Goal: Task Accomplishment & Management: Manage account settings

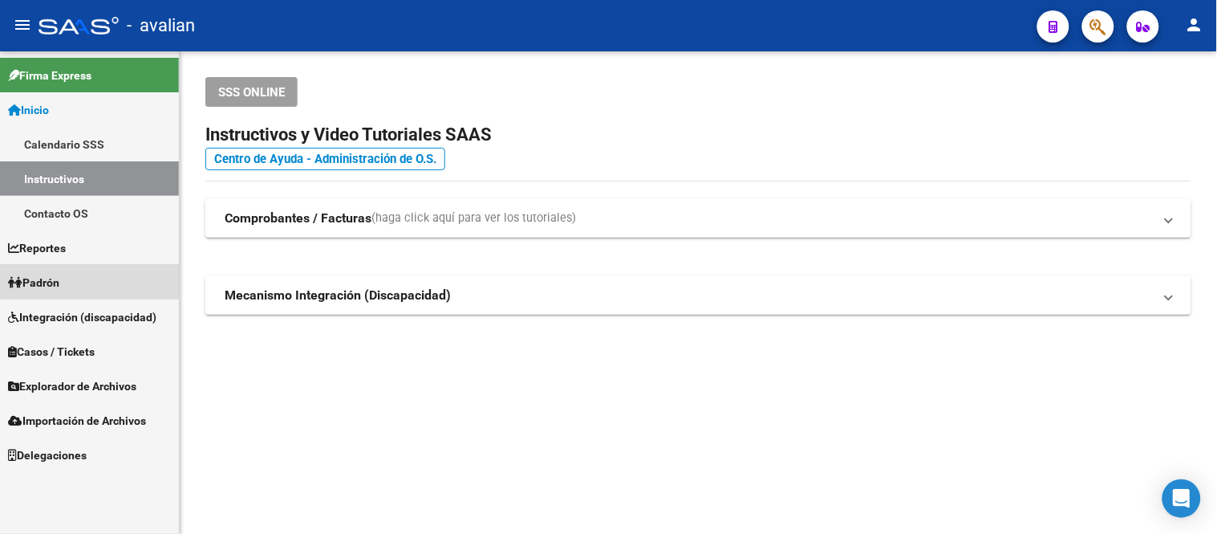
click at [74, 276] on link "Padrón" at bounding box center [89, 282] width 179 height 35
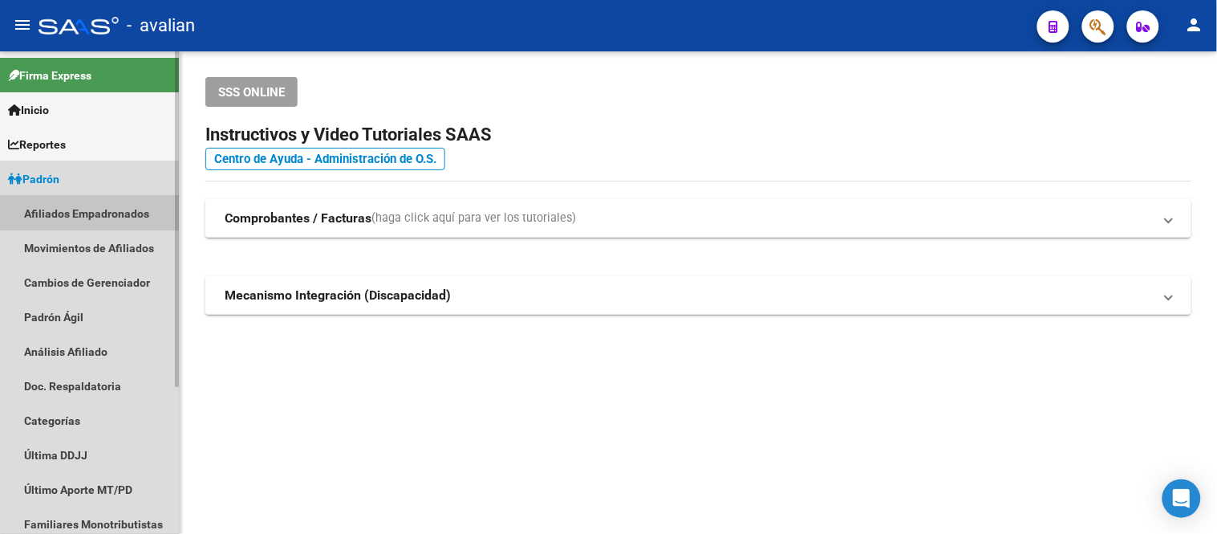
click at [80, 210] on link "Afiliados Empadronados" at bounding box center [89, 213] width 179 height 35
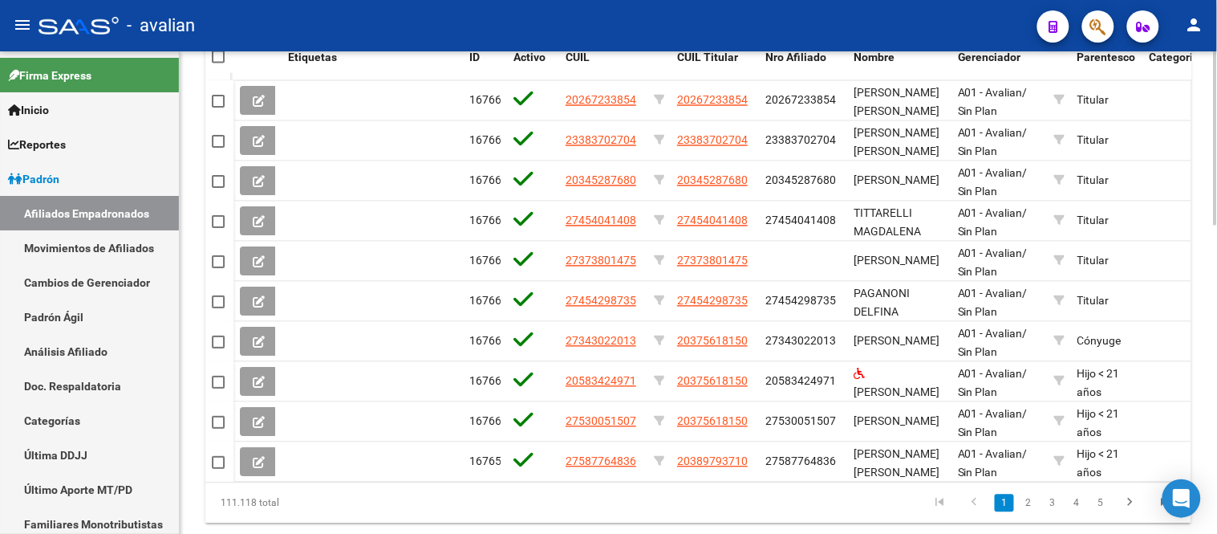
scroll to position [859, 0]
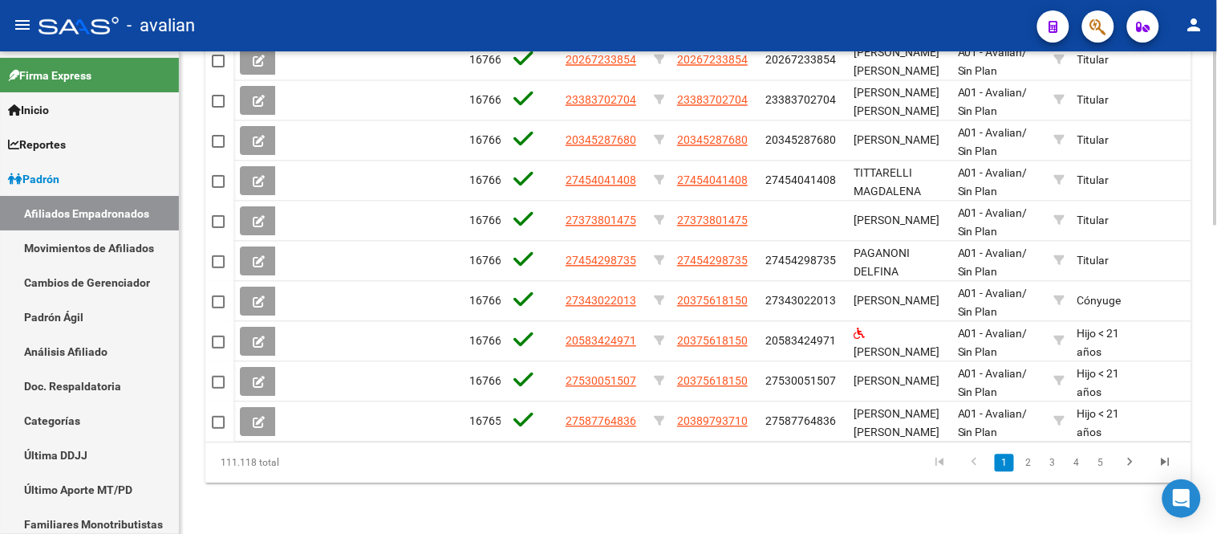
click at [223, 462] on div "111.118 total" at bounding box center [302, 462] width 194 height 40
drag, startPoint x: 274, startPoint y: 463, endPoint x: 302, endPoint y: 463, distance: 27.3
click at [302, 463] on div "111.118 total" at bounding box center [302, 462] width 194 height 40
click at [323, 460] on div "111.118 total" at bounding box center [302, 462] width 194 height 40
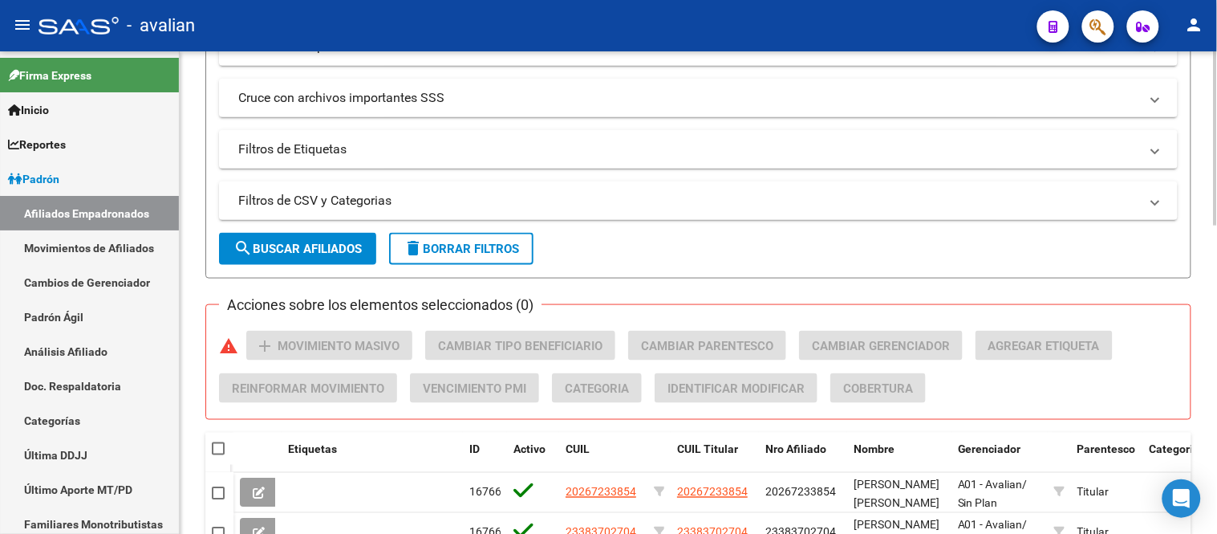
scroll to position [57, 0]
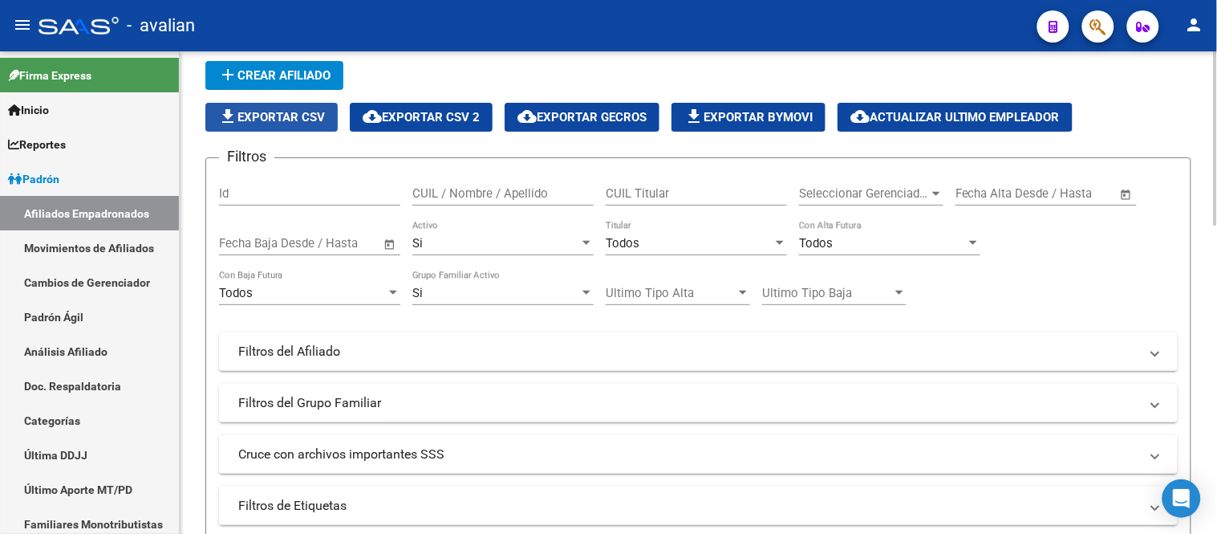
click at [274, 118] on span "file_download Exportar CSV" at bounding box center [271, 117] width 107 height 14
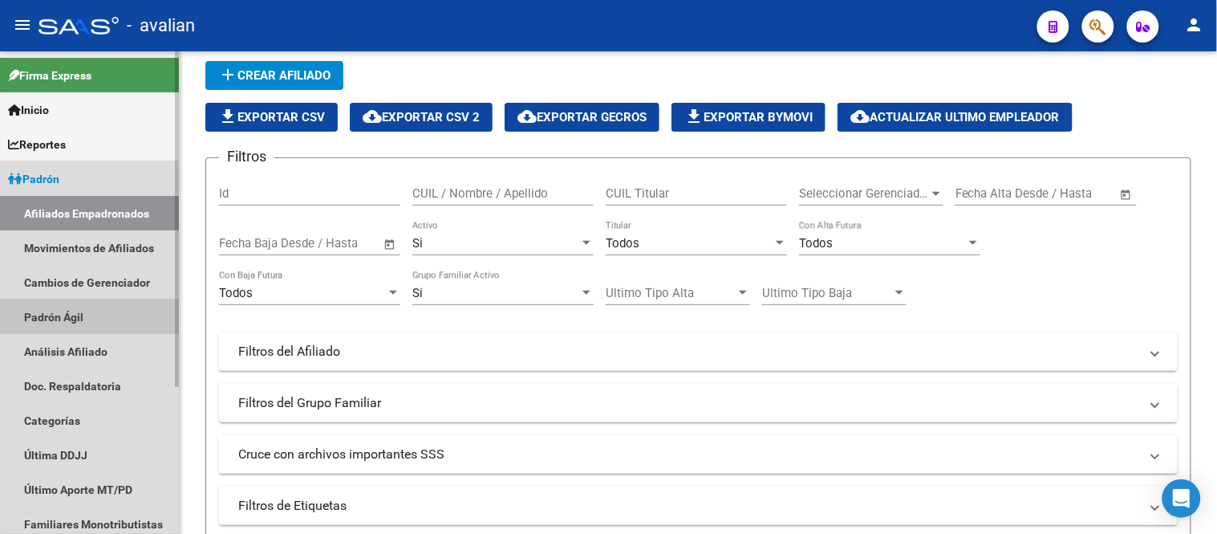
click at [68, 311] on link "Padrón Ágil" at bounding box center [89, 316] width 179 height 35
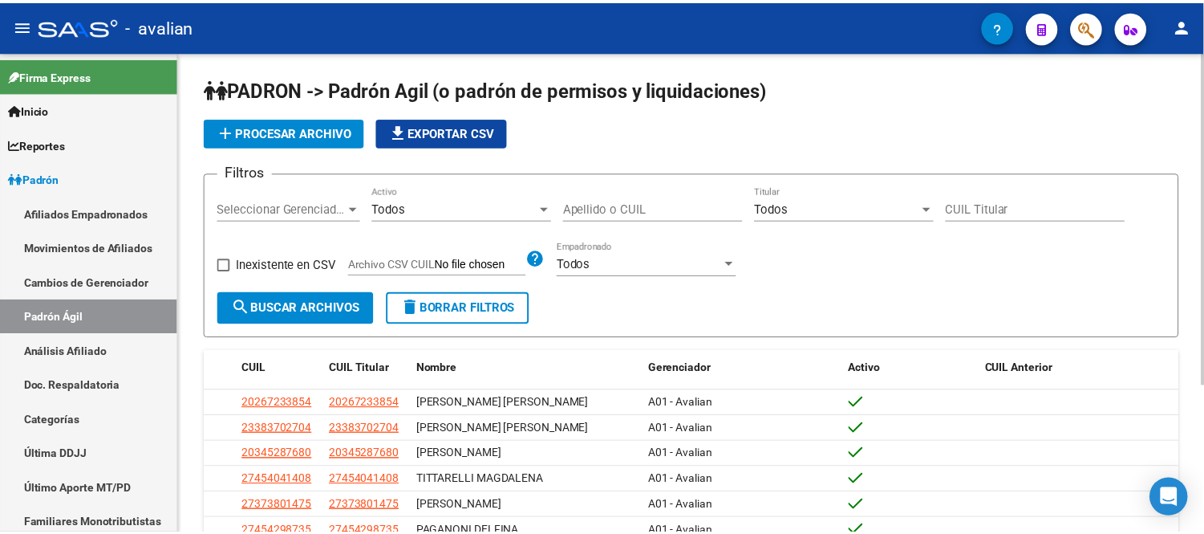
scroll to position [89, 0]
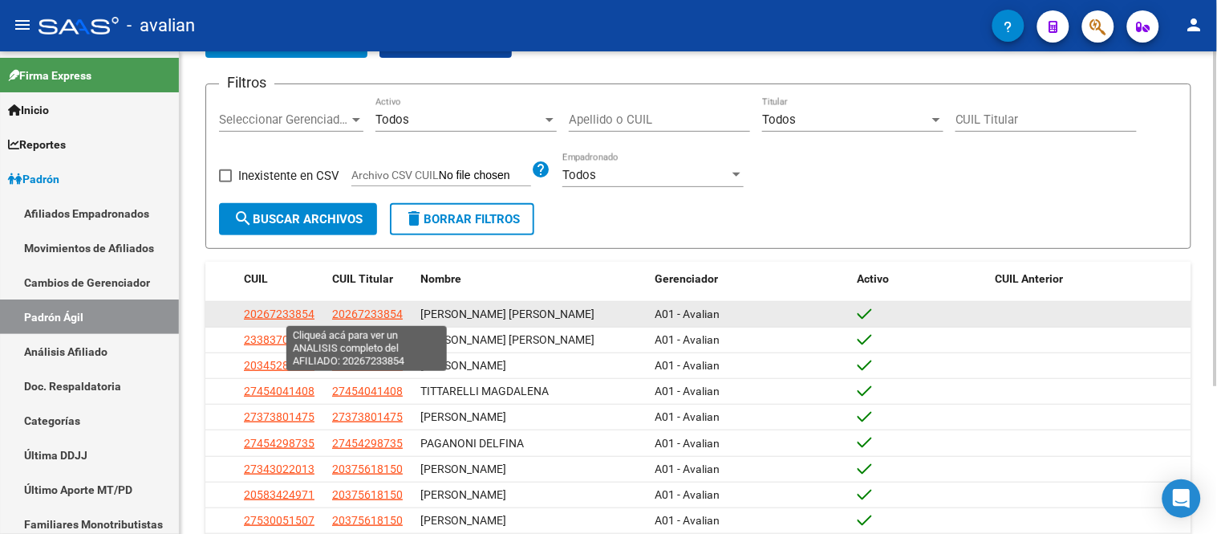
click at [373, 314] on span "20267233854" at bounding box center [367, 313] width 71 height 13
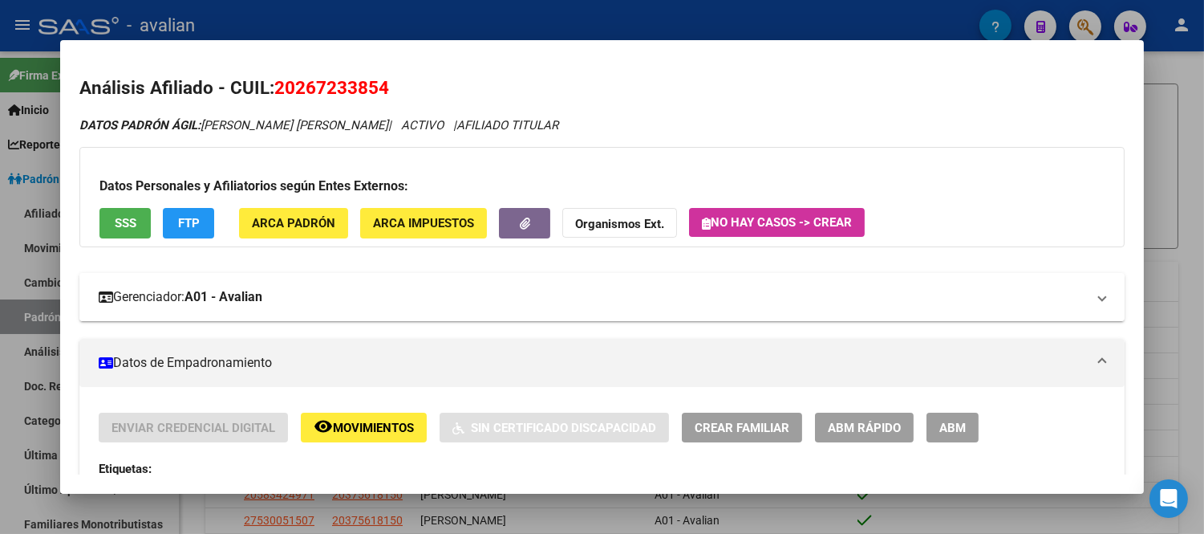
scroll to position [356, 0]
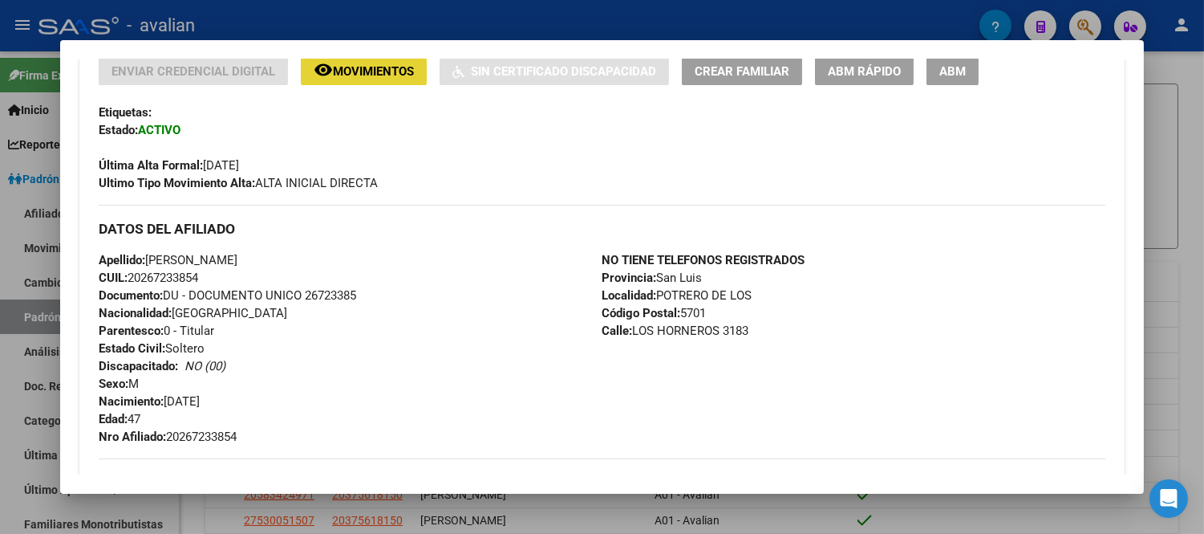
click at [374, 68] on span "Movimientos" at bounding box center [373, 71] width 81 height 14
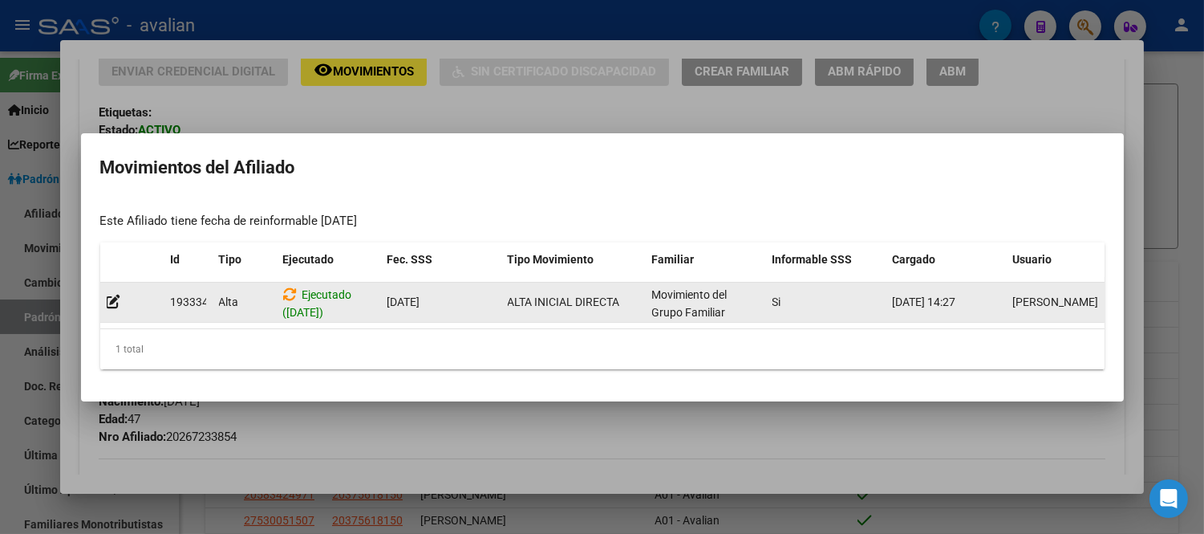
drag, startPoint x: 892, startPoint y: 297, endPoint x: 987, endPoint y: 293, distance: 94.8
click at [987, 293] on div "[DATE] 14:27" at bounding box center [947, 302] width 108 height 18
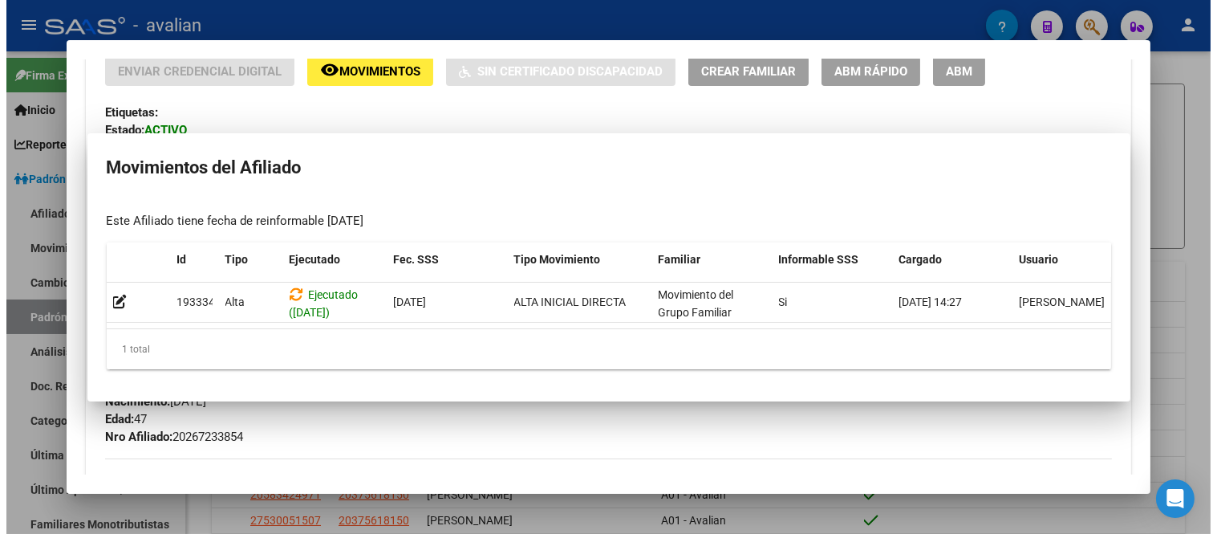
scroll to position [354, 0]
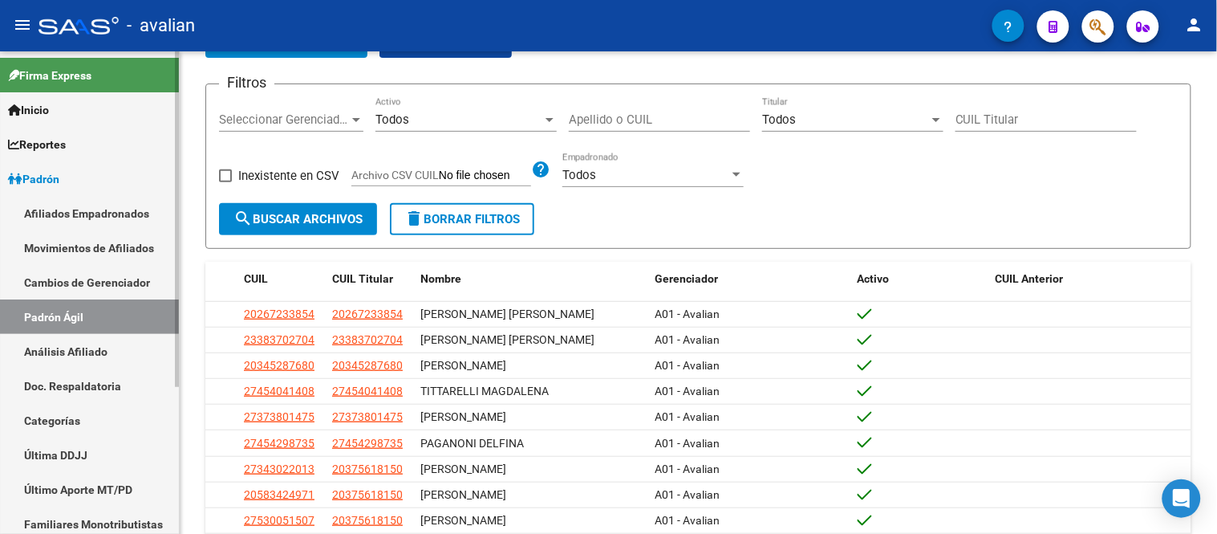
click at [96, 242] on link "Movimientos de Afiliados" at bounding box center [89, 247] width 179 height 35
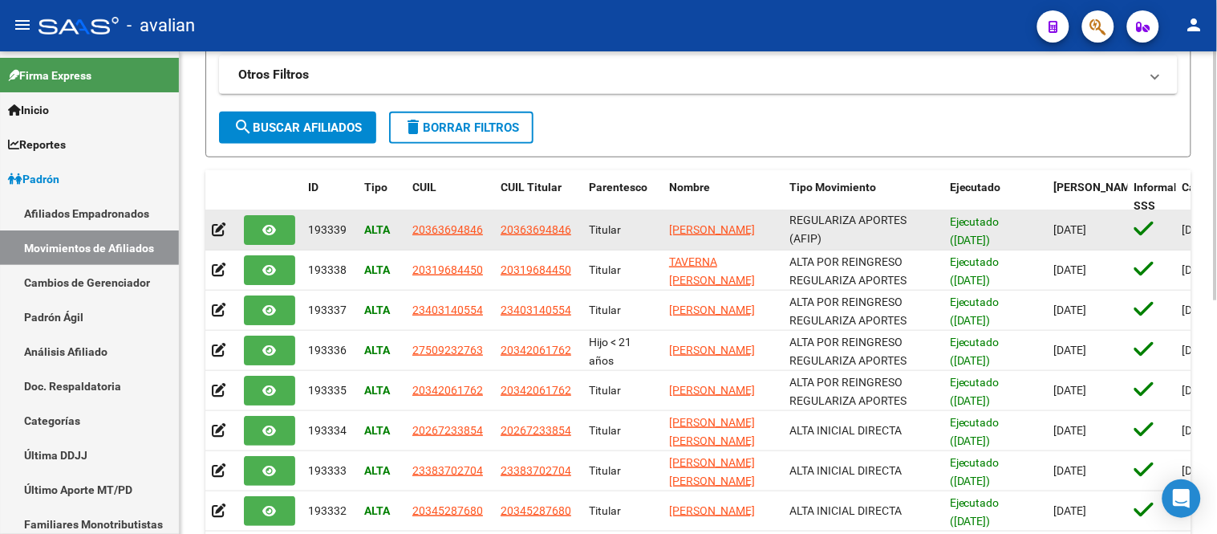
scroll to position [1, 0]
drag, startPoint x: 794, startPoint y: 218, endPoint x: 879, endPoint y: 234, distance: 86.4
click at [887, 242] on div "ALTA POR REINGRESO REGULARIZA APORTES (AFIP)" at bounding box center [864, 229] width 148 height 34
click at [879, 234] on div "ALTA POR REINGRESO REGULARIZA APORTES (AFIP)" at bounding box center [864, 229] width 148 height 34
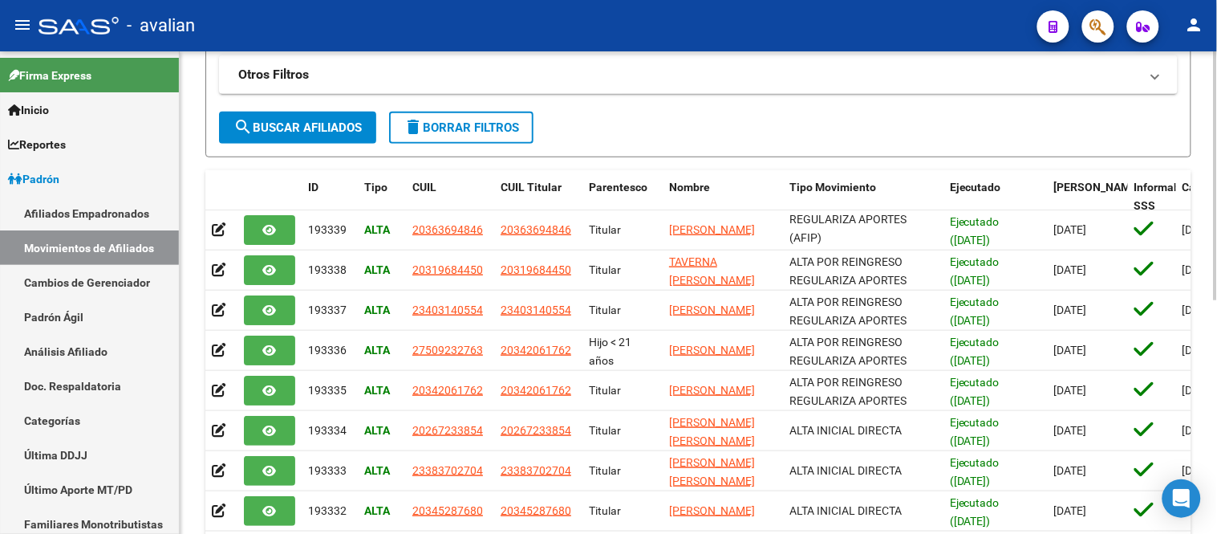
click at [801, 124] on form "Filtros Ejecutados Ejecutado Gerenciadores Gerenciadores [DATE] [DATE] – [DATE]…" at bounding box center [698, 46] width 986 height 221
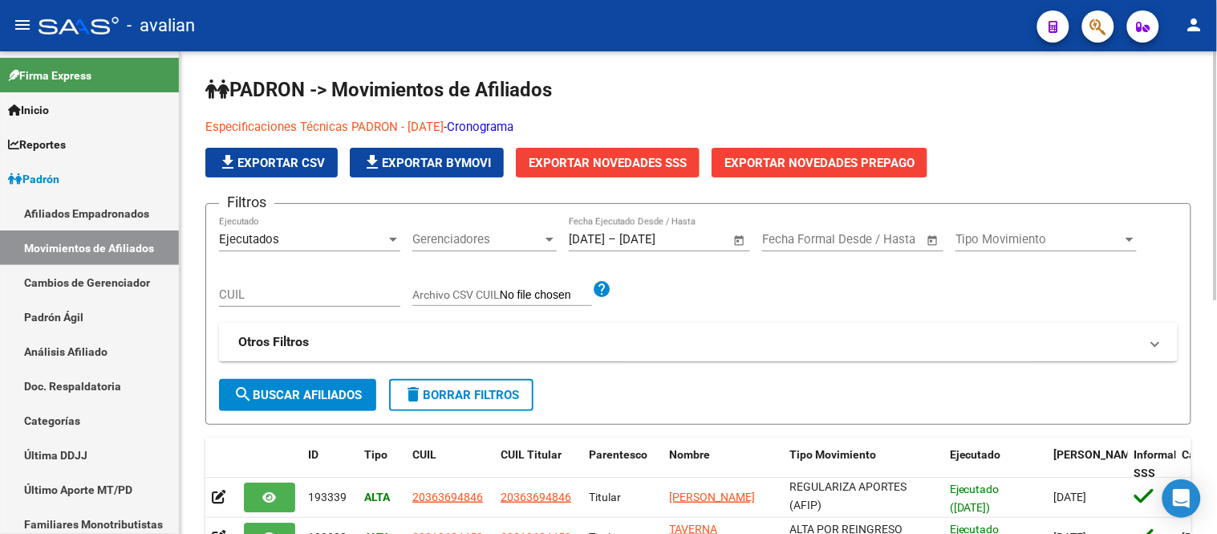
scroll to position [178, 0]
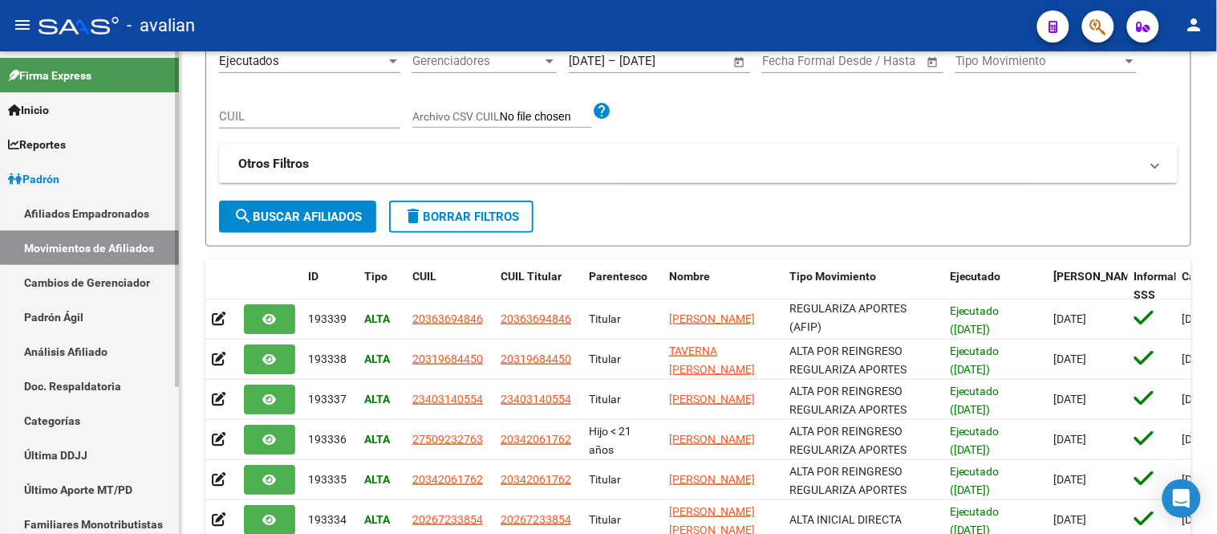
click at [42, 315] on link "Padrón Ágil" at bounding box center [89, 316] width 179 height 35
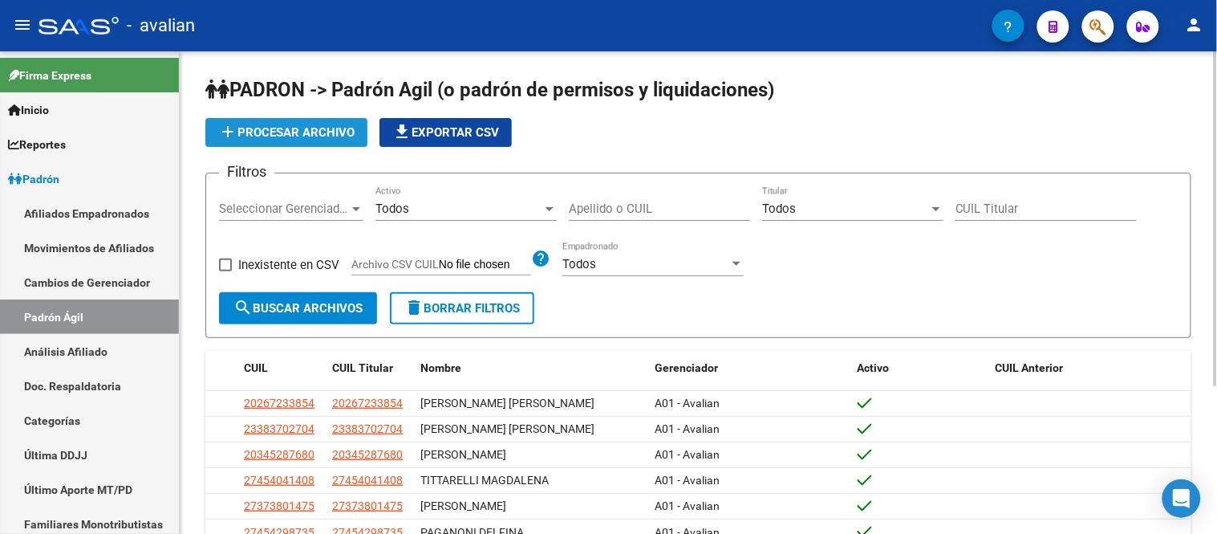
click at [299, 125] on span "add Procesar archivo" at bounding box center [286, 132] width 136 height 14
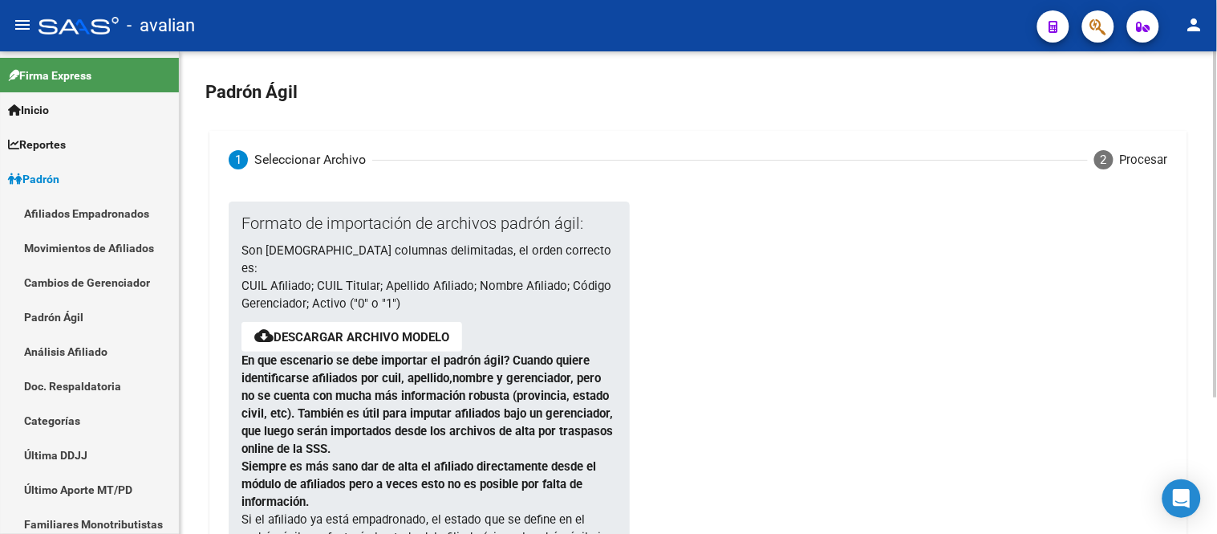
scroll to position [89, 0]
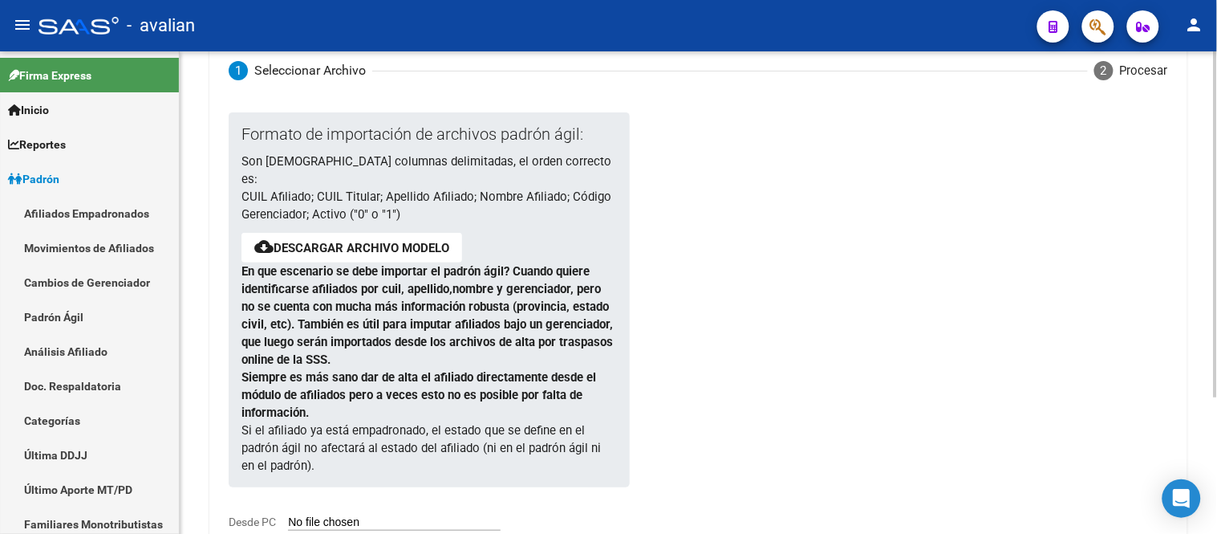
click at [355, 241] on link "Descargar archivo modelo" at bounding box center [362, 248] width 176 height 14
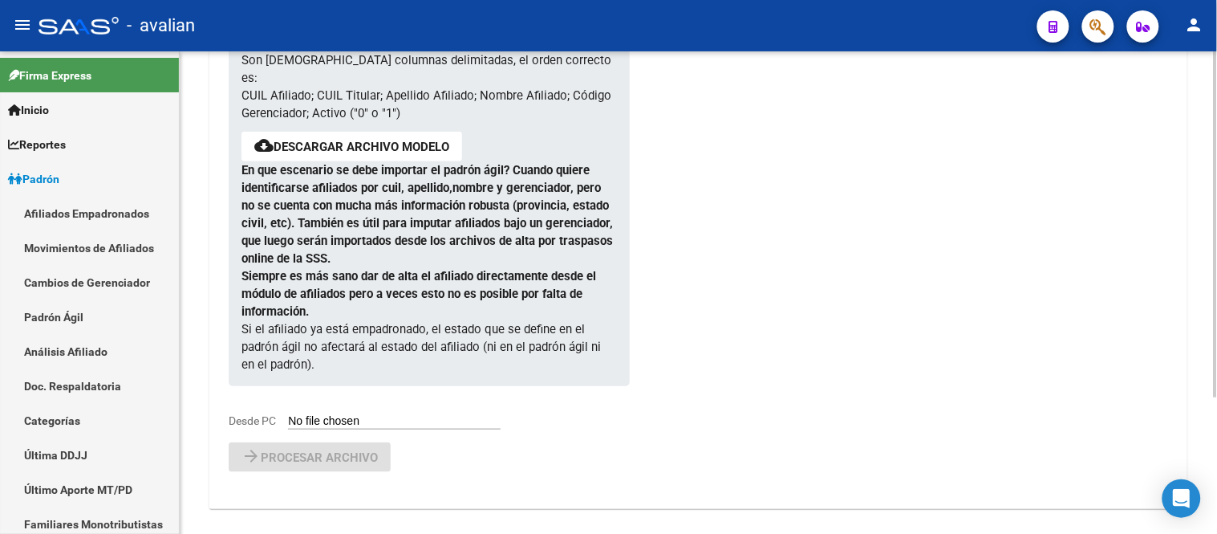
click at [822, 286] on div at bounding box center [867, 226] width 476 height 431
click at [380, 414] on input "Desde PC" at bounding box center [394, 421] width 213 height 15
type input "C:\fakepath\Carga Padrón Agil 2025_09.csv"
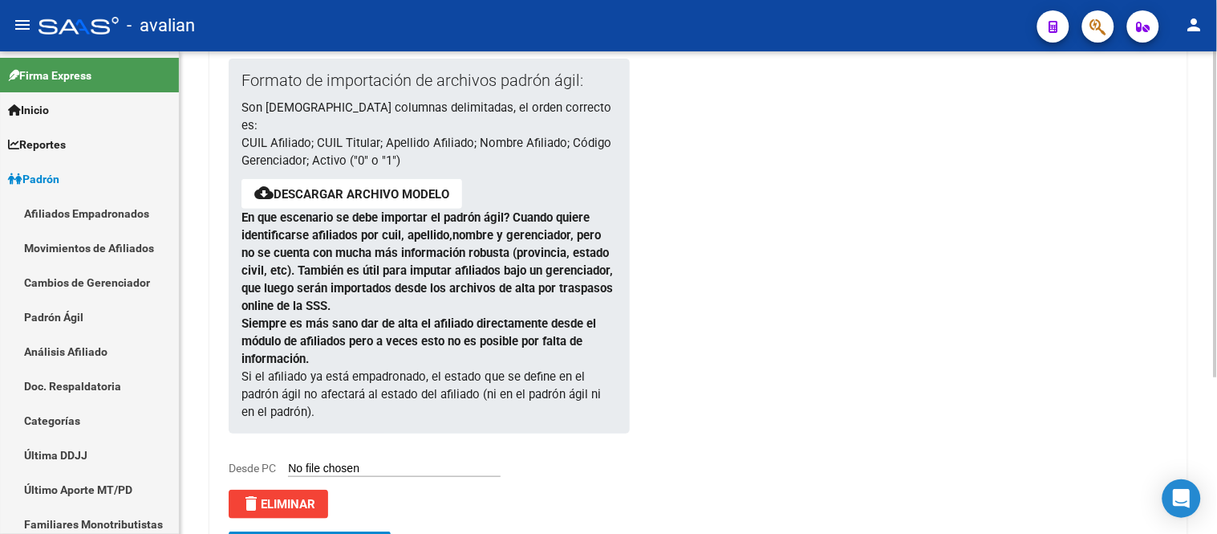
scroll to position [233, 0]
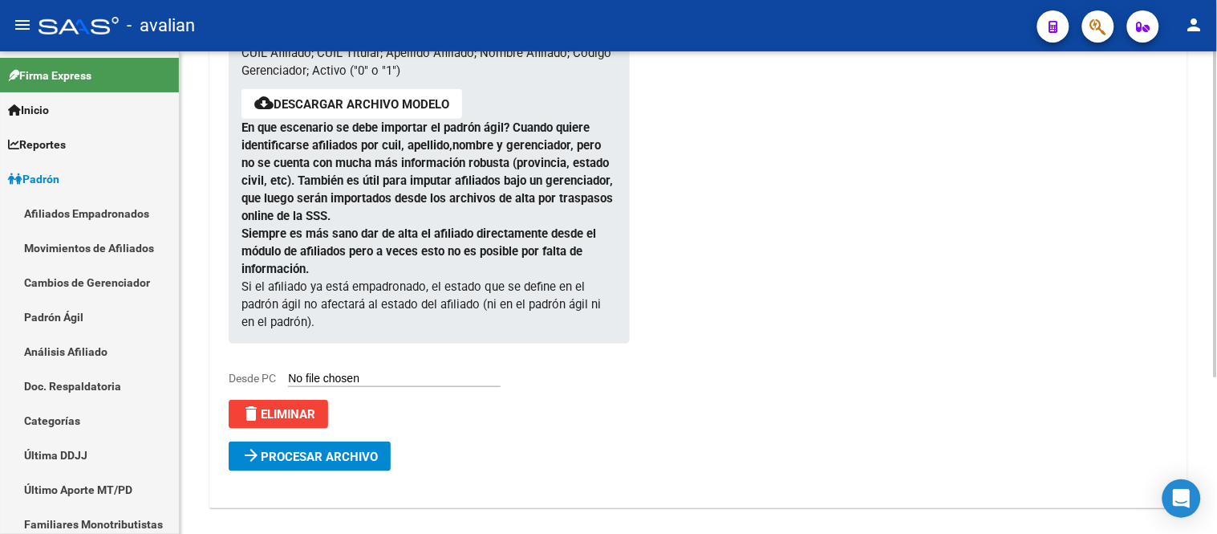
click at [342, 451] on button "arrow_forward Procesar archivo" at bounding box center [310, 456] width 162 height 30
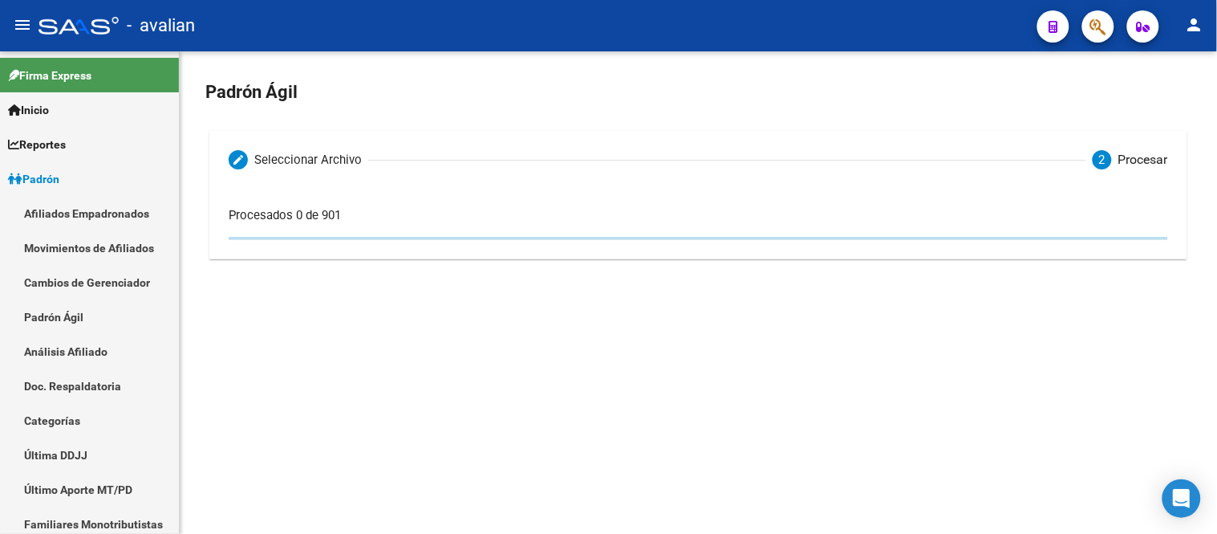
scroll to position [0, 0]
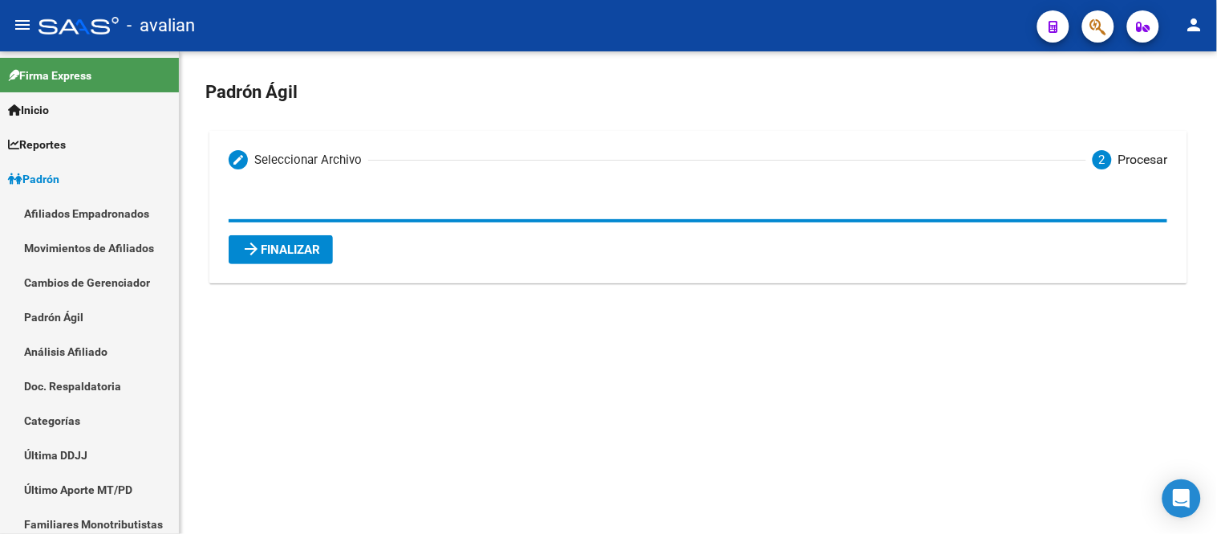
click at [301, 255] on span "arrow_forward Finalizar" at bounding box center [281, 249] width 79 height 14
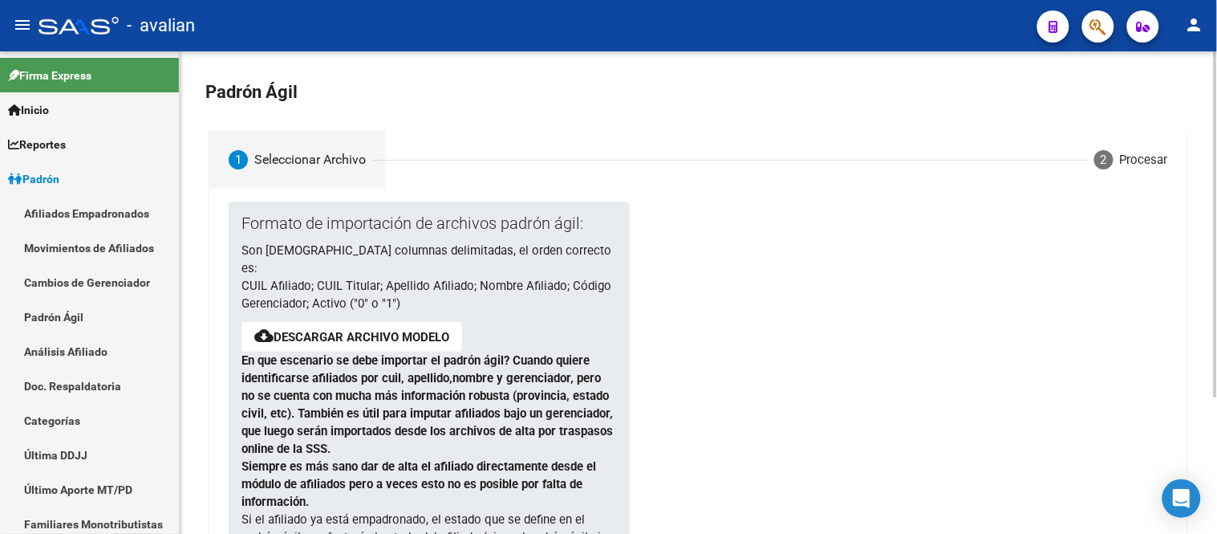
scroll to position [190, 0]
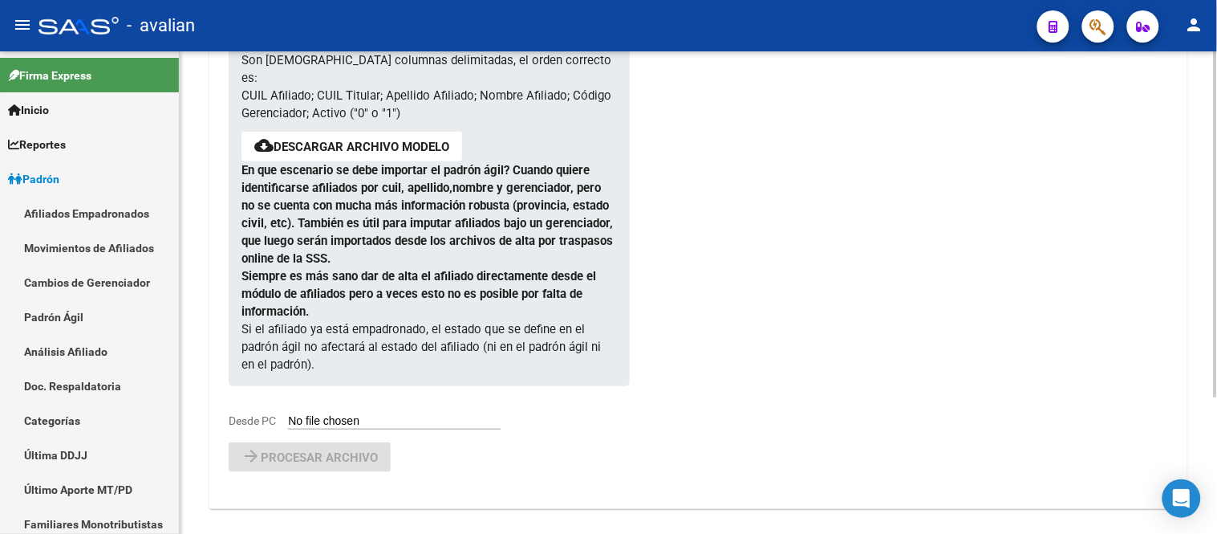
click at [381, 414] on input "Desde PC" at bounding box center [394, 421] width 213 height 15
type input "C:\fakepath\Carga Padrón Agil 2025_09.csv"
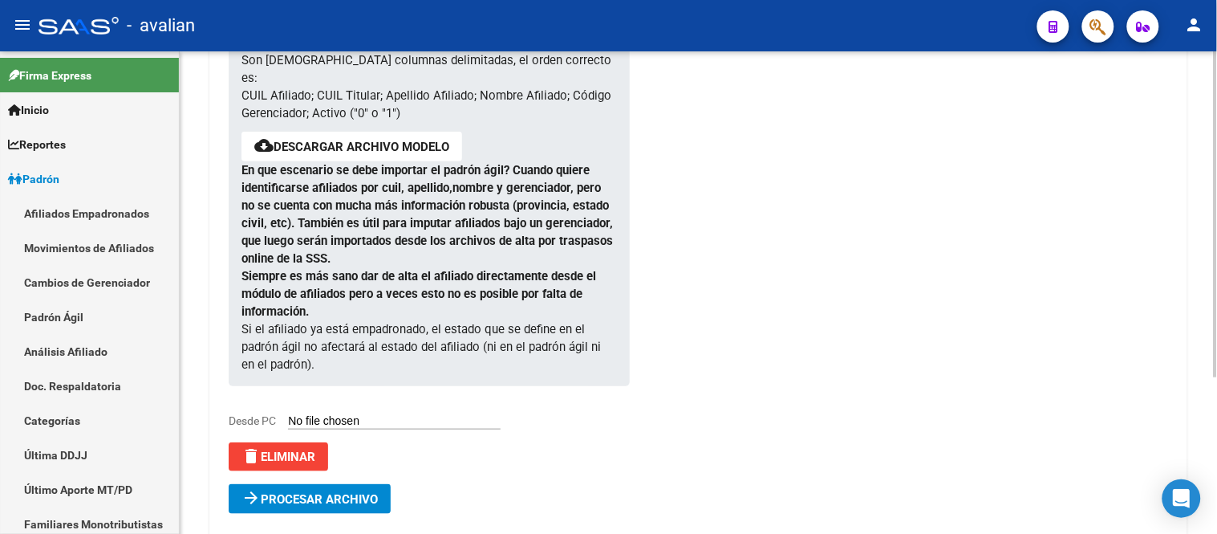
click at [355, 491] on button "arrow_forward Procesar archivo" at bounding box center [310, 499] width 162 height 30
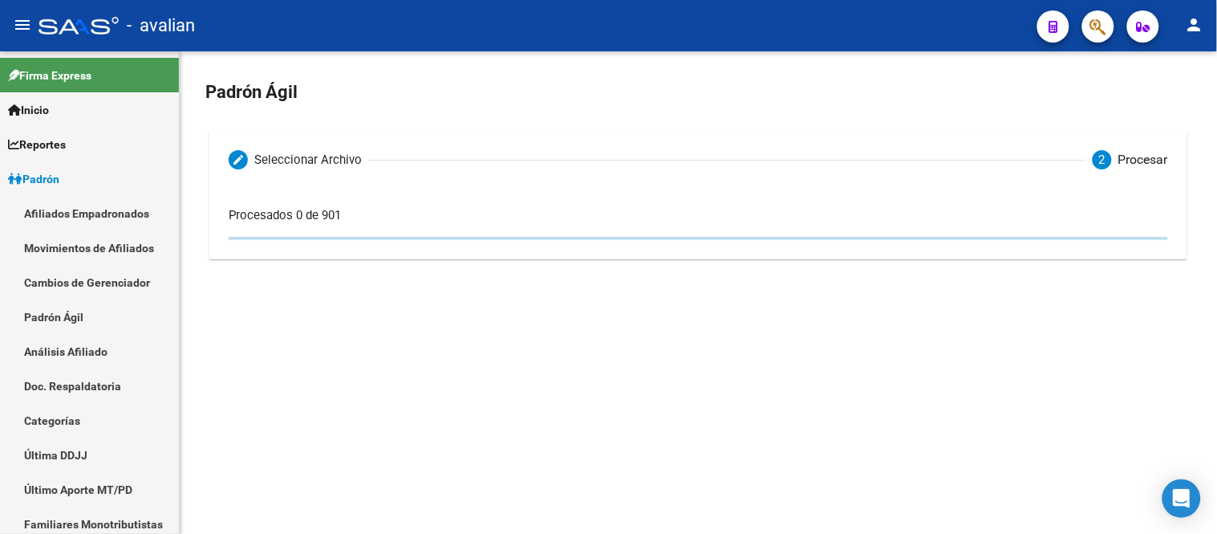
scroll to position [0, 0]
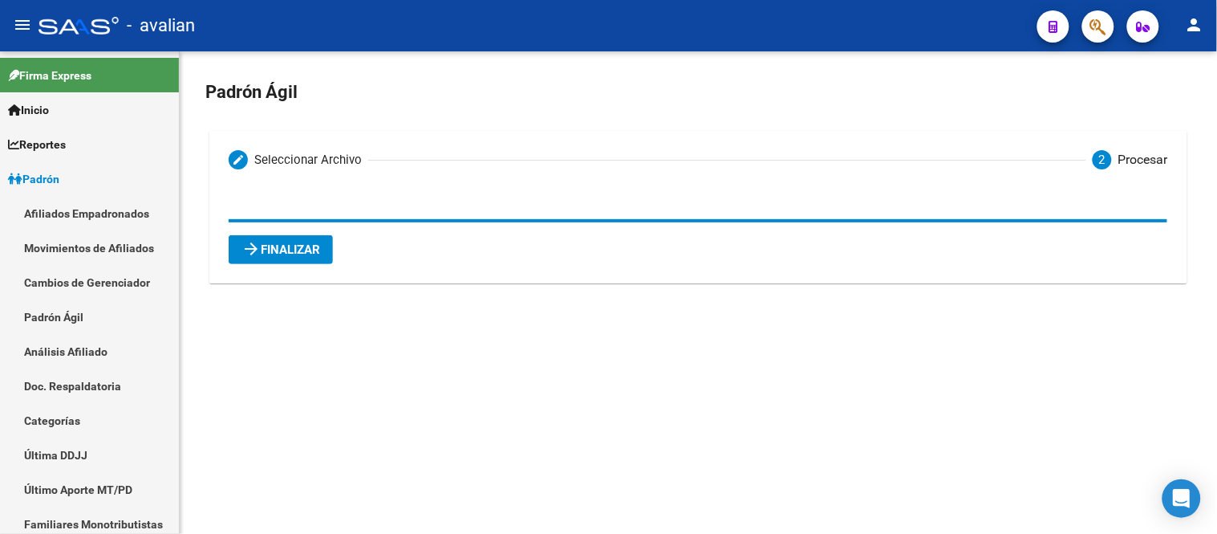
click at [303, 249] on span "arrow_forward Finalizar" at bounding box center [281, 249] width 79 height 14
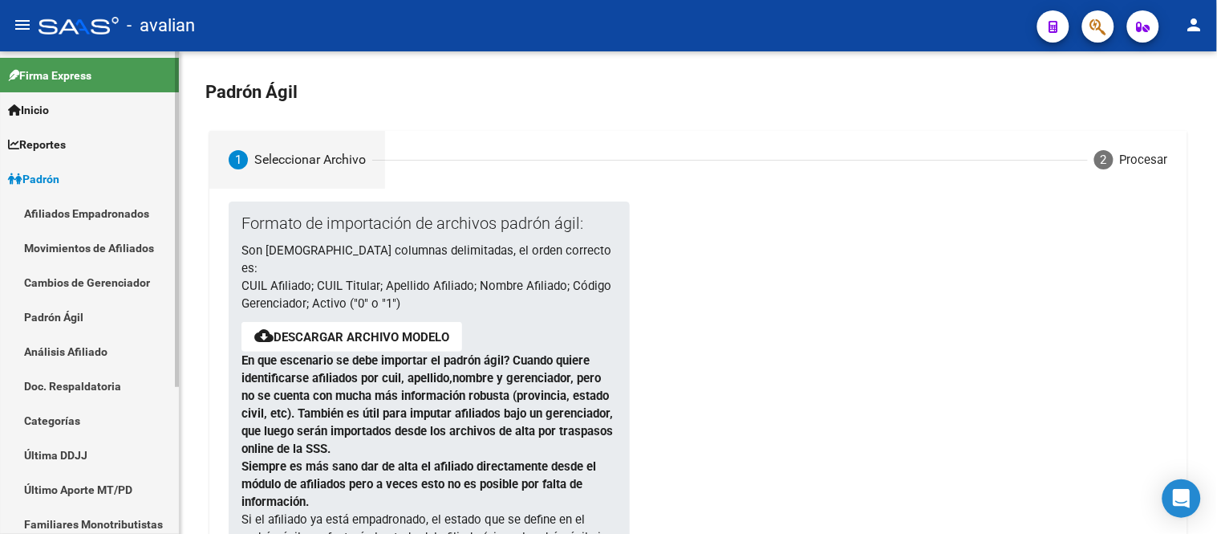
click at [84, 231] on link "Movimientos de Afiliados" at bounding box center [89, 247] width 179 height 35
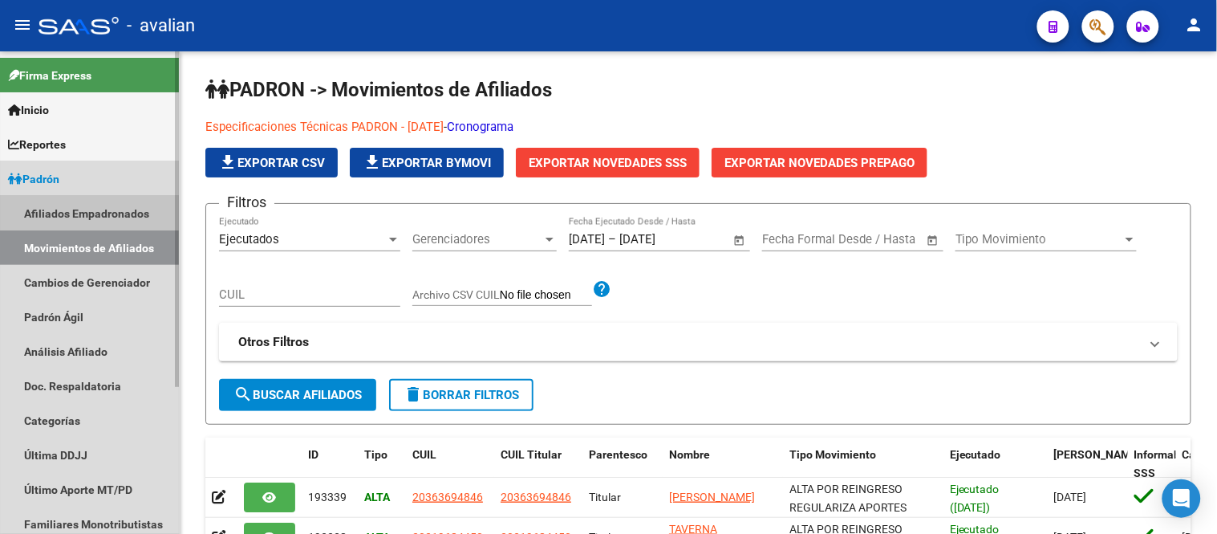
click at [79, 217] on link "Afiliados Empadronados" at bounding box center [89, 213] width 179 height 35
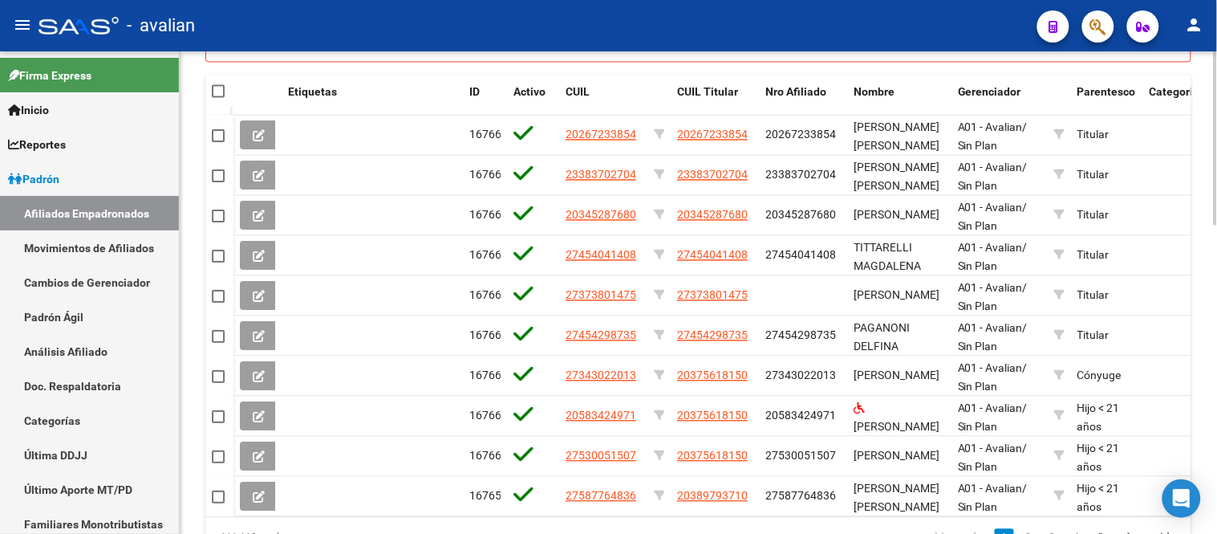
scroll to position [859, 0]
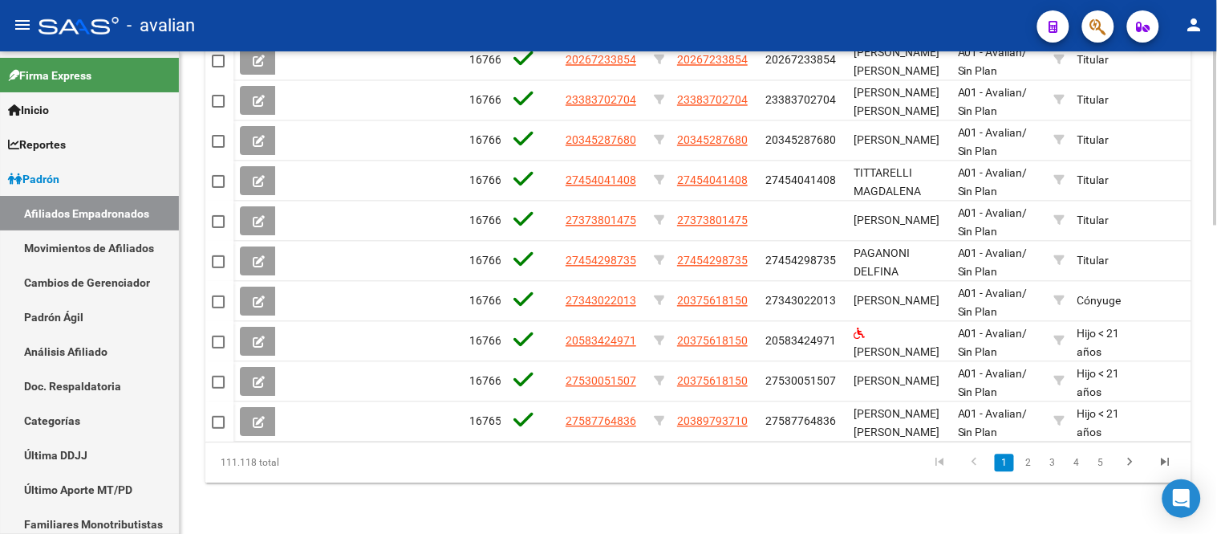
drag, startPoint x: 217, startPoint y: 458, endPoint x: 375, endPoint y: 464, distance: 158.2
click at [294, 464] on div "111.118 total" at bounding box center [302, 462] width 194 height 40
click at [375, 464] on div "111.118 total" at bounding box center [302, 462] width 194 height 40
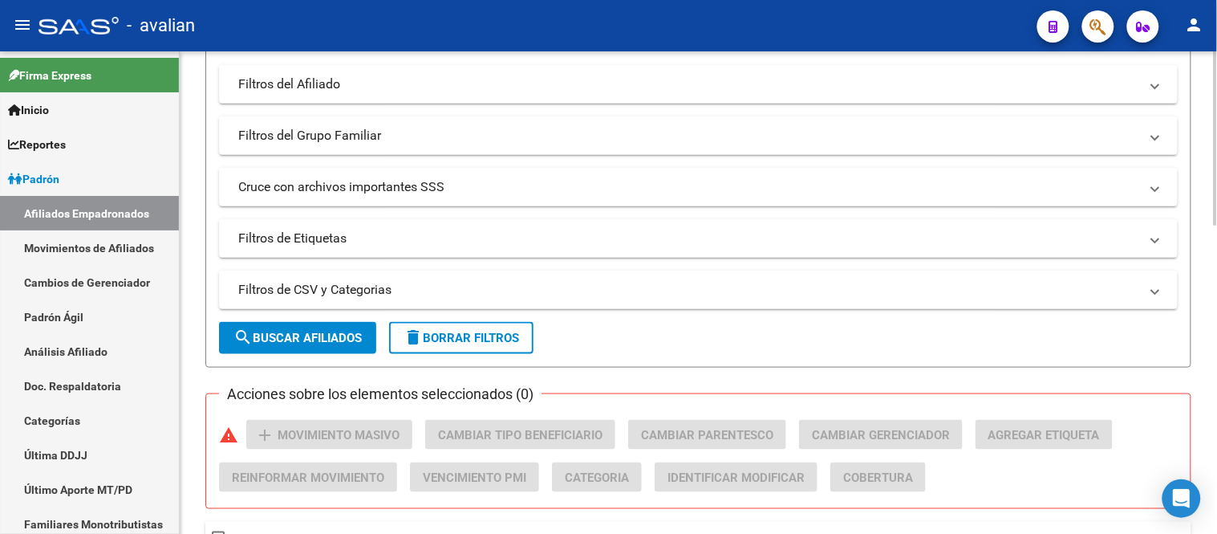
scroll to position [57, 0]
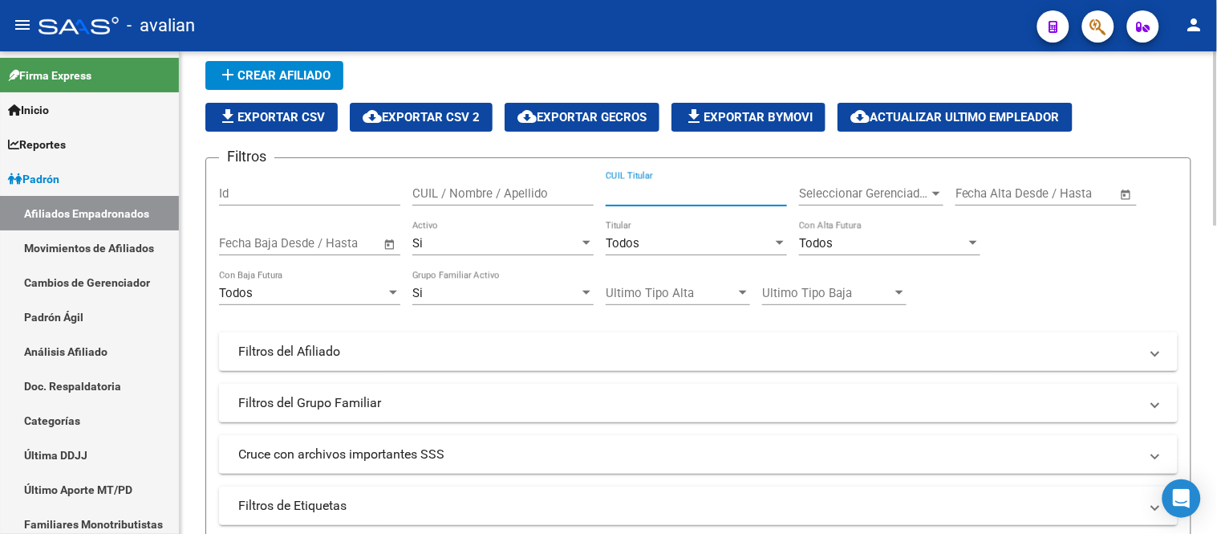
click at [654, 186] on input "CUIL Titular" at bounding box center [696, 193] width 181 height 14
click at [506, 197] on input "CUIL / Nombre / Apellido" at bounding box center [502, 193] width 181 height 14
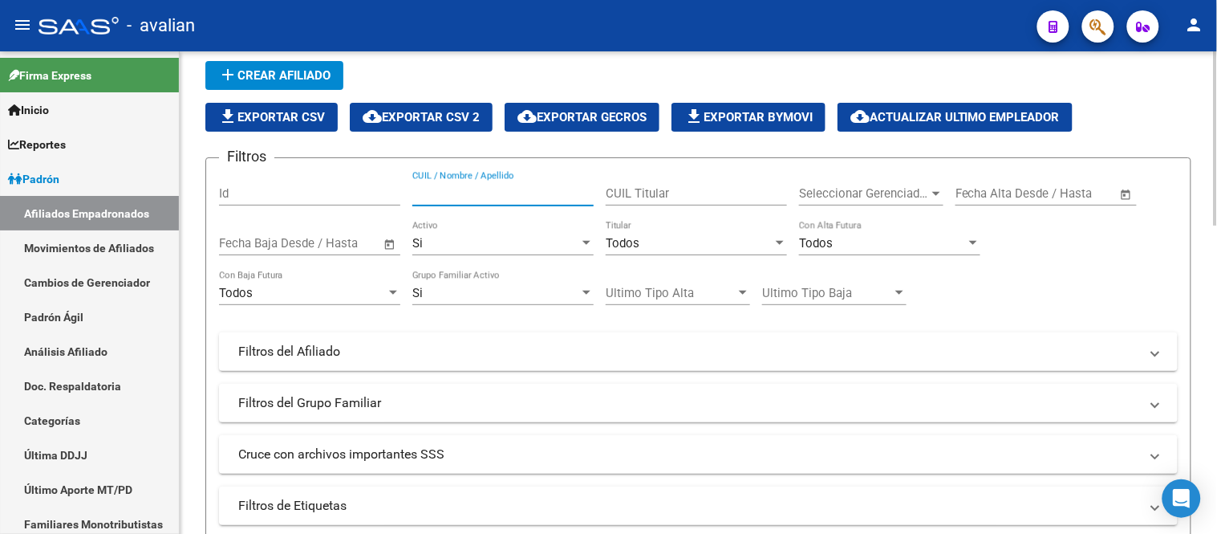
paste input "23401208399"
type input "23401208399"
click at [485, 242] on div "Si" at bounding box center [495, 243] width 167 height 14
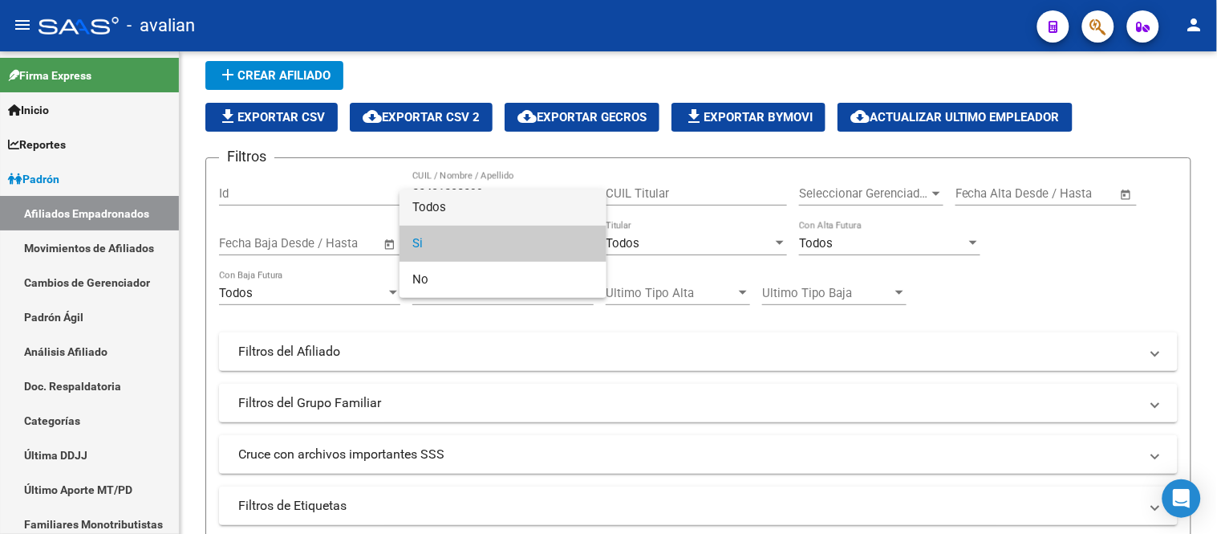
click at [479, 211] on span "Todos" at bounding box center [502, 207] width 181 height 36
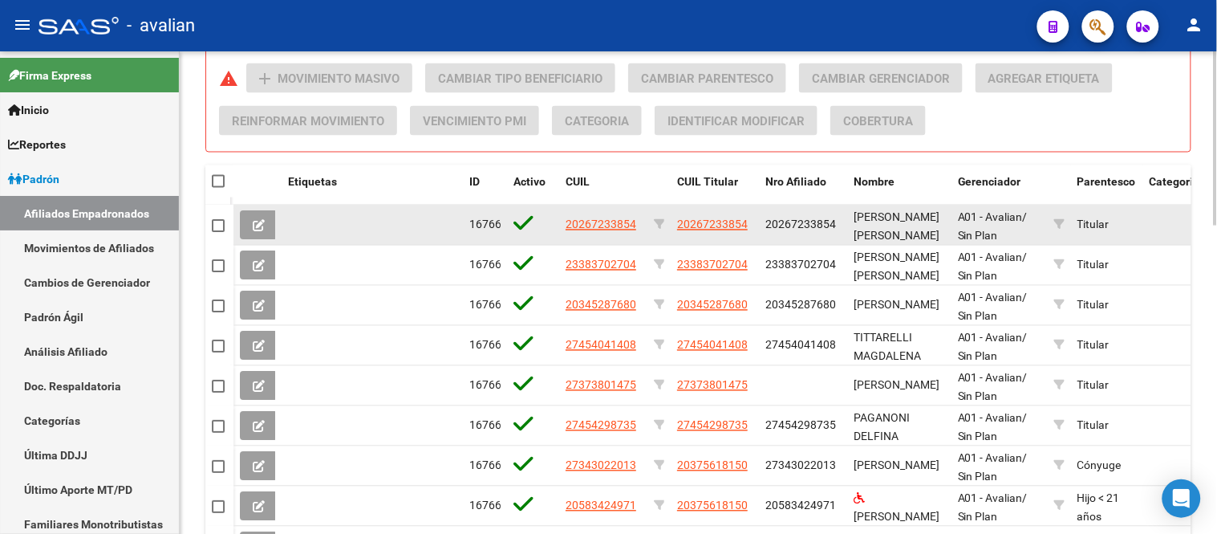
scroll to position [502, 0]
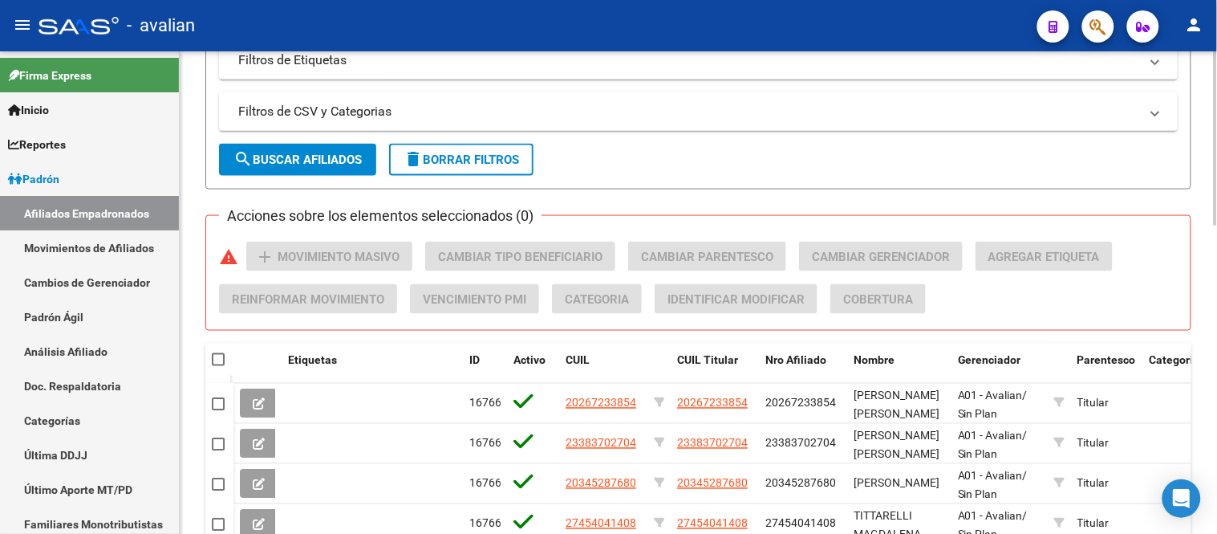
click at [329, 172] on button "search Buscar Afiliados" at bounding box center [297, 160] width 157 height 32
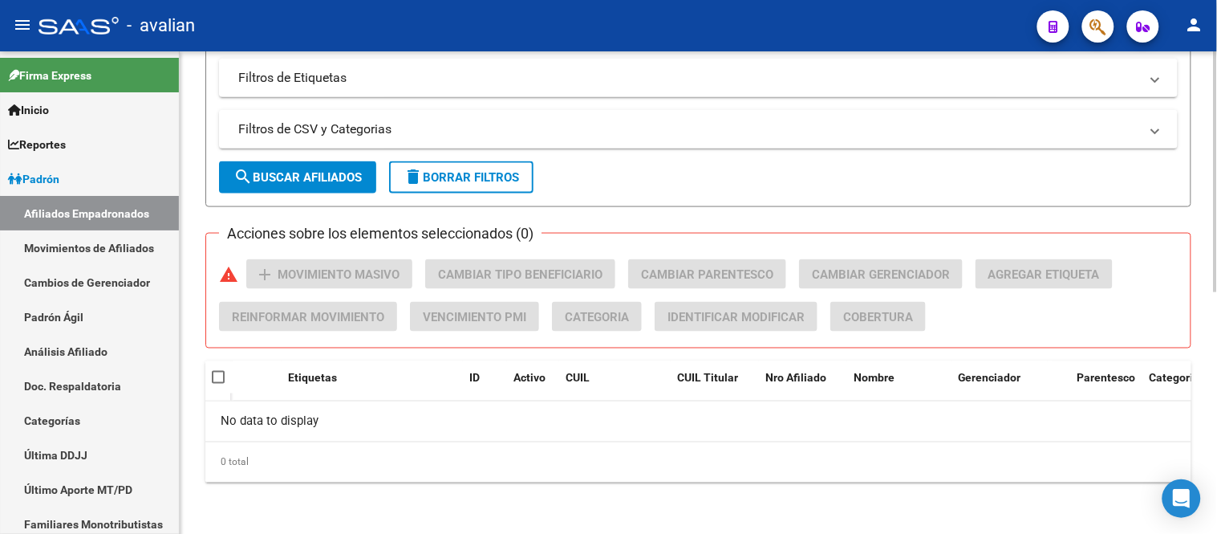
scroll to position [485, 0]
click at [38, 316] on link "Padrón Ágil" at bounding box center [89, 316] width 179 height 35
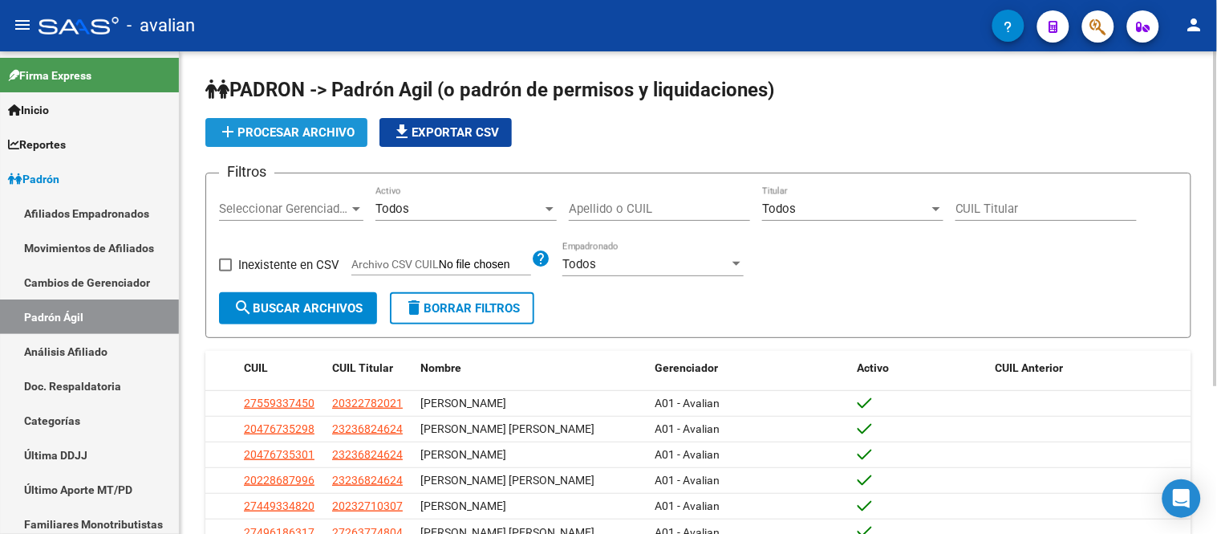
click at [286, 137] on span "add Procesar archivo" at bounding box center [286, 132] width 136 height 14
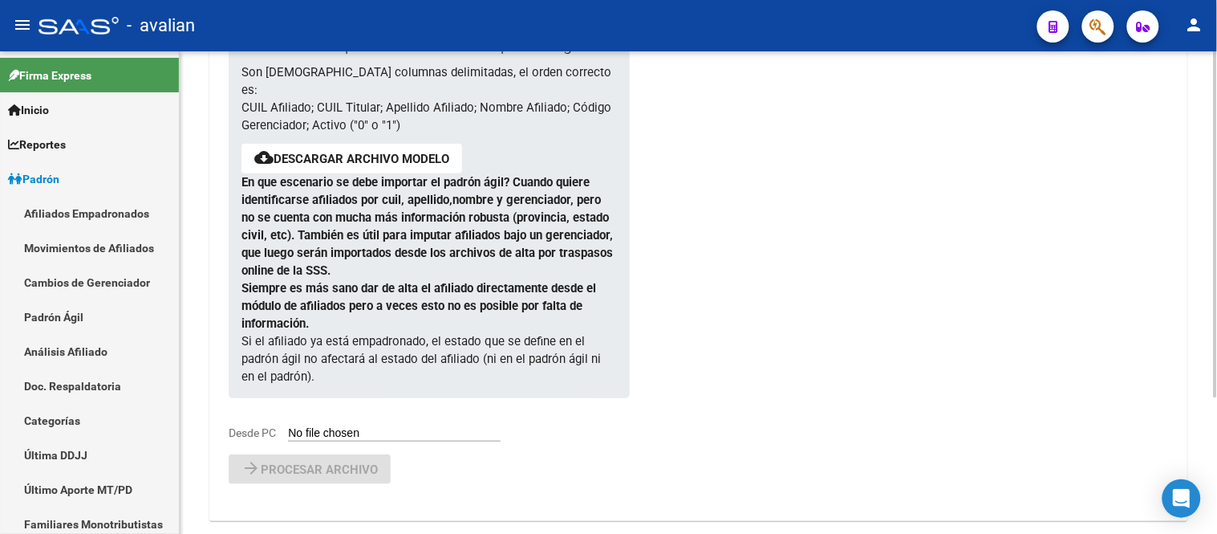
scroll to position [89, 0]
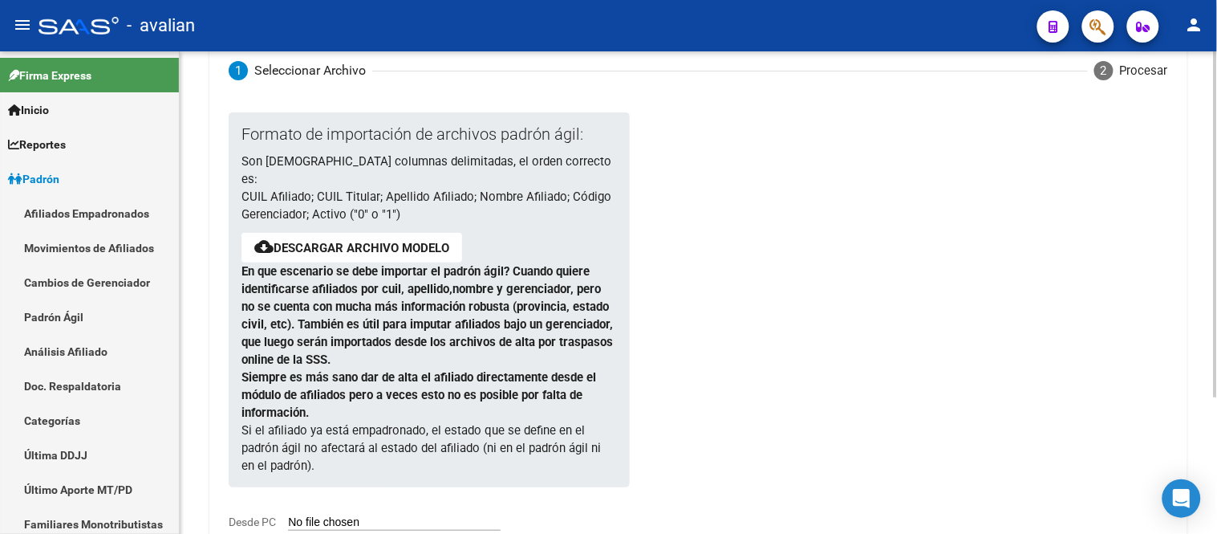
drag, startPoint x: 242, startPoint y: 358, endPoint x: 314, endPoint y: 396, distance: 80.8
click at [314, 396] on div "Formato de importación de archivos padrón ágil: Son [DEMOGRAPHIC_DATA] columnas…" at bounding box center [429, 299] width 400 height 375
drag, startPoint x: 781, startPoint y: 161, endPoint x: 774, endPoint y: 193, distance: 32.9
click at [781, 161] on div at bounding box center [867, 327] width 476 height 431
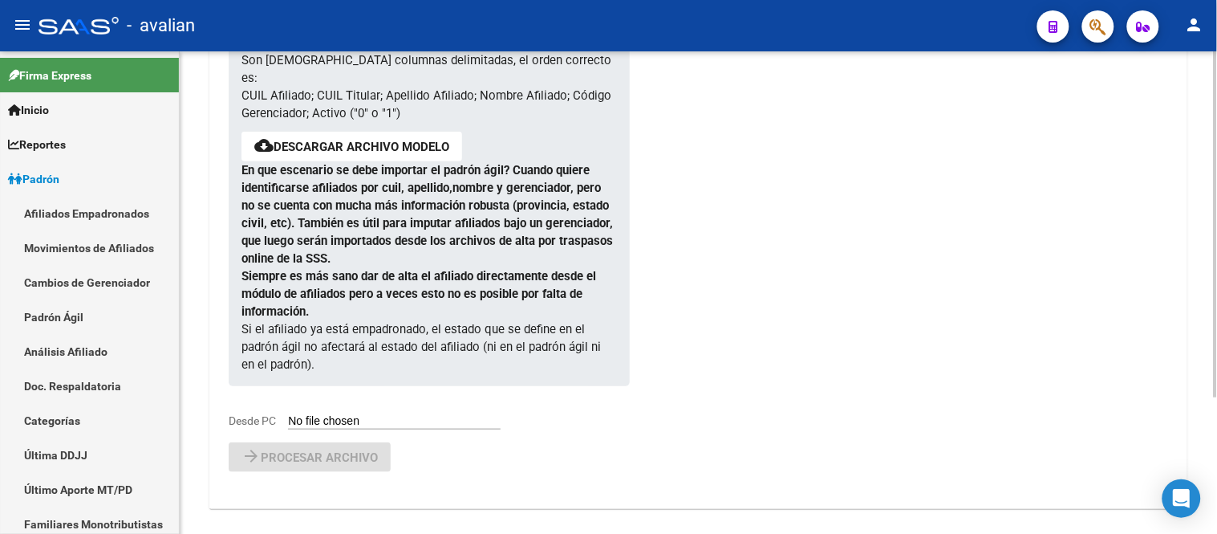
click at [366, 414] on input "Desde PC" at bounding box center [394, 421] width 213 height 15
type input "C:\fakepath\Prueba Agil.csv"
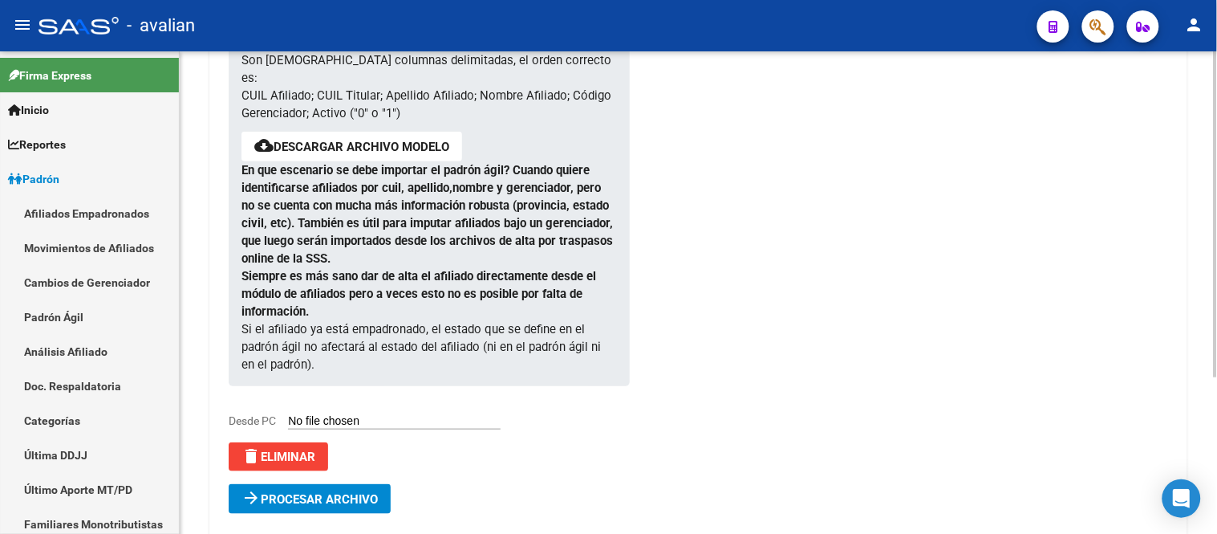
scroll to position [233, 0]
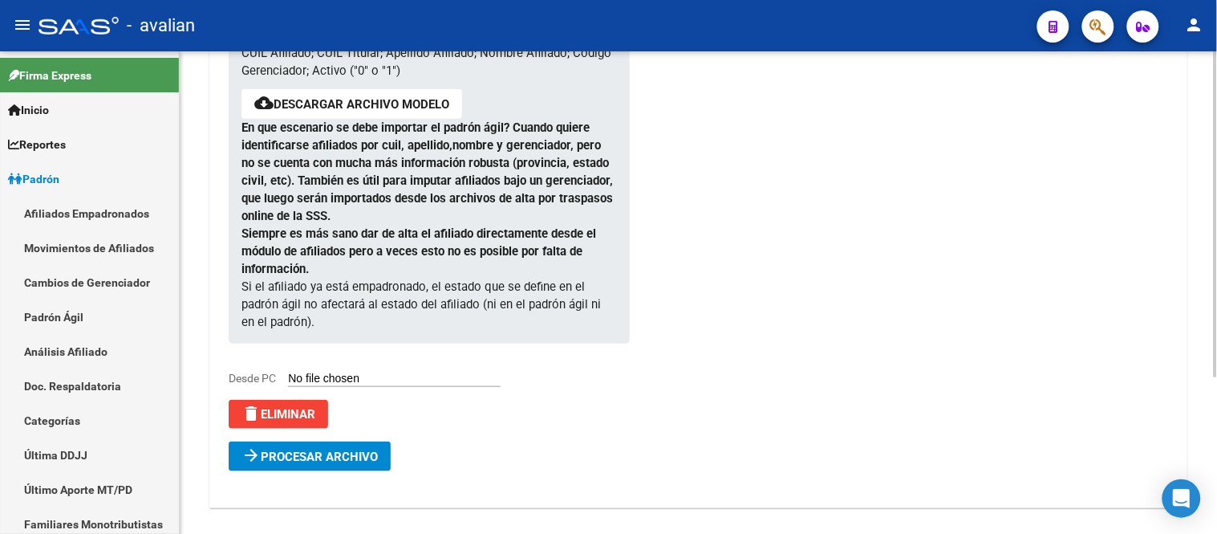
click at [366, 449] on span "Procesar archivo" at bounding box center [319, 456] width 117 height 14
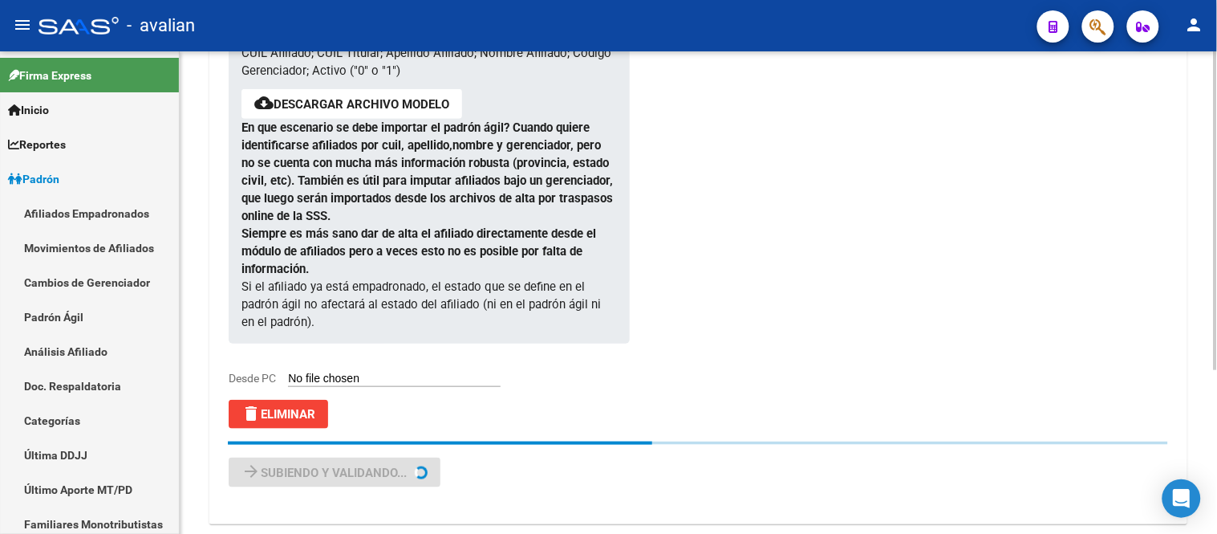
scroll to position [0, 0]
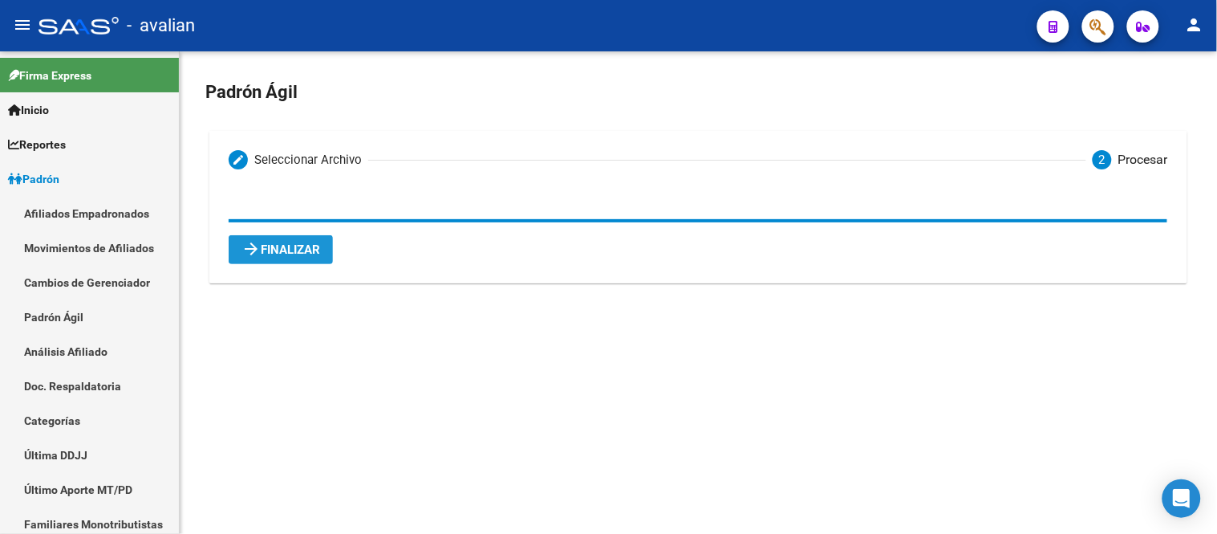
click at [292, 250] on span "arrow_forward Finalizar" at bounding box center [281, 249] width 79 height 14
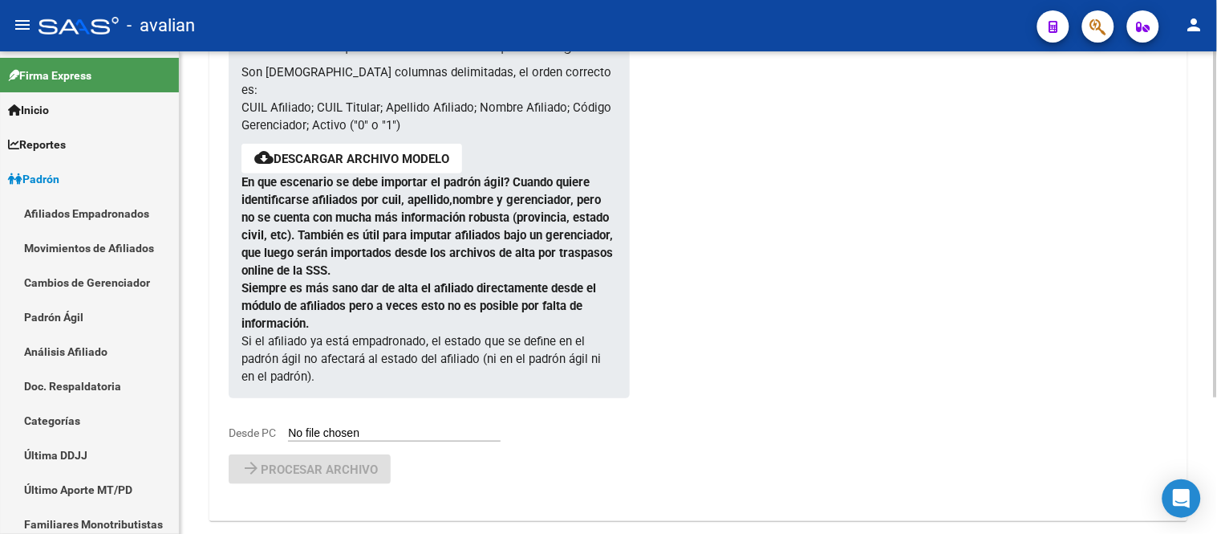
scroll to position [190, 0]
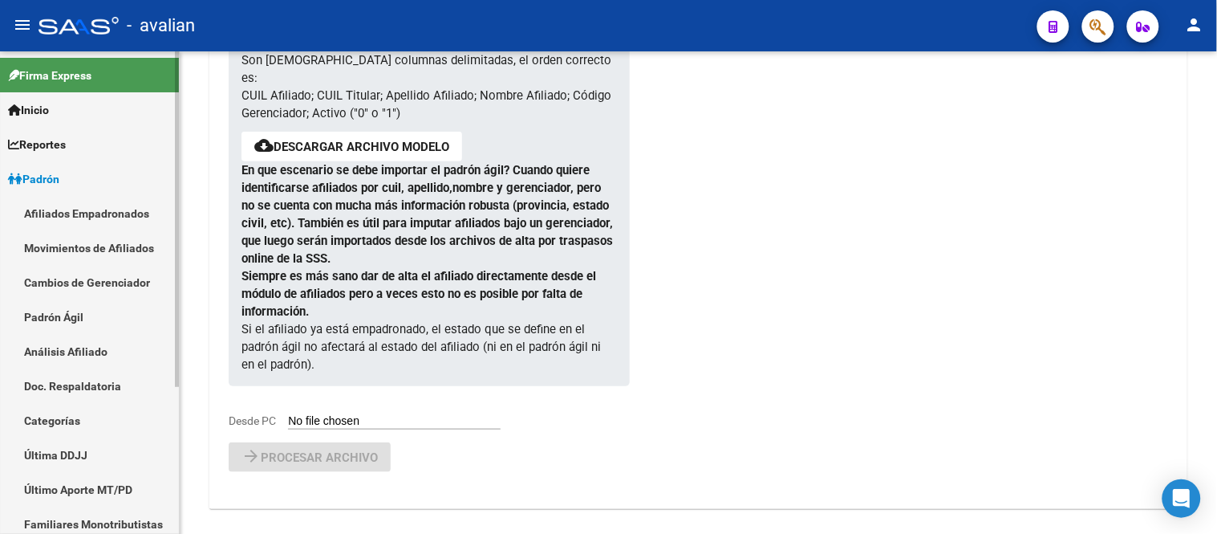
click at [78, 210] on link "Afiliados Empadronados" at bounding box center [89, 213] width 179 height 35
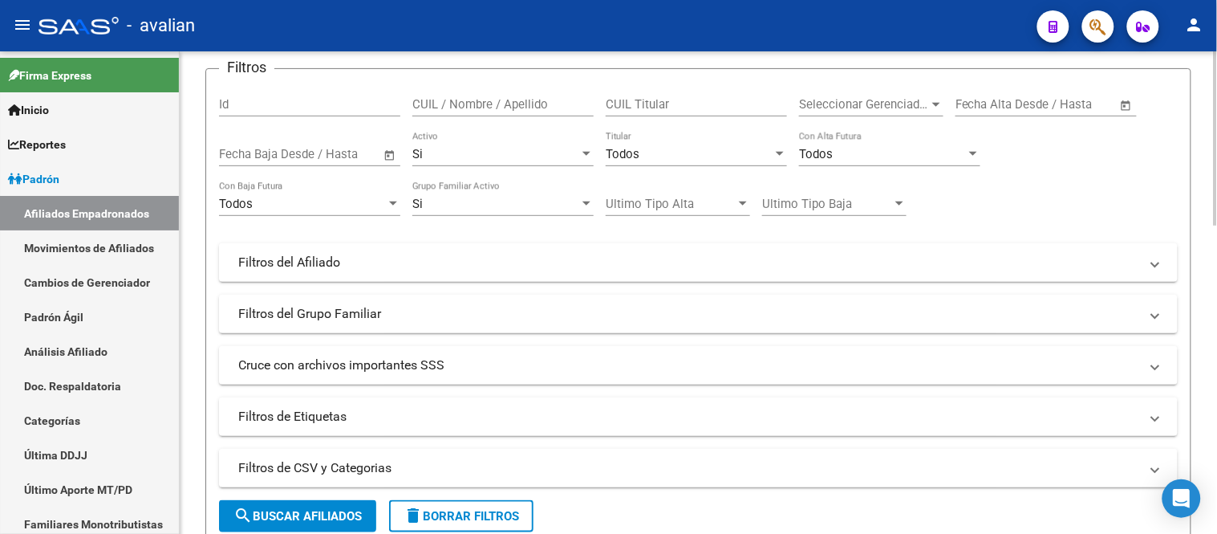
scroll to position [57, 0]
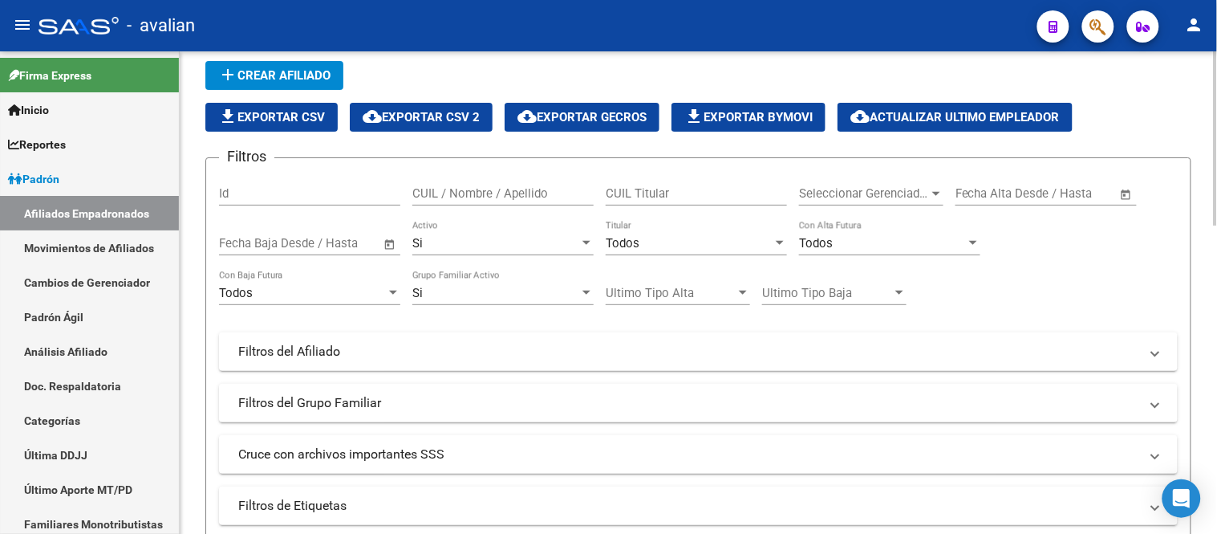
click at [566, 196] on input "CUIL / Nombre / Apellido" at bounding box center [502, 193] width 181 height 14
paste input "23401208399"
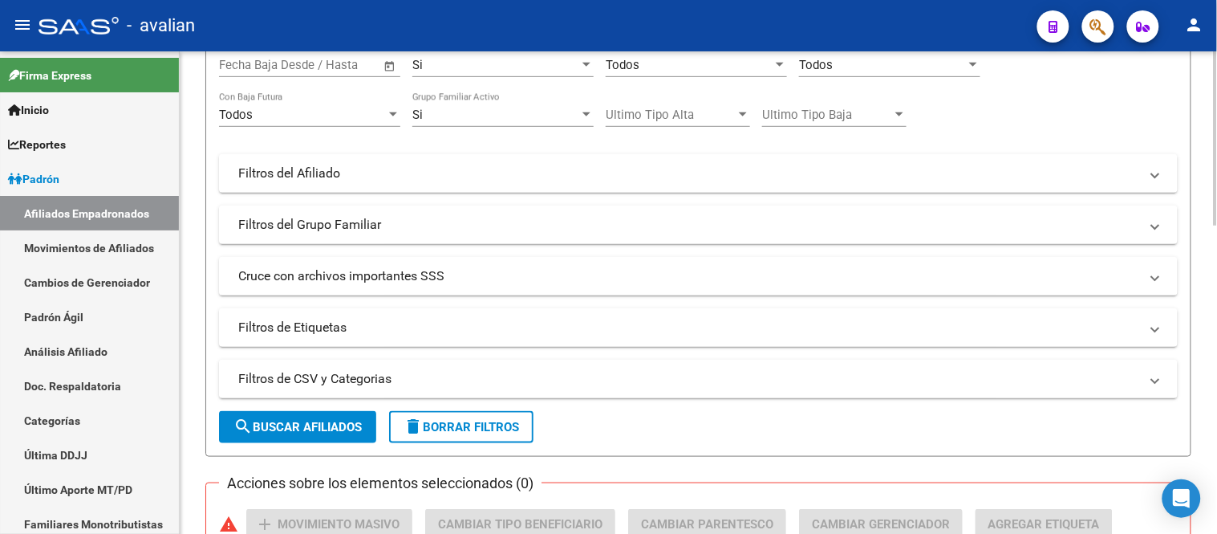
scroll to position [413, 0]
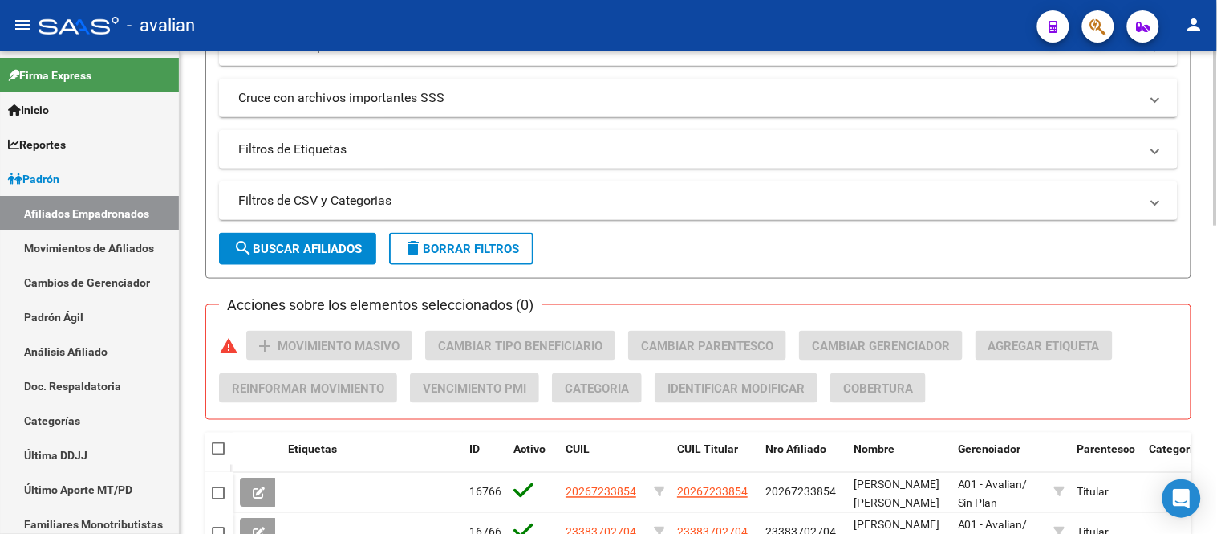
type input "23401208399"
click at [286, 245] on span "search Buscar Afiliados" at bounding box center [298, 249] width 128 height 14
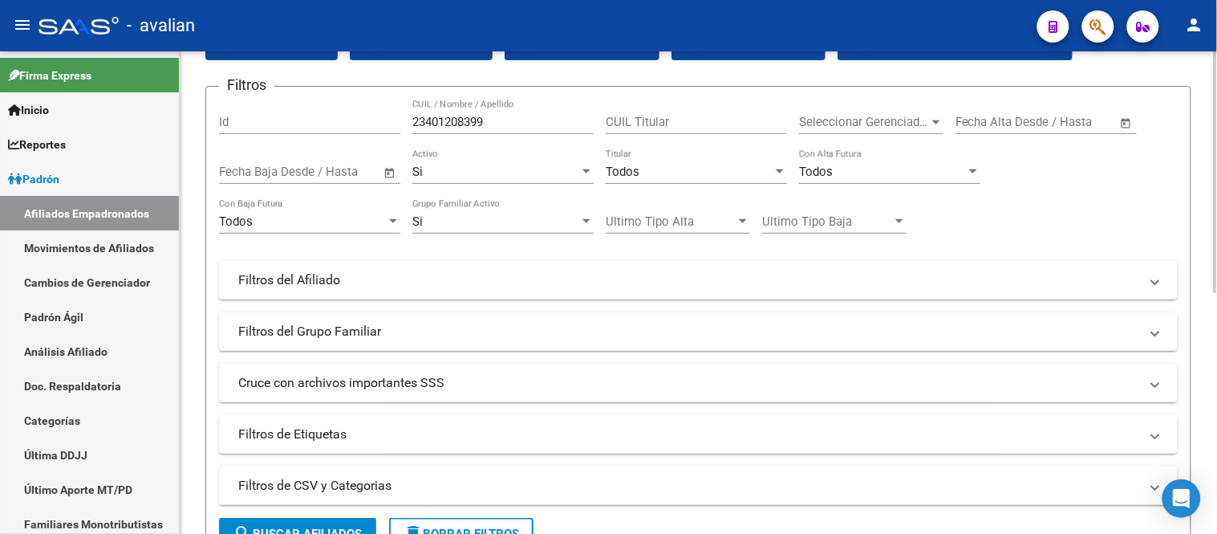
scroll to position [0, 0]
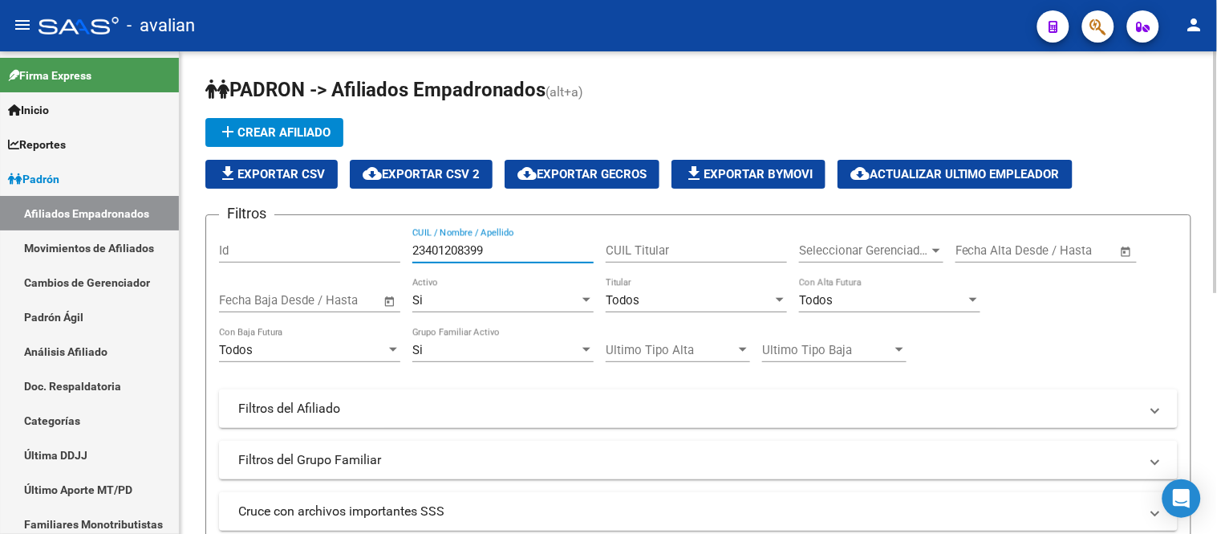
click at [509, 246] on input "23401208399" at bounding box center [502, 250] width 181 height 14
click at [503, 307] on div "Si" at bounding box center [495, 300] width 167 height 14
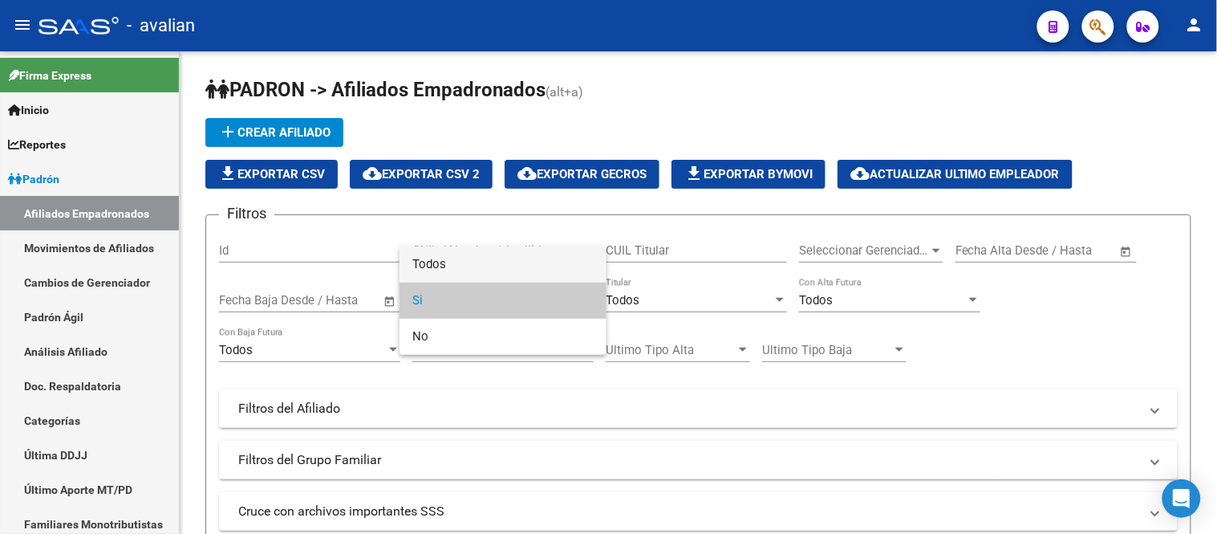
click at [475, 265] on span "Todos" at bounding box center [502, 264] width 181 height 36
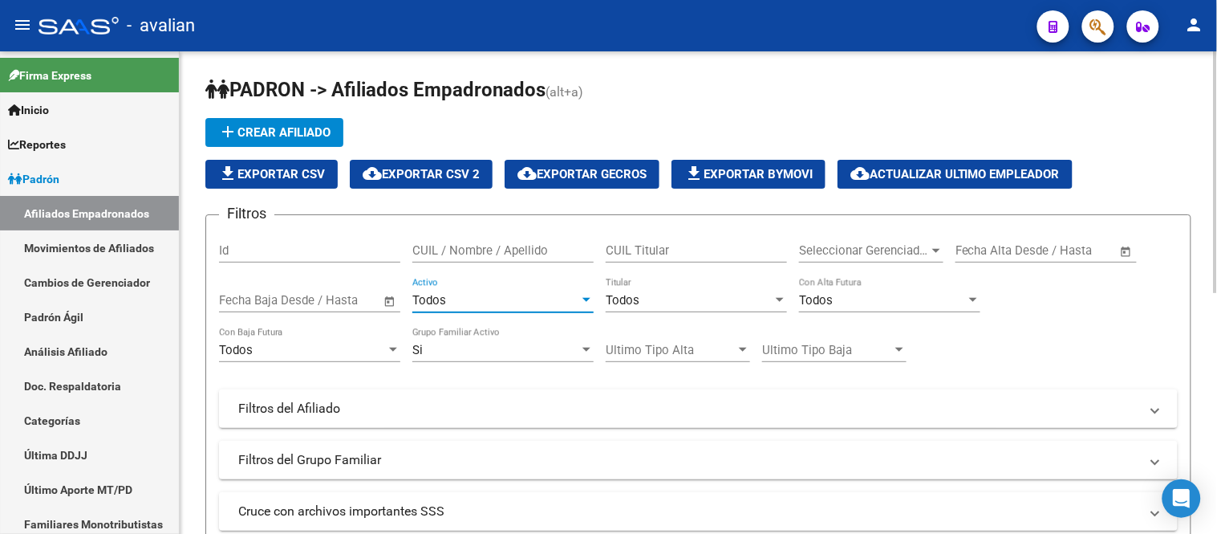
click at [518, 247] on input "CUIL / Nombre / Apellido" at bounding box center [502, 250] width 181 height 14
paste input "23401208399"
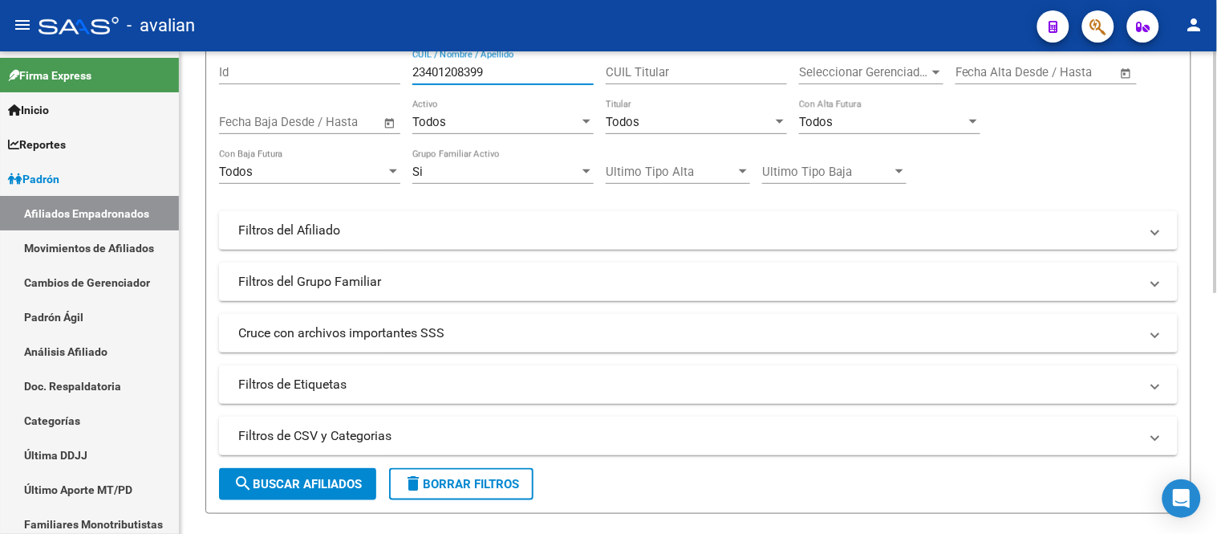
type input "23401208399"
click at [295, 491] on span "search Buscar Afiliados" at bounding box center [298, 484] width 128 height 14
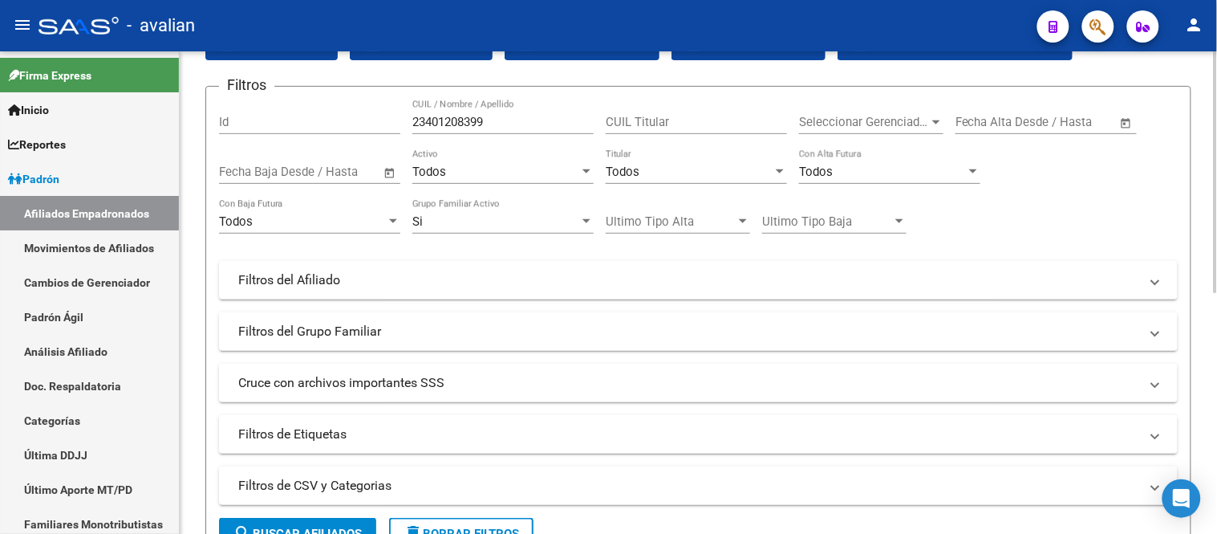
scroll to position [39, 0]
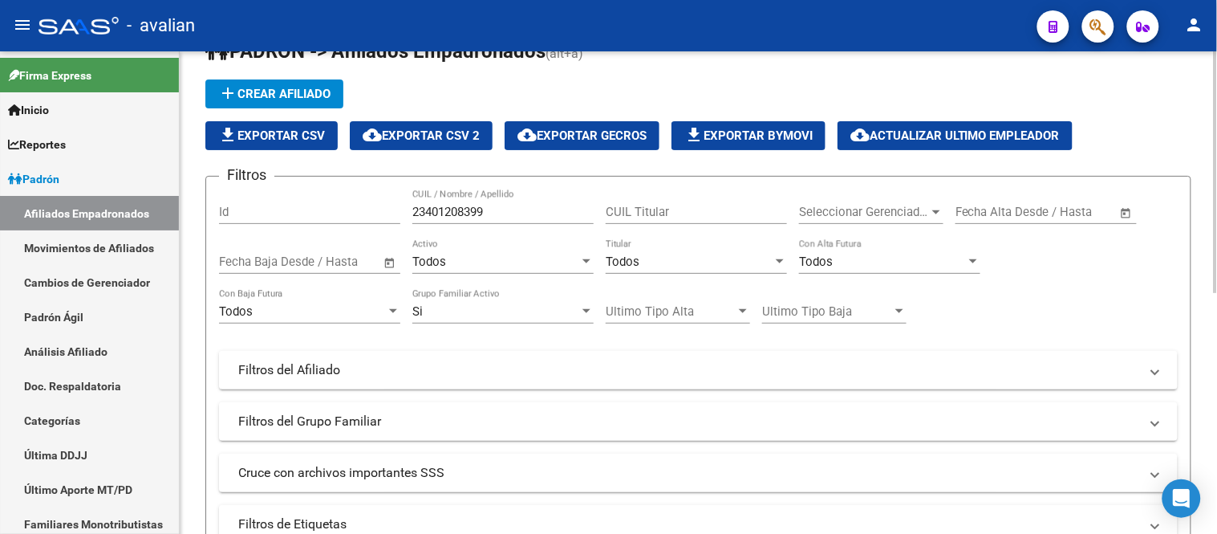
click at [486, 211] on input "23401208399" at bounding box center [502, 212] width 181 height 14
click at [648, 211] on input "CUIL Titular" at bounding box center [696, 212] width 181 height 14
paste input "20364868104"
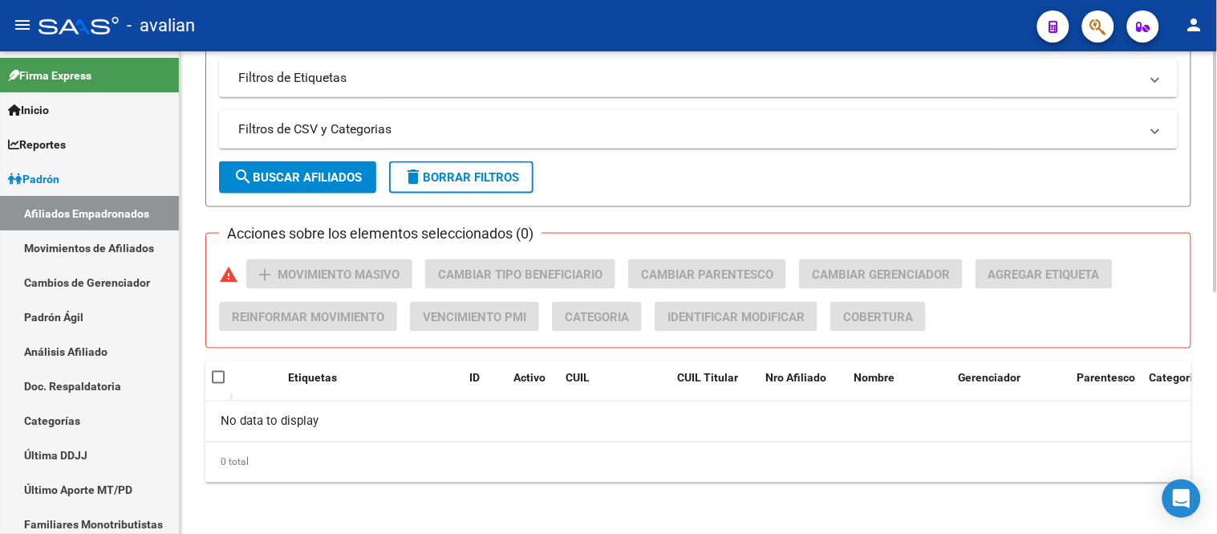
type input "20364868104"
click at [299, 178] on span "search Buscar Afiliados" at bounding box center [298, 177] width 128 height 14
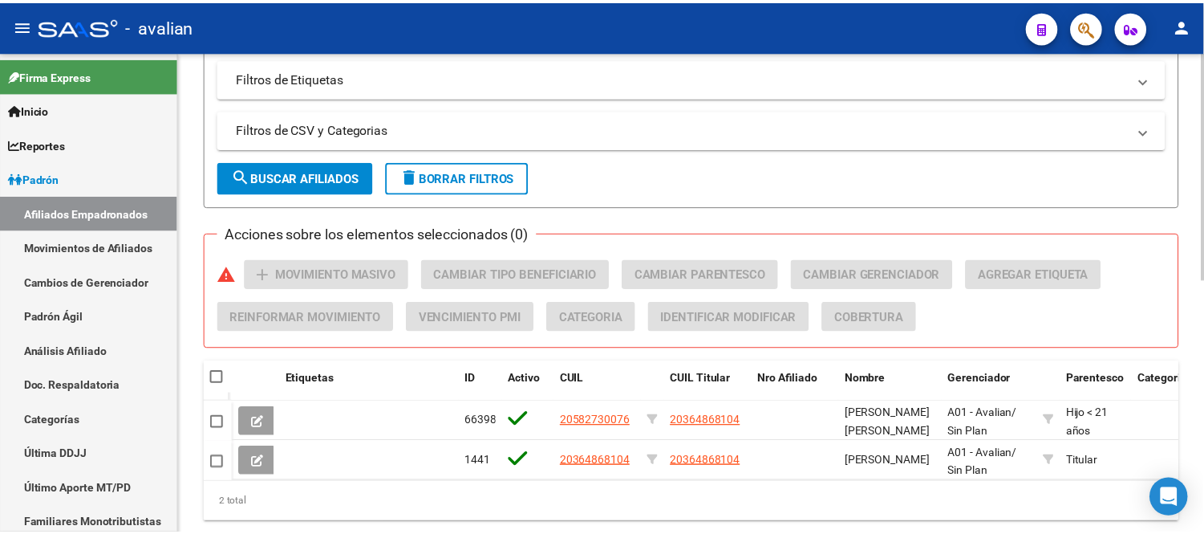
scroll to position [538, 0]
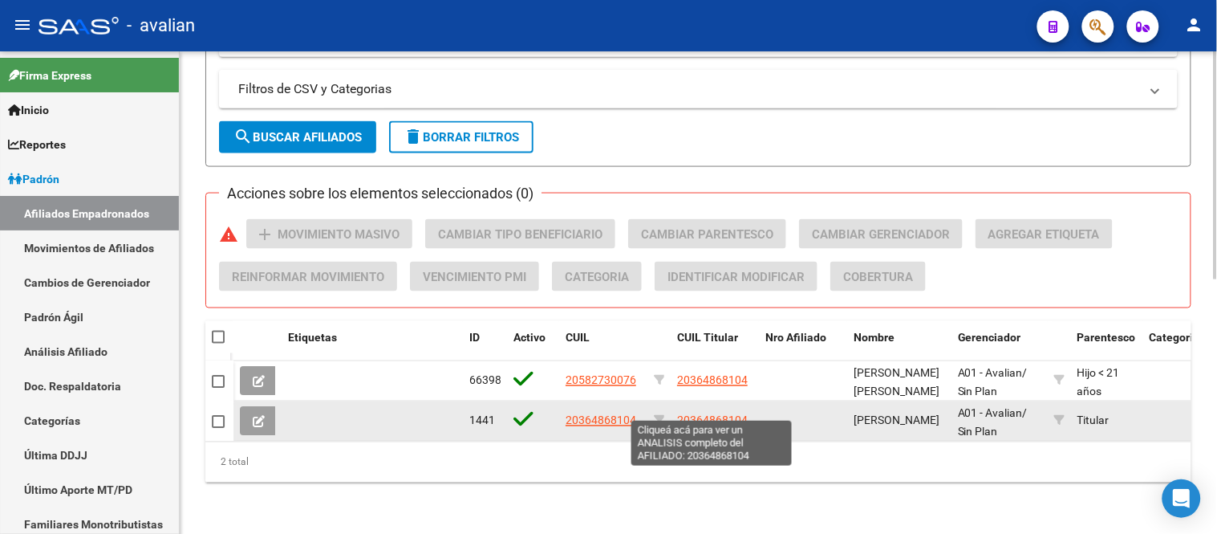
click at [725, 414] on span "20364868104" at bounding box center [712, 420] width 71 height 13
type textarea "20364868104"
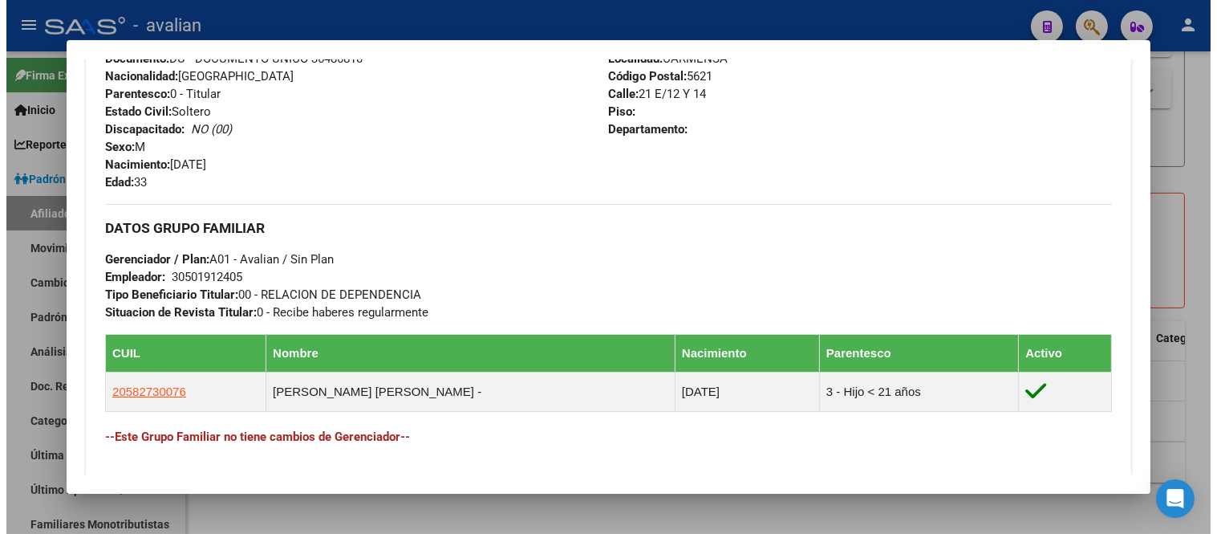
scroll to position [713, 0]
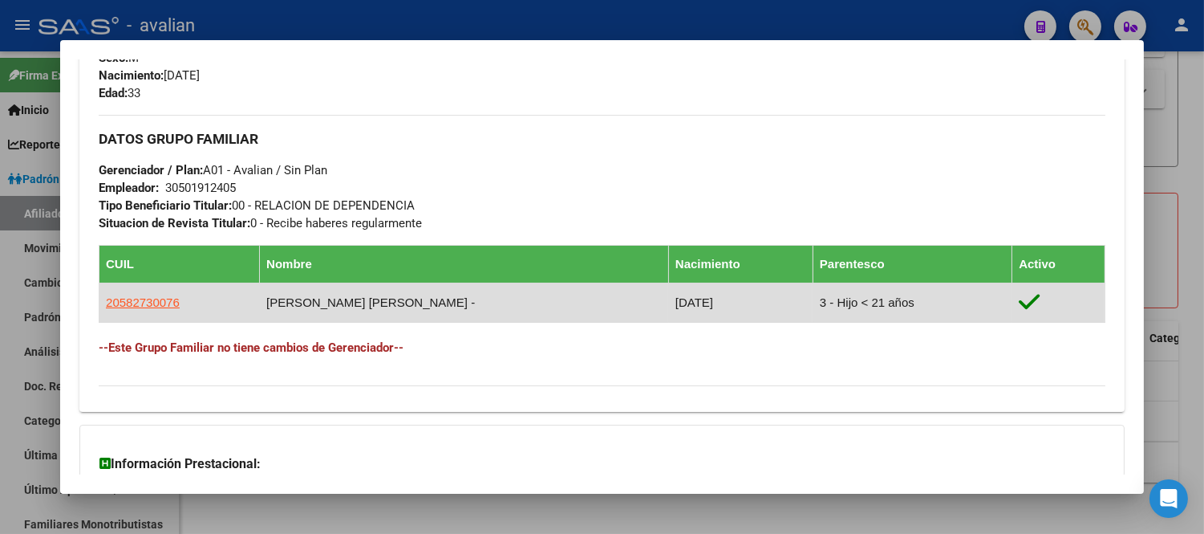
drag, startPoint x: 279, startPoint y: 303, endPoint x: 451, endPoint y: 300, distance: 171.7
click at [451, 300] on td "[PERSON_NAME] [PERSON_NAME] -" at bounding box center [464, 302] width 409 height 39
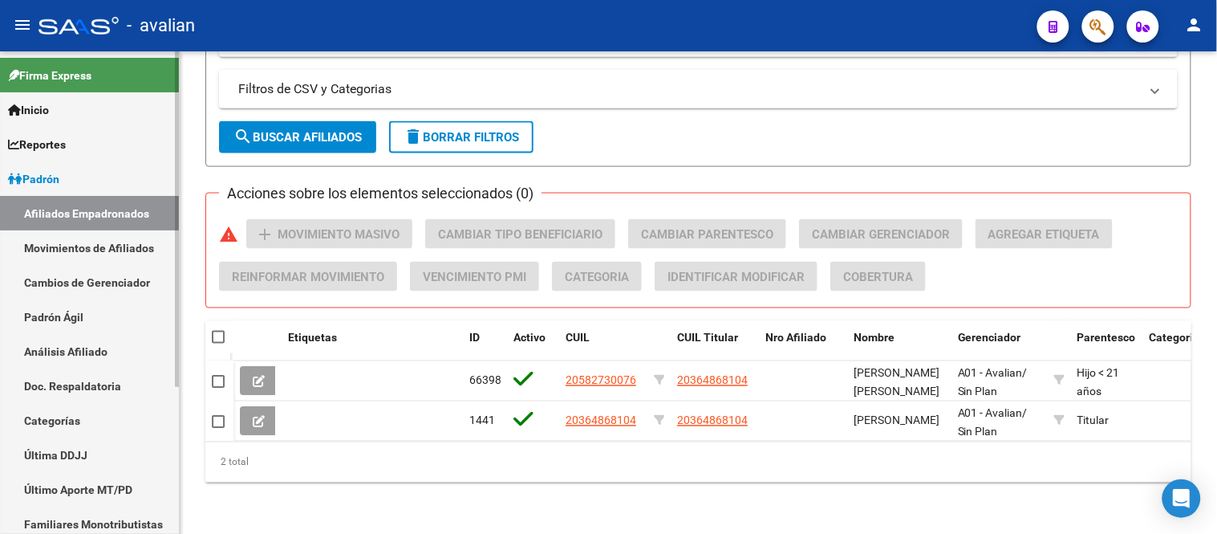
scroll to position [213, 0]
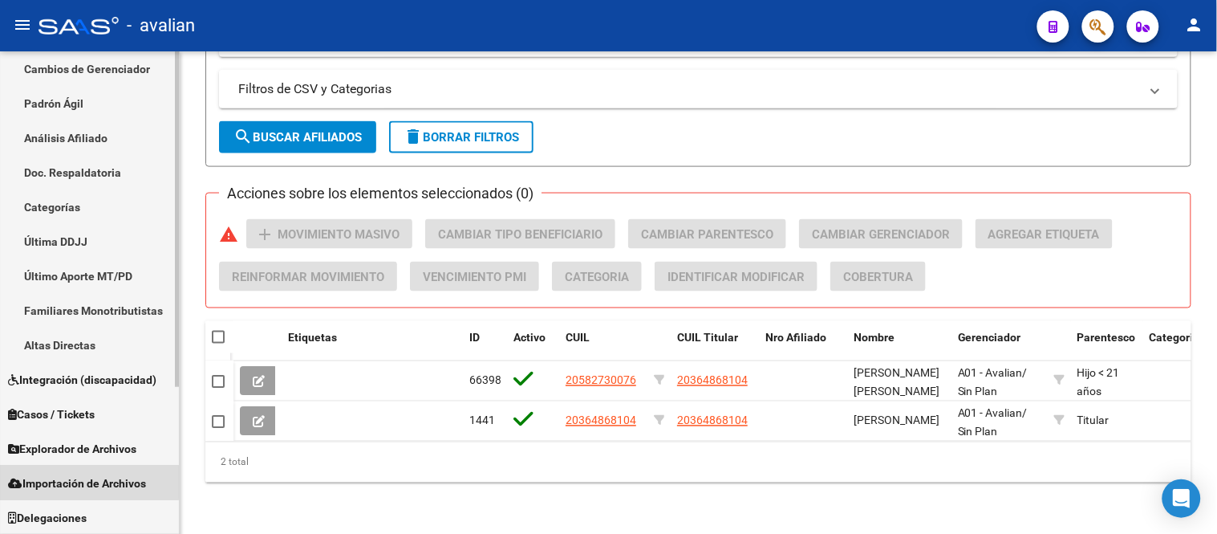
click at [82, 481] on span "Importación de Archivos" at bounding box center [77, 483] width 138 height 18
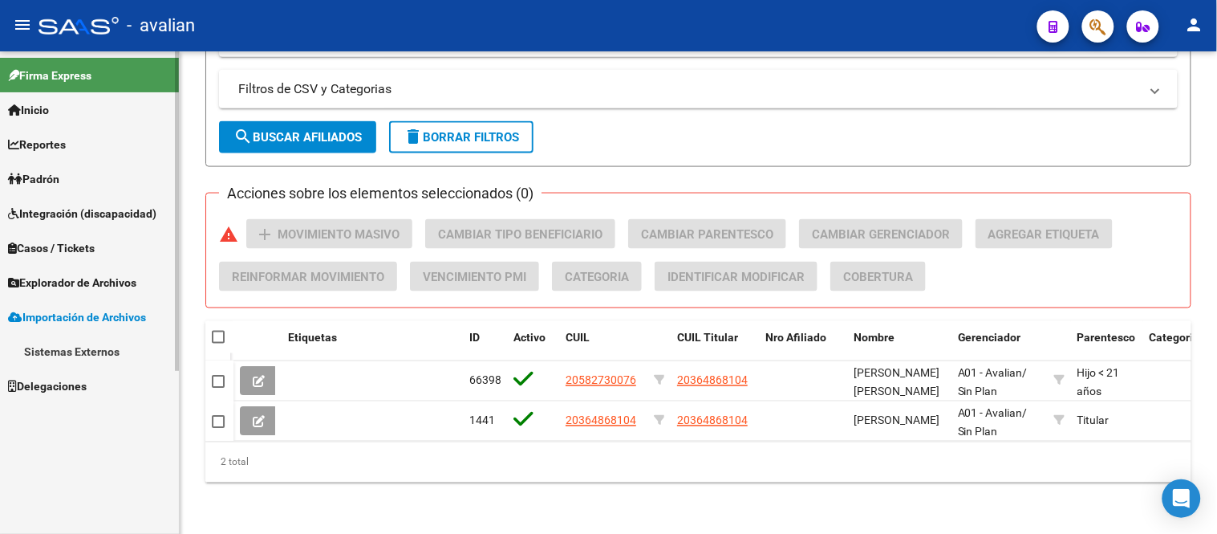
scroll to position [0, 0]
click at [75, 339] on link "Sistemas Externos" at bounding box center [89, 351] width 179 height 35
click at [75, 388] on link "Padrón" at bounding box center [89, 385] width 179 height 35
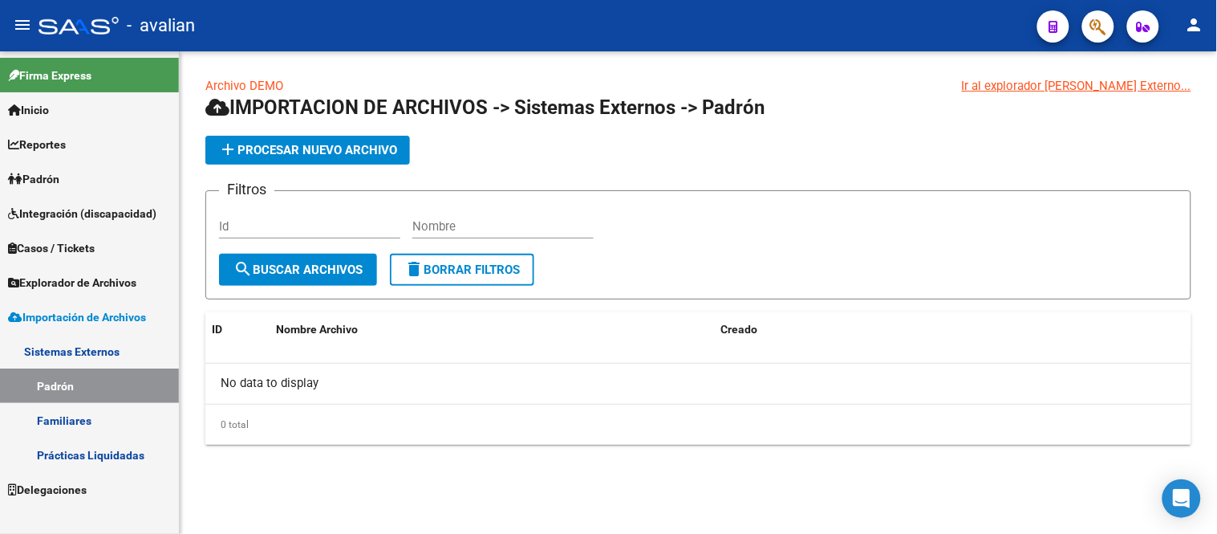
click at [374, 156] on span "add Procesar nuevo archivo" at bounding box center [307, 150] width 179 height 14
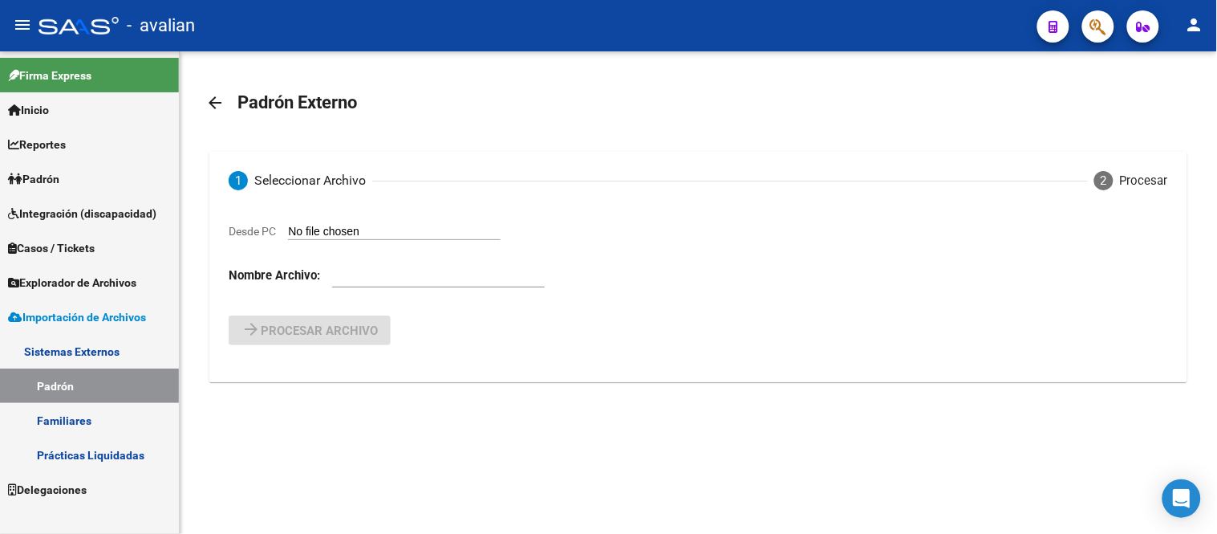
click at [84, 177] on link "Padrón" at bounding box center [89, 178] width 179 height 35
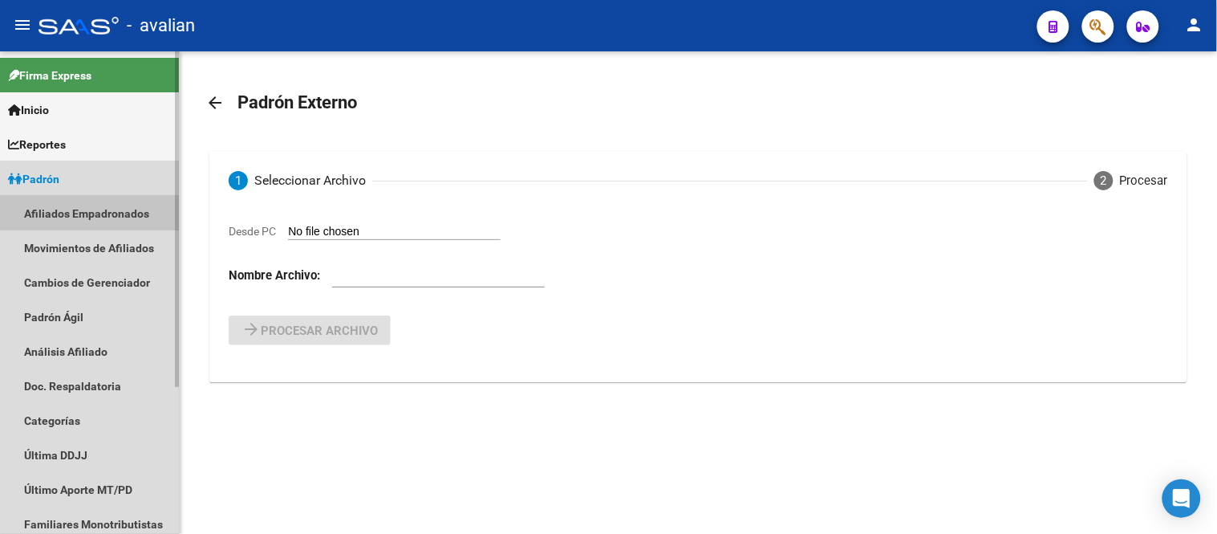
click at [109, 213] on link "Afiliados Empadronados" at bounding box center [89, 213] width 179 height 35
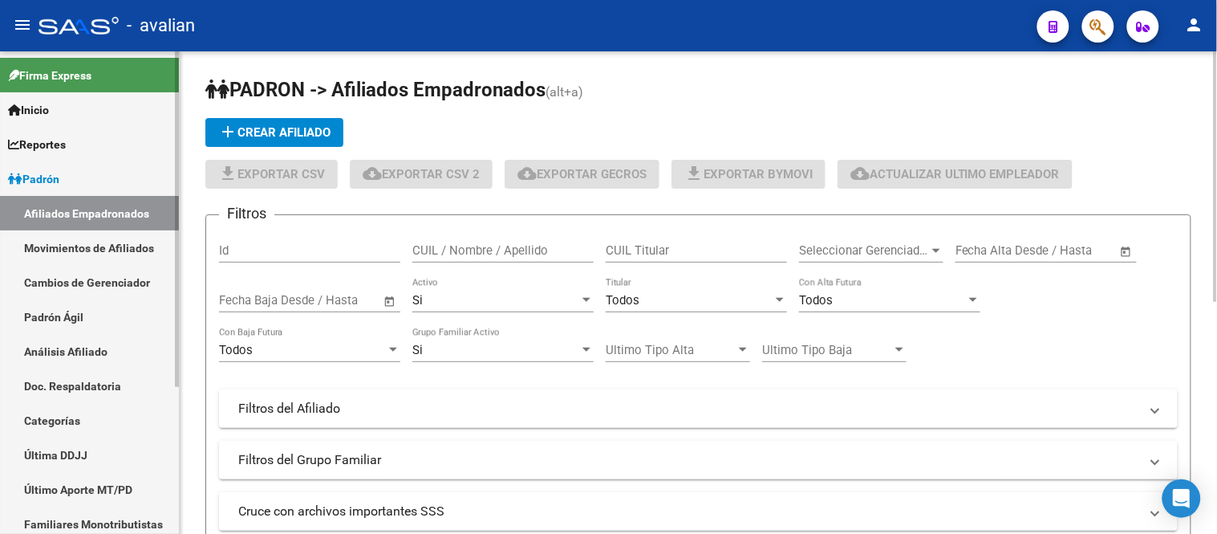
click at [113, 250] on link "Movimientos de Afiliados" at bounding box center [89, 247] width 179 height 35
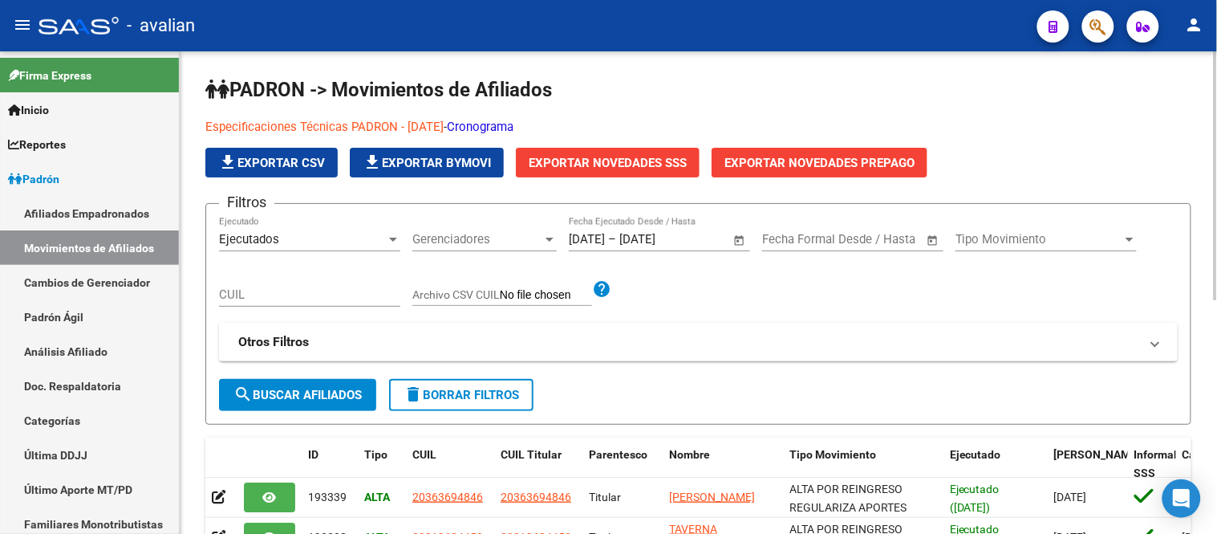
click at [603, 162] on span "Exportar Novedades SSS" at bounding box center [608, 163] width 158 height 14
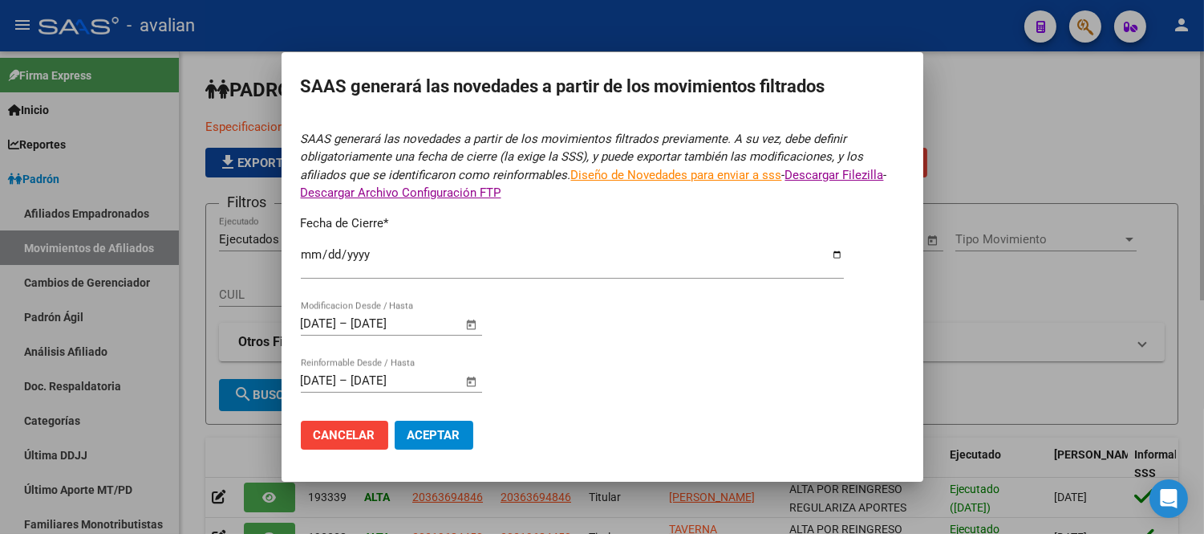
type input "[DATE]"
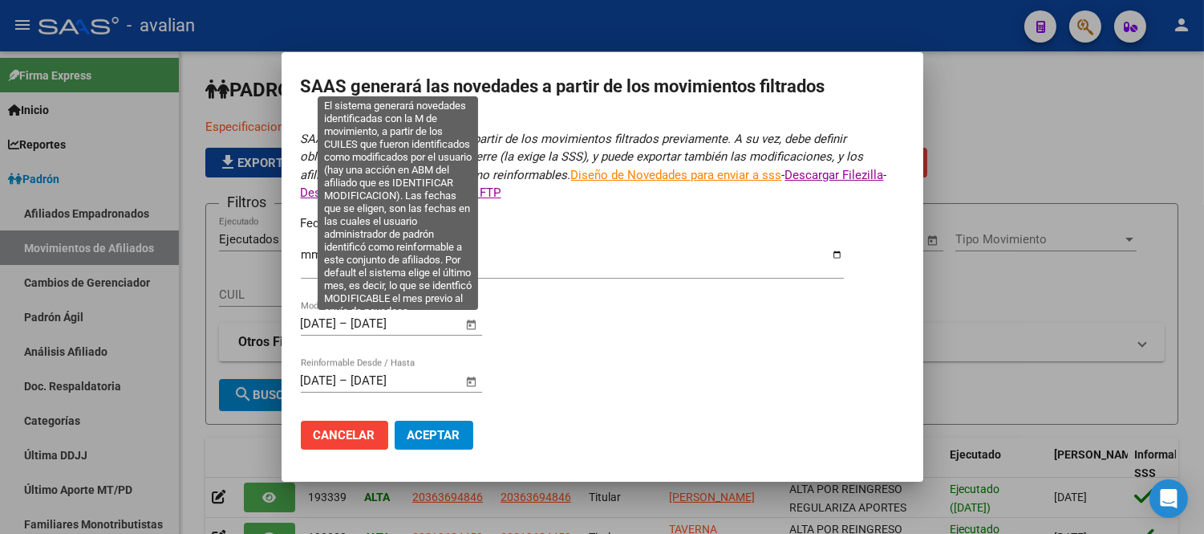
click at [348, 319] on span "–" at bounding box center [344, 323] width 8 height 14
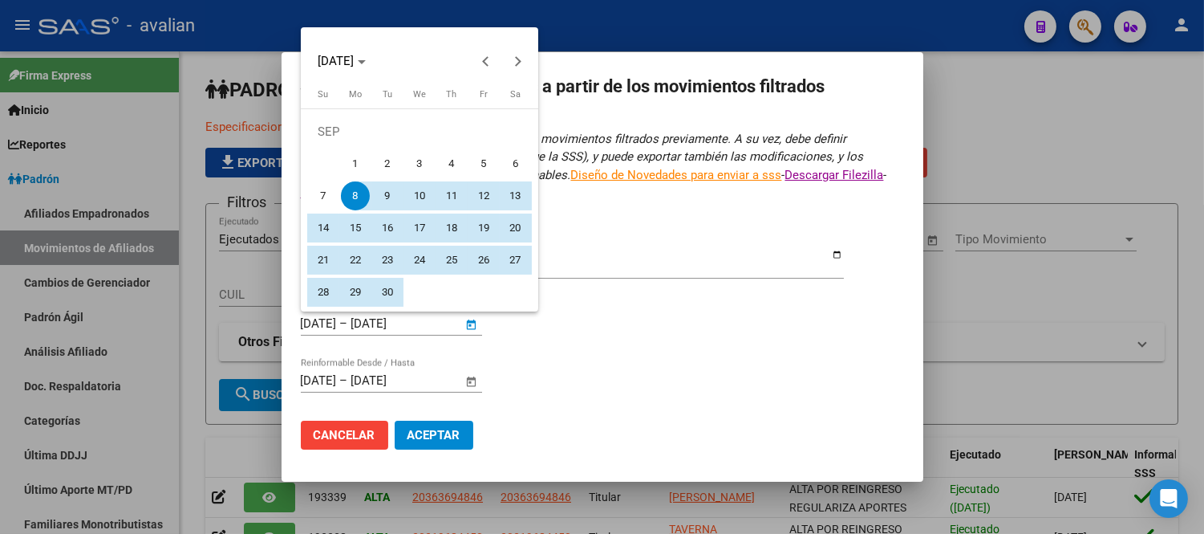
click at [502, 164] on span "6" at bounding box center [516, 163] width 29 height 29
type input "[DATE]"
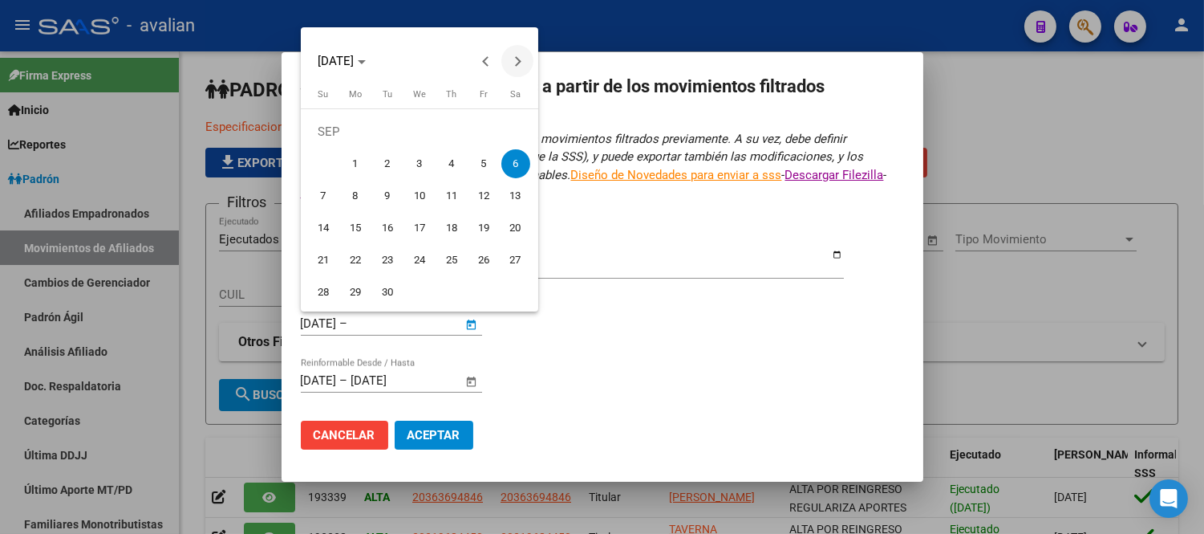
click at [515, 66] on button "Next month" at bounding box center [518, 61] width 32 height 32
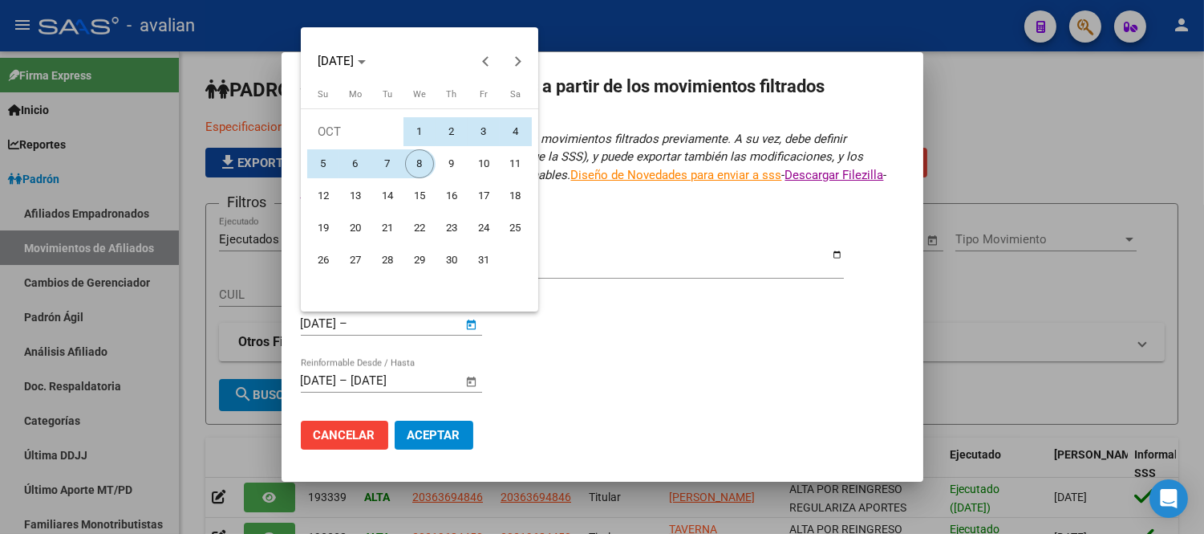
click at [416, 162] on span "8" at bounding box center [419, 163] width 29 height 29
type input "[DATE]"
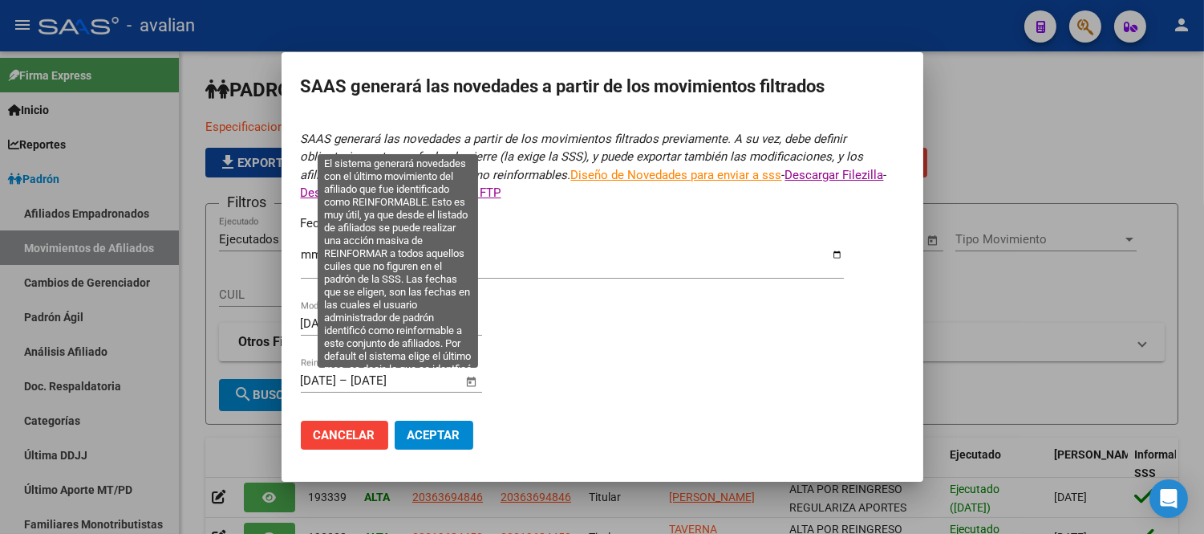
click at [337, 375] on input "[DATE]" at bounding box center [319, 380] width 36 height 14
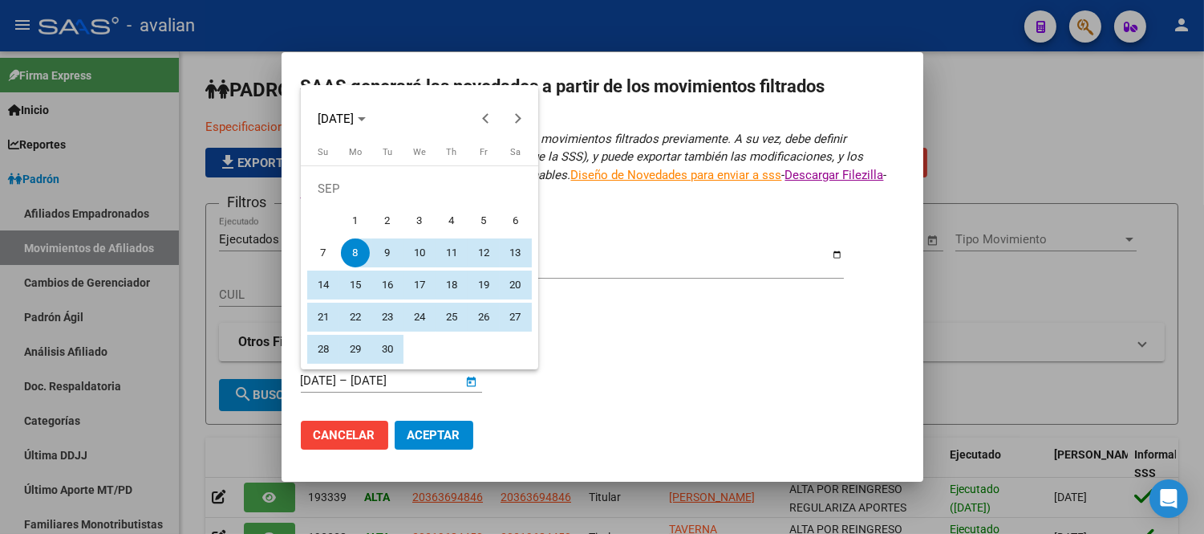
click at [520, 217] on span "6" at bounding box center [516, 220] width 29 height 29
type input "[DATE]"
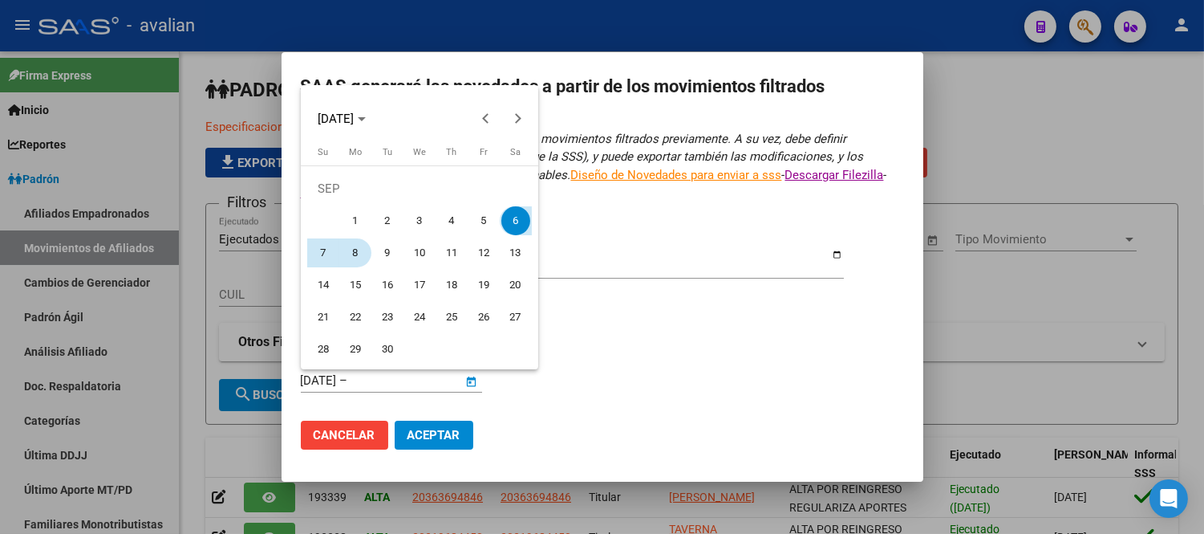
click at [359, 251] on span "8" at bounding box center [355, 252] width 29 height 29
type input "[DATE]"
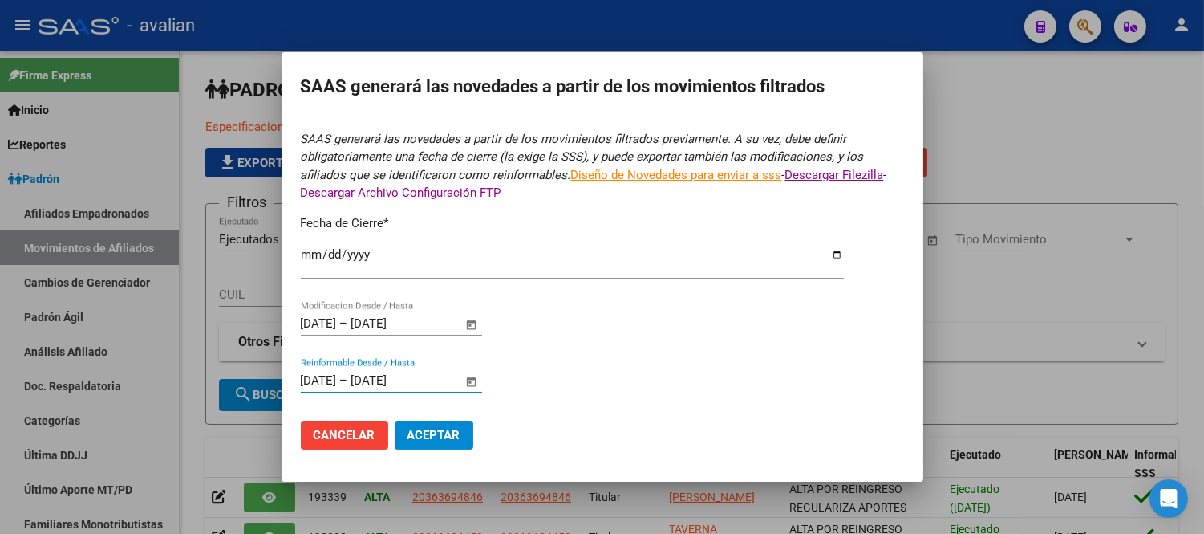
click at [414, 383] on input "[DATE]" at bounding box center [390, 380] width 78 height 14
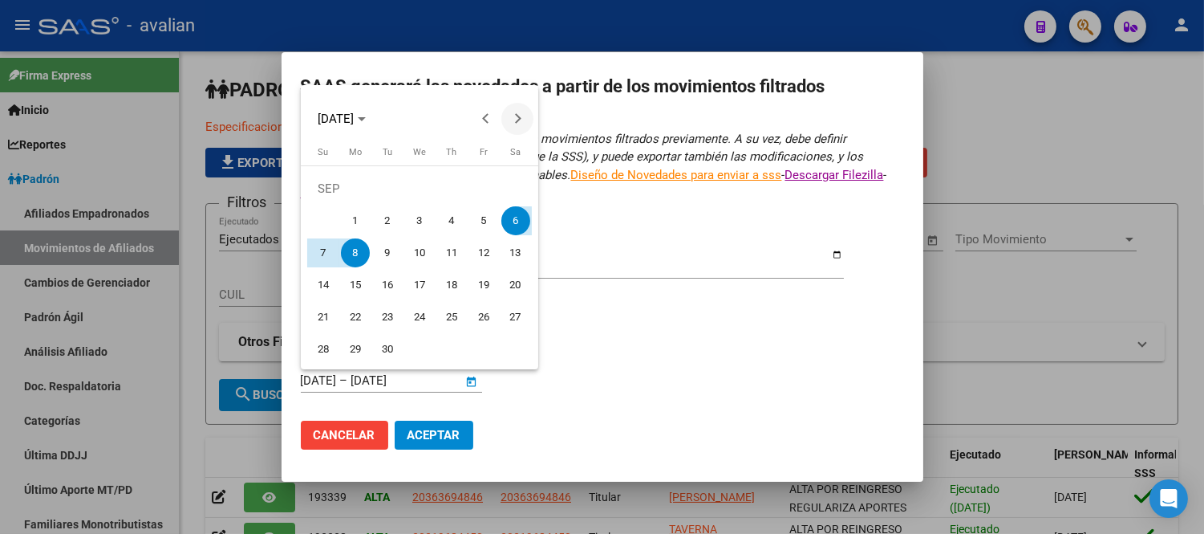
click at [517, 123] on button "Next month" at bounding box center [518, 119] width 32 height 32
click at [490, 210] on span "10" at bounding box center [483, 220] width 29 height 29
type input "[DATE]"
click at [485, 219] on span "10" at bounding box center [483, 220] width 29 height 29
type input "[DATE]"
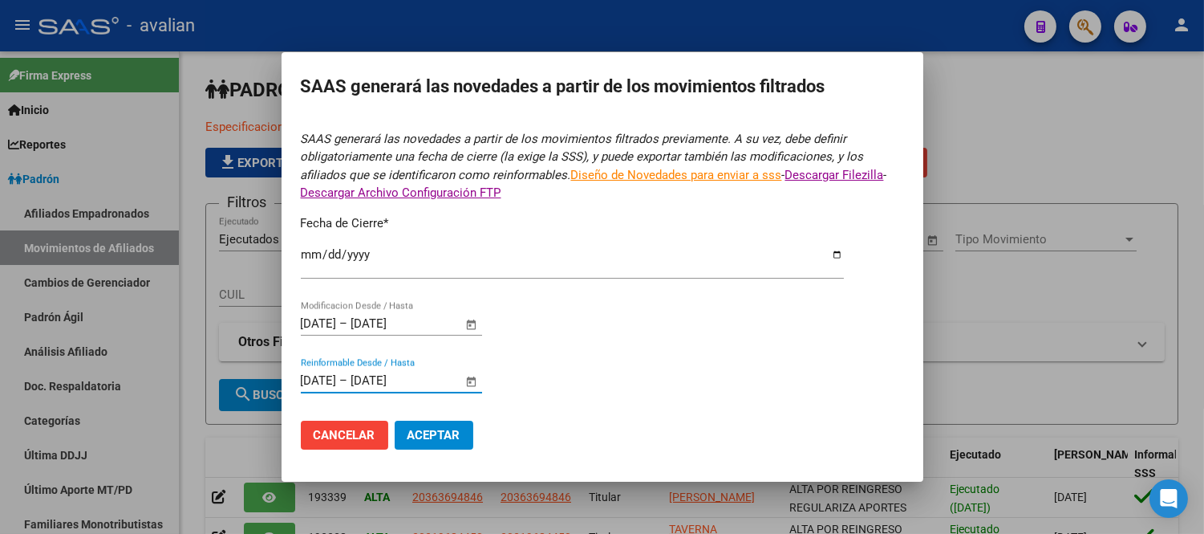
click at [620, 327] on form "SAAS generará las novedades a partir de los movimientos filtrados previamente. …" at bounding box center [602, 296] width 603 height 332
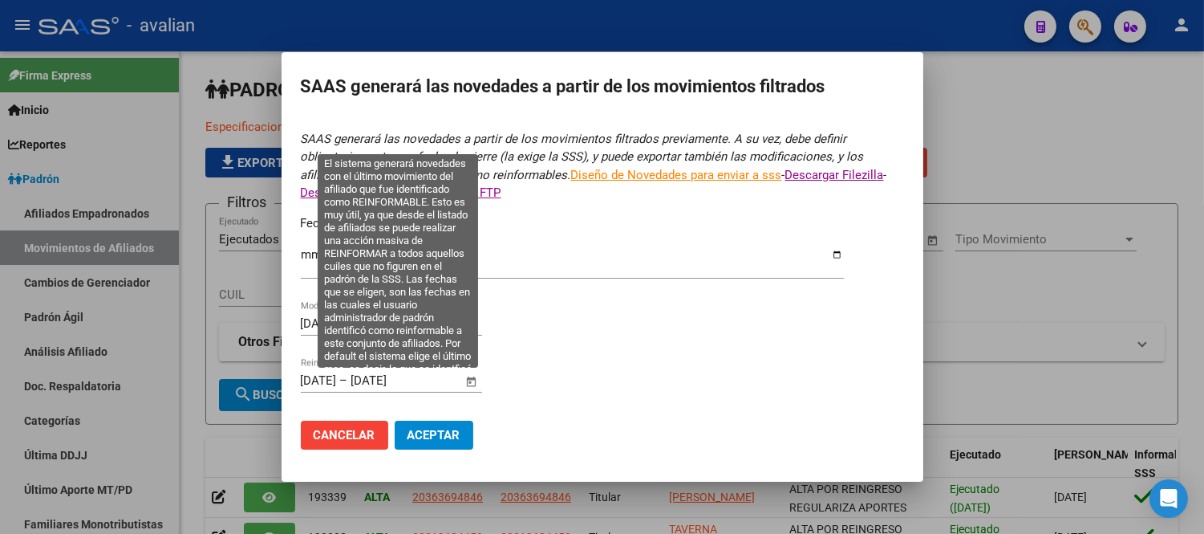
click at [380, 381] on input "[DATE]" at bounding box center [390, 380] width 78 height 14
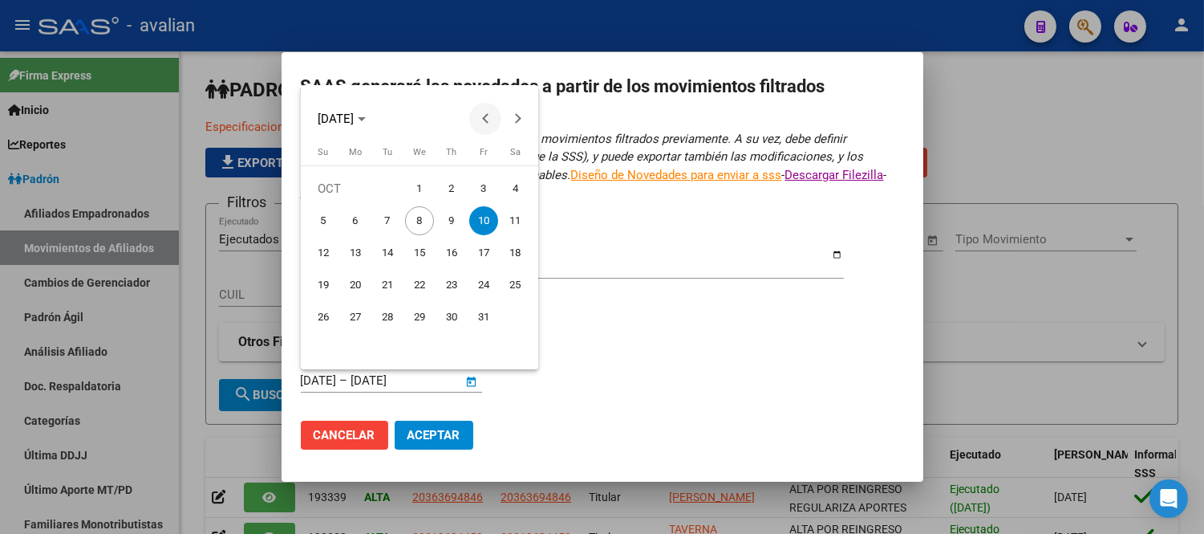
click at [485, 112] on span "Previous month" at bounding box center [485, 119] width 32 height 32
click at [512, 217] on span "6" at bounding box center [516, 220] width 29 height 29
type input "[DATE]"
click at [510, 112] on span "Next month" at bounding box center [518, 119] width 32 height 32
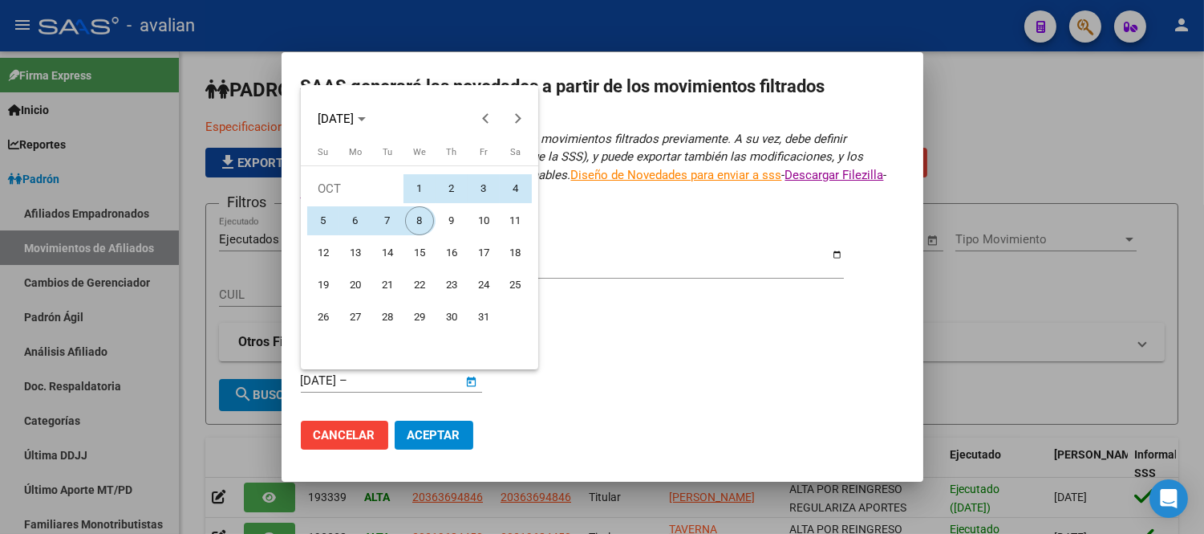
click at [418, 213] on span "8" at bounding box center [419, 220] width 29 height 29
type input "[DATE]"
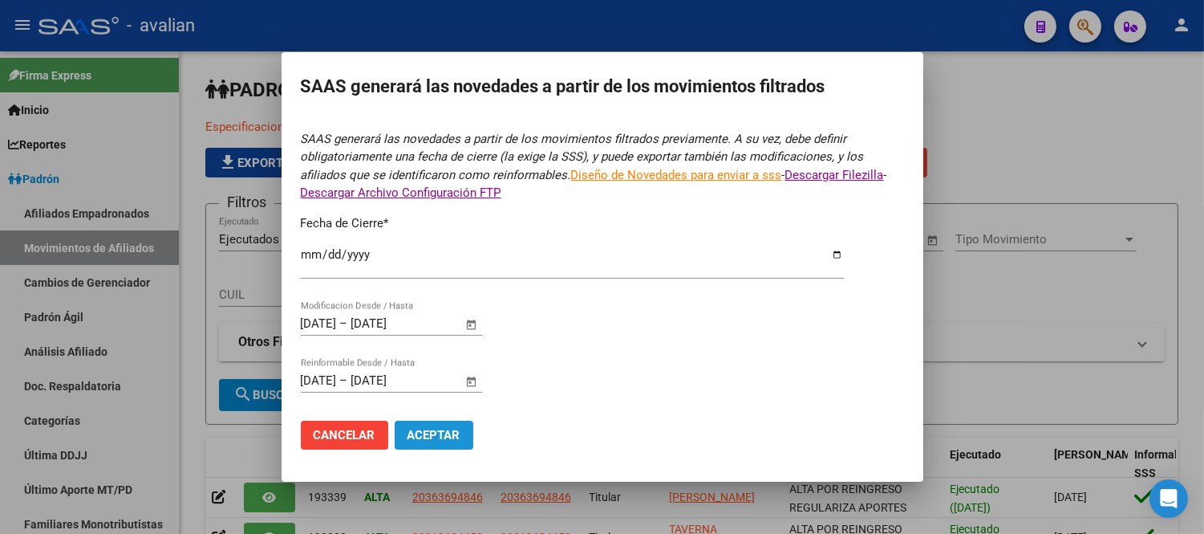
click at [435, 438] on span "Aceptar" at bounding box center [434, 435] width 53 height 14
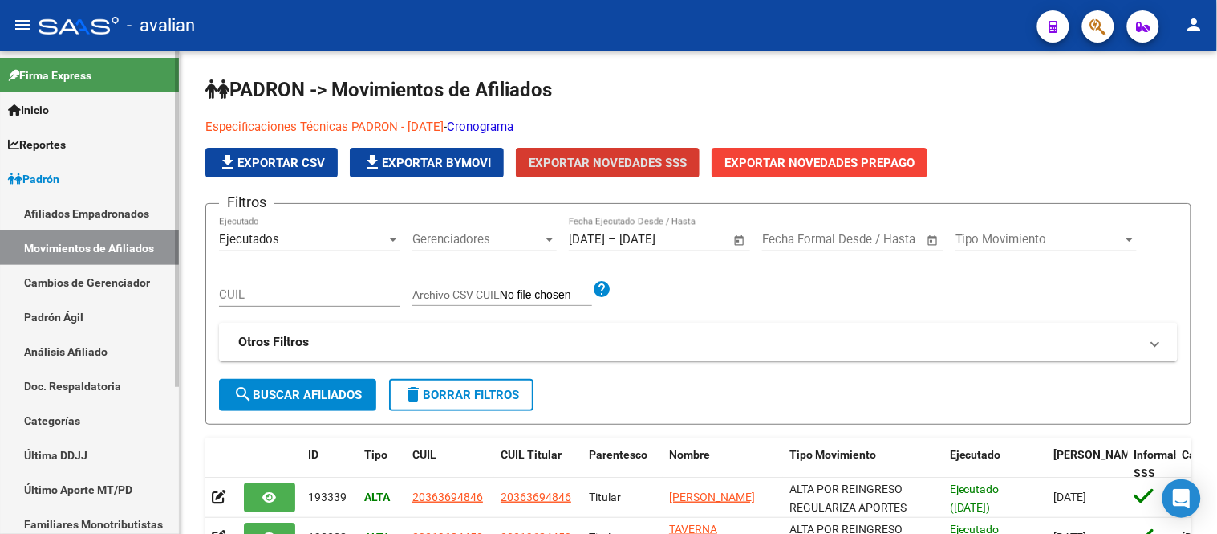
click at [89, 217] on link "Afiliados Empadronados" at bounding box center [89, 213] width 179 height 35
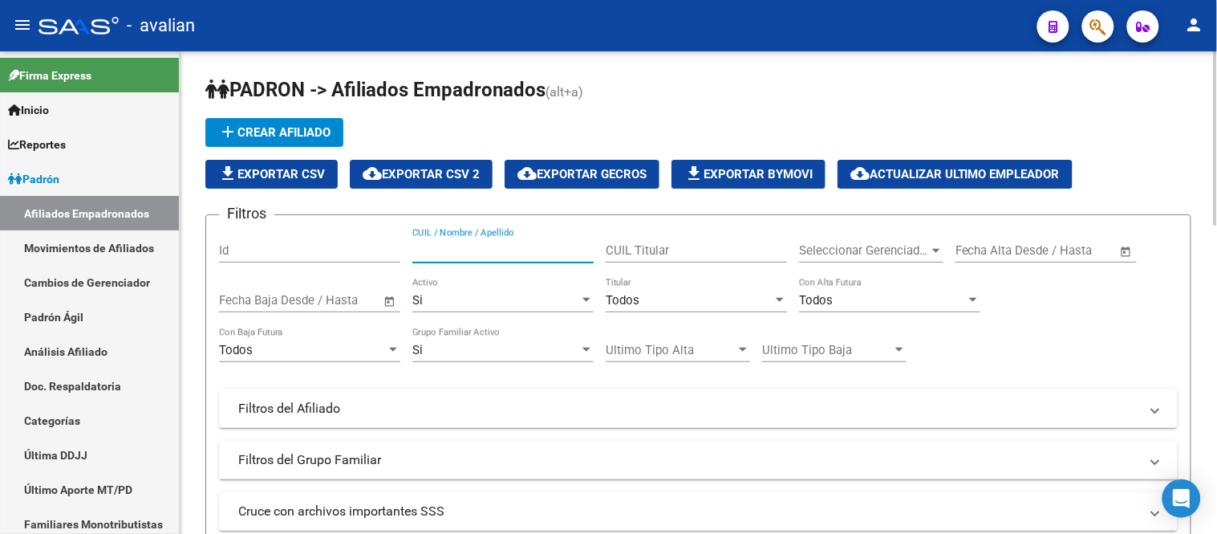
click at [498, 247] on input "CUIL / Nombre / Apellido" at bounding box center [502, 250] width 181 height 14
paste input "27395779996"
type input "27395779996"
click at [498, 294] on div "Si" at bounding box center [495, 300] width 167 height 14
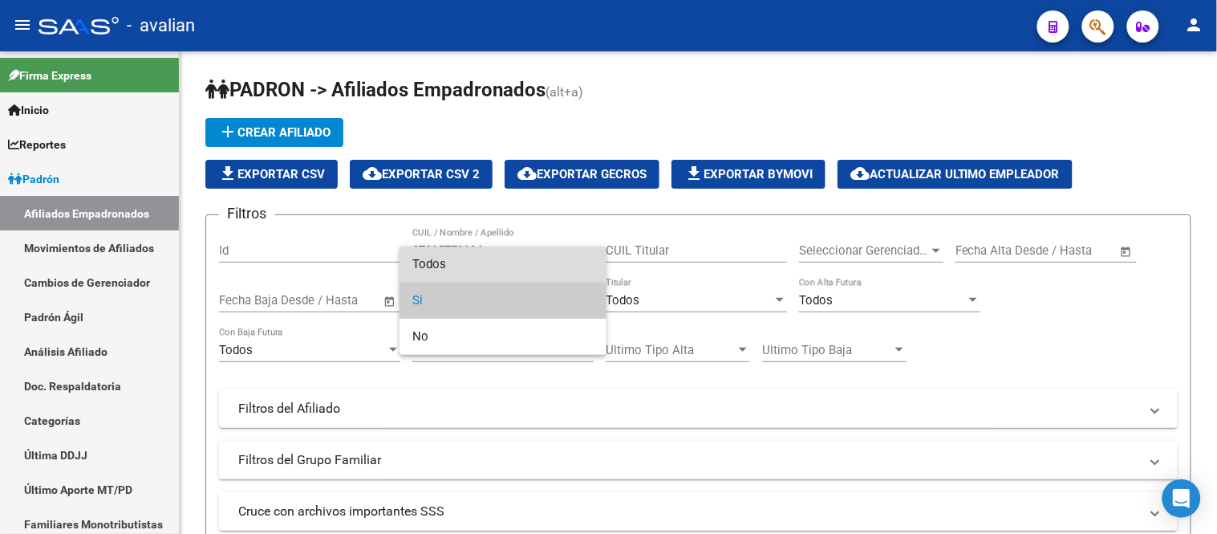
click at [482, 263] on span "Todos" at bounding box center [502, 264] width 181 height 36
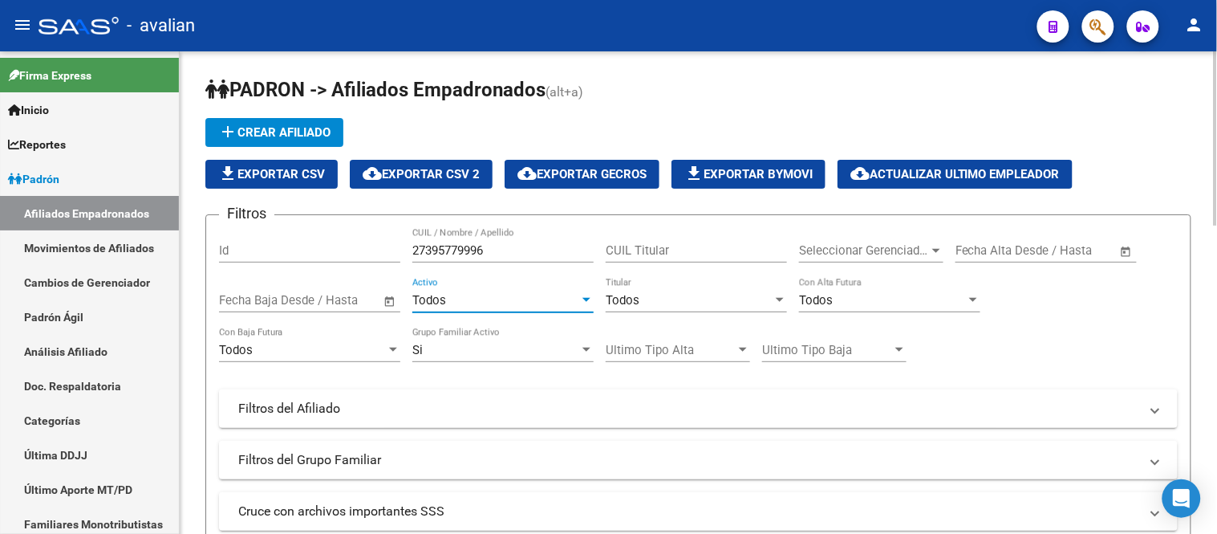
scroll to position [267, 0]
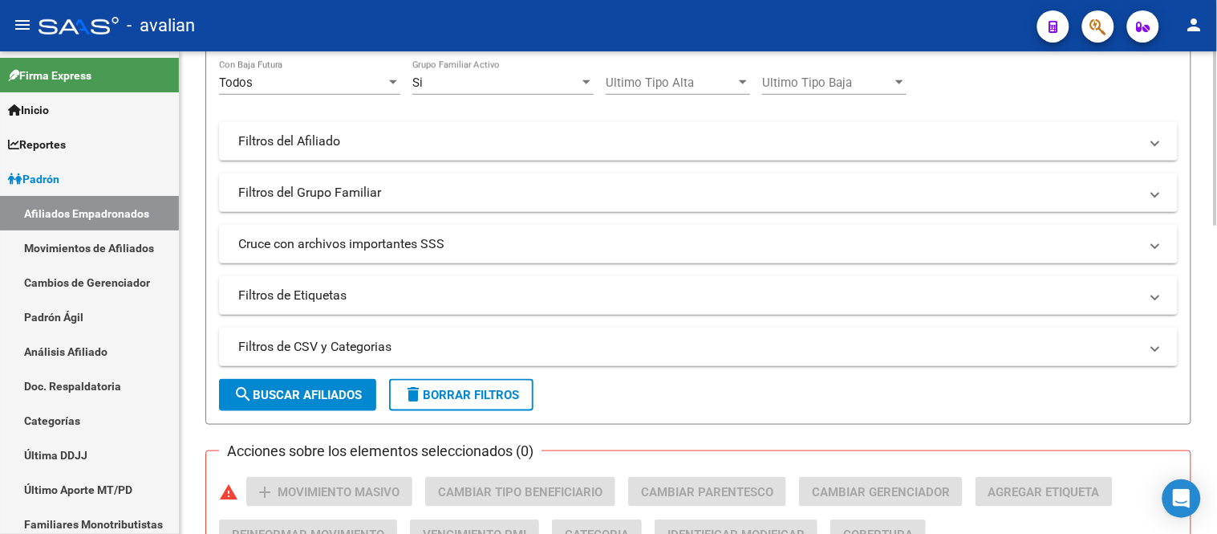
click at [325, 394] on span "search Buscar Afiliados" at bounding box center [298, 395] width 128 height 14
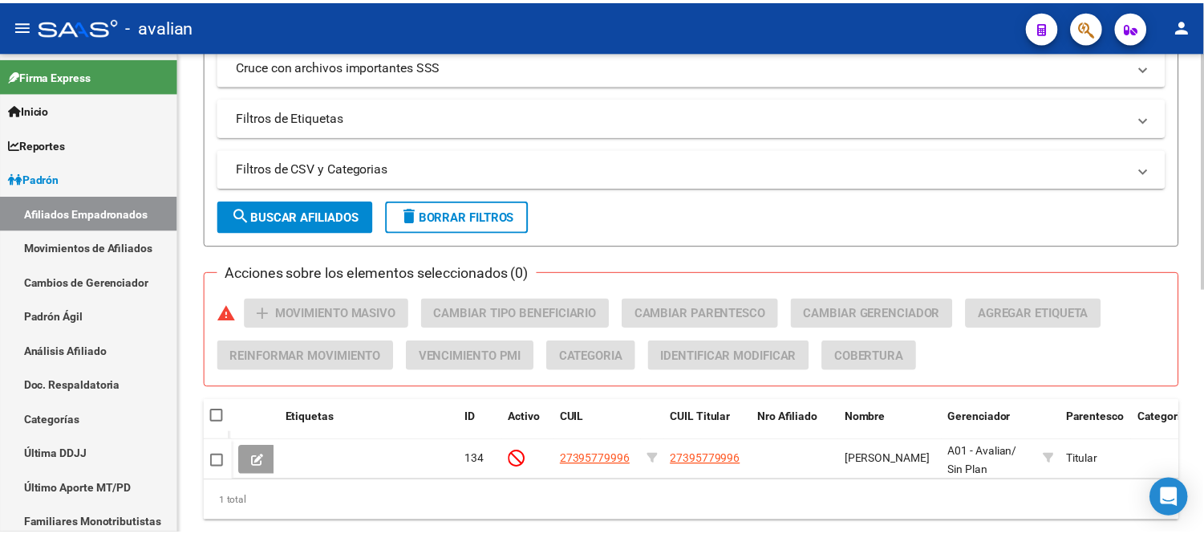
scroll to position [498, 0]
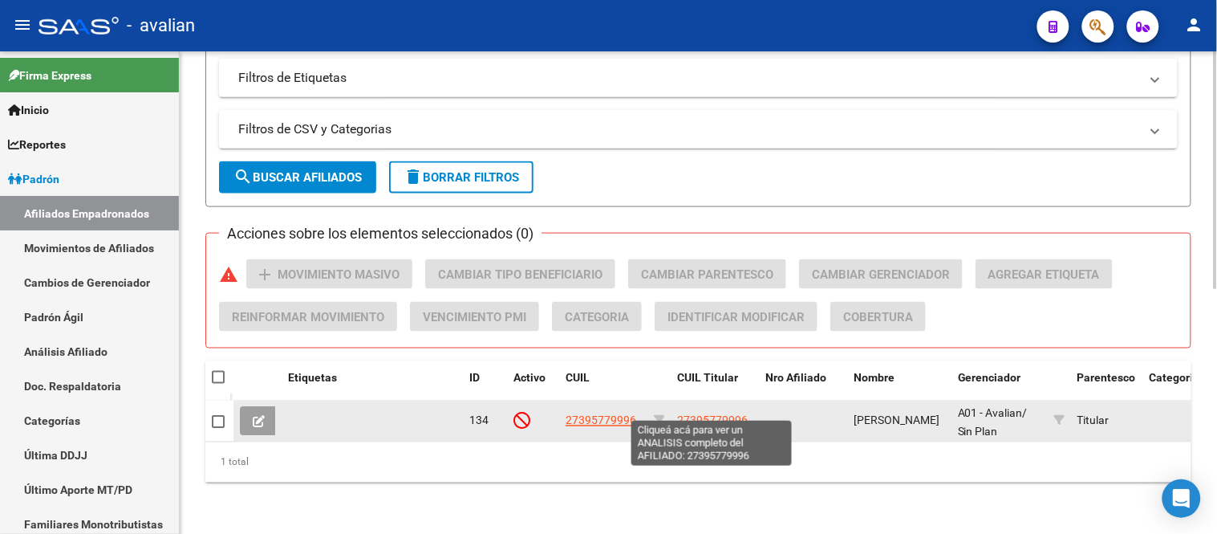
click at [709, 414] on span "27395779996" at bounding box center [712, 420] width 71 height 13
type textarea "27395779996"
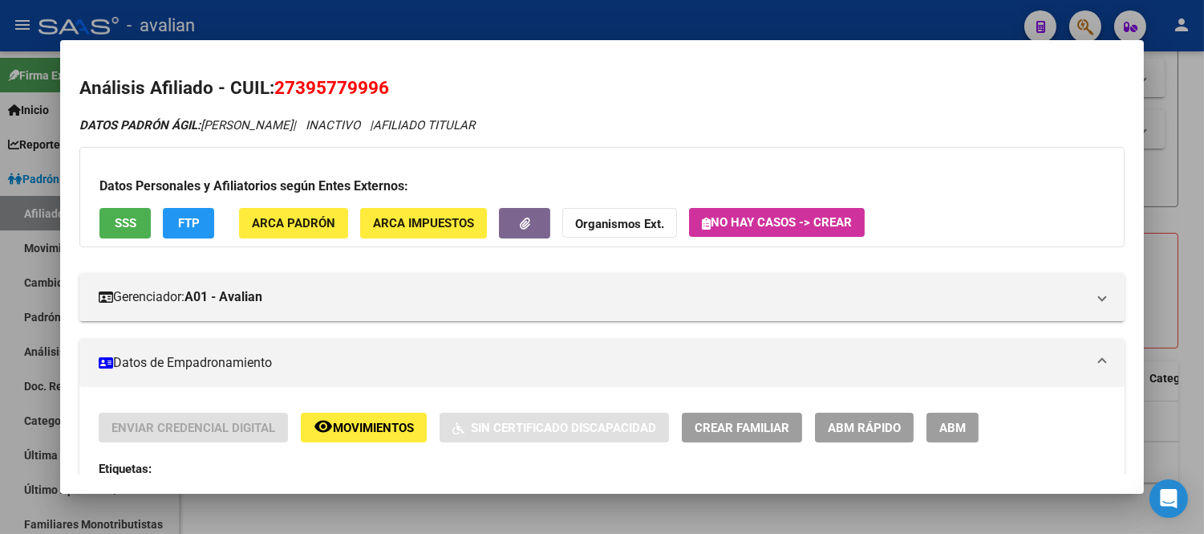
click at [374, 431] on span "Movimientos" at bounding box center [373, 427] width 81 height 14
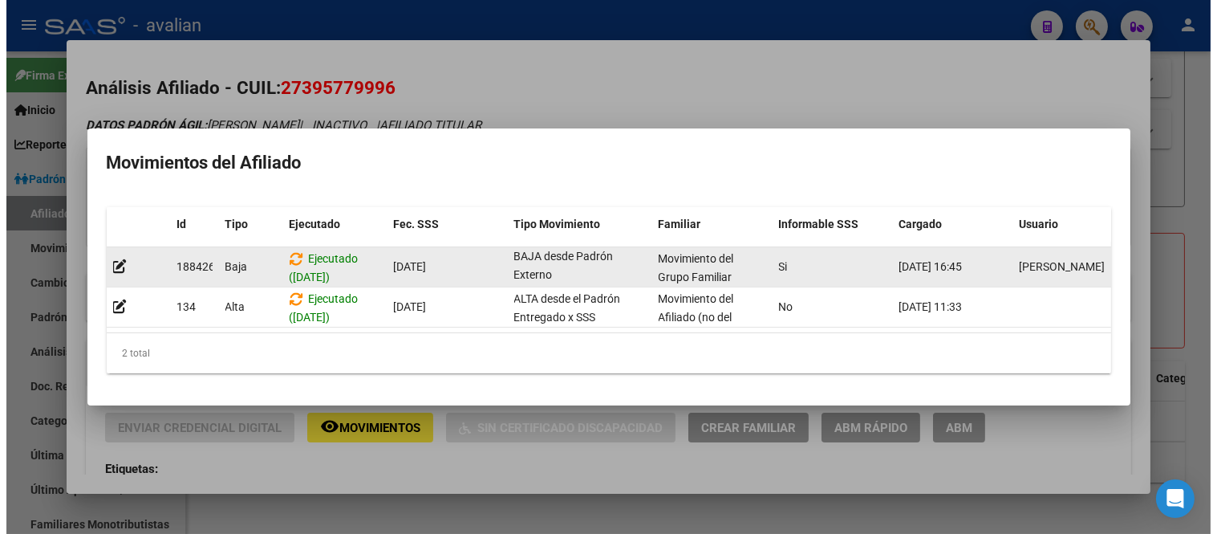
scroll to position [1, 0]
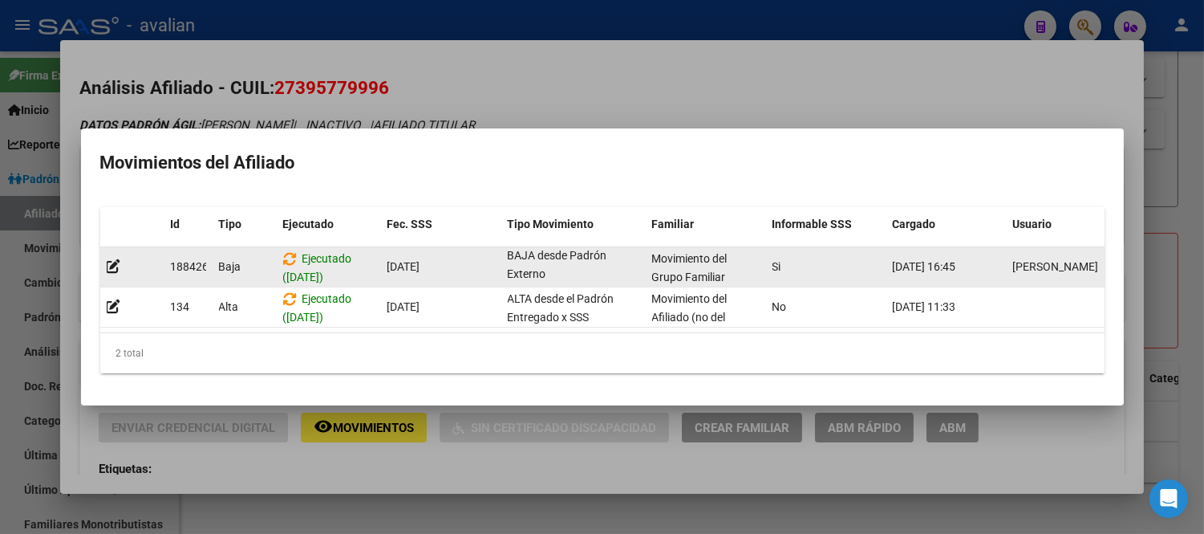
drag, startPoint x: 509, startPoint y: 252, endPoint x: 547, endPoint y: 270, distance: 42.4
click at [547, 270] on div "BAJA desde Padrón Externo" at bounding box center [574, 266] width 132 height 34
click at [582, 263] on div "BAJA desde Padrón Externo" at bounding box center [574, 266] width 132 height 34
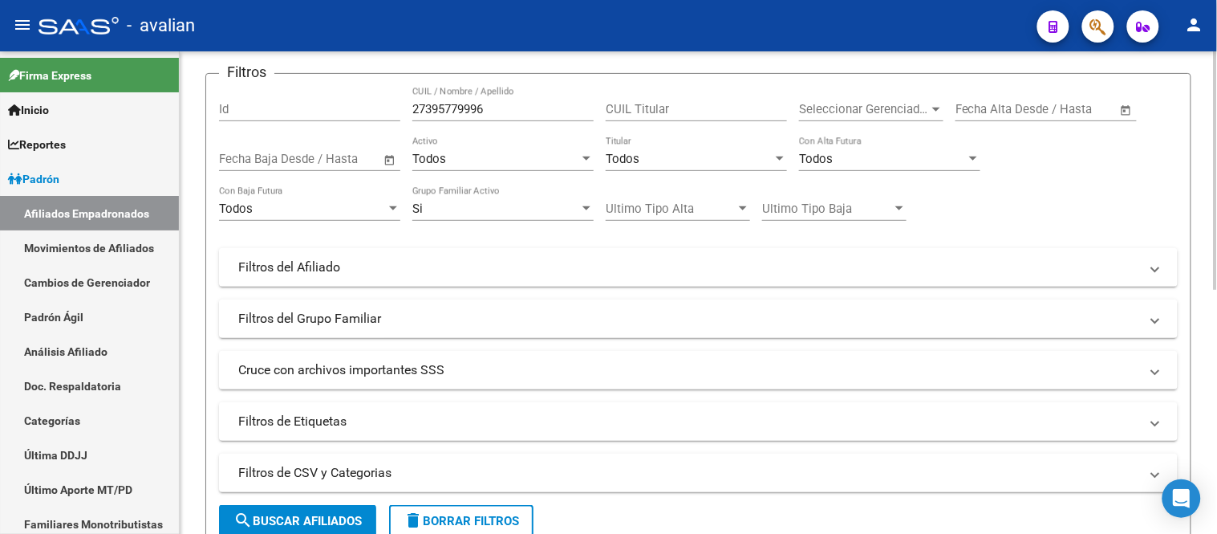
scroll to position [0, 0]
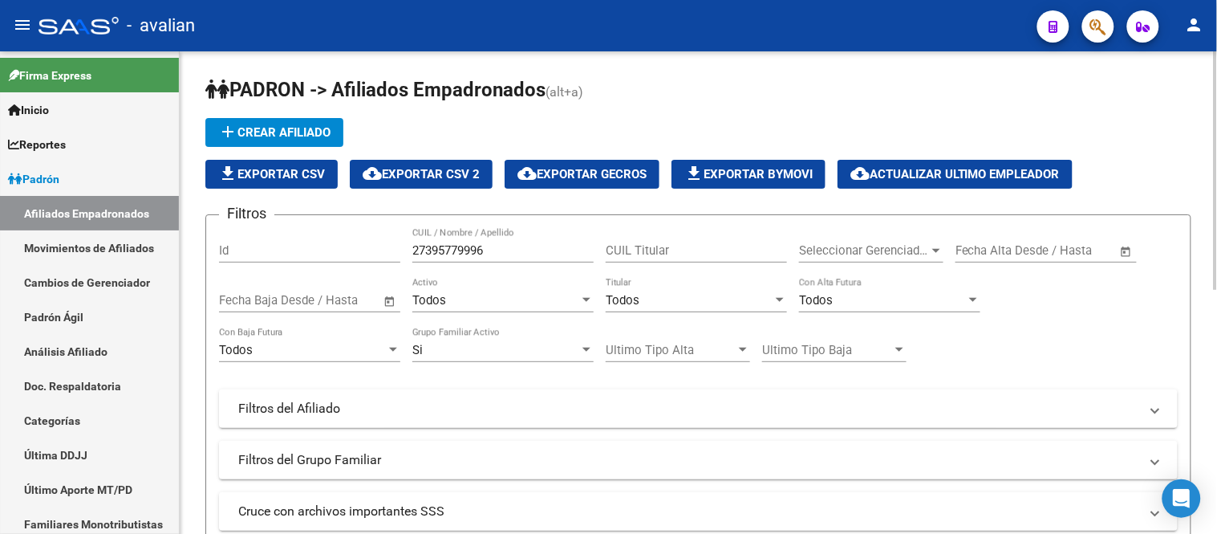
click at [485, 252] on input "27395779996" at bounding box center [502, 250] width 181 height 14
paste input "0530258379"
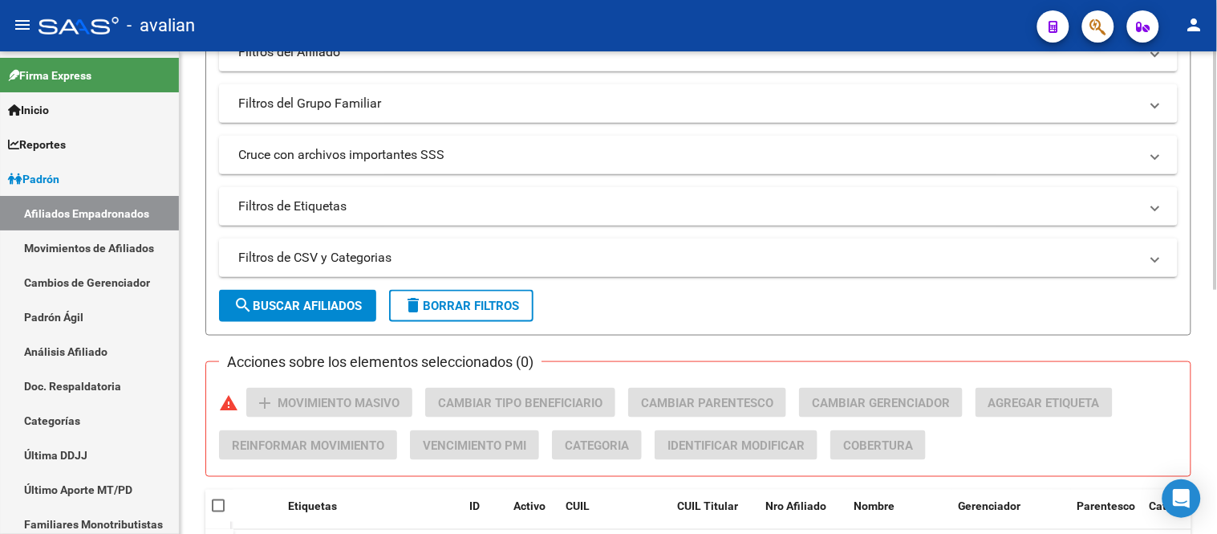
type input "20530258379"
click at [302, 310] on span "search Buscar Afiliados" at bounding box center [298, 306] width 128 height 14
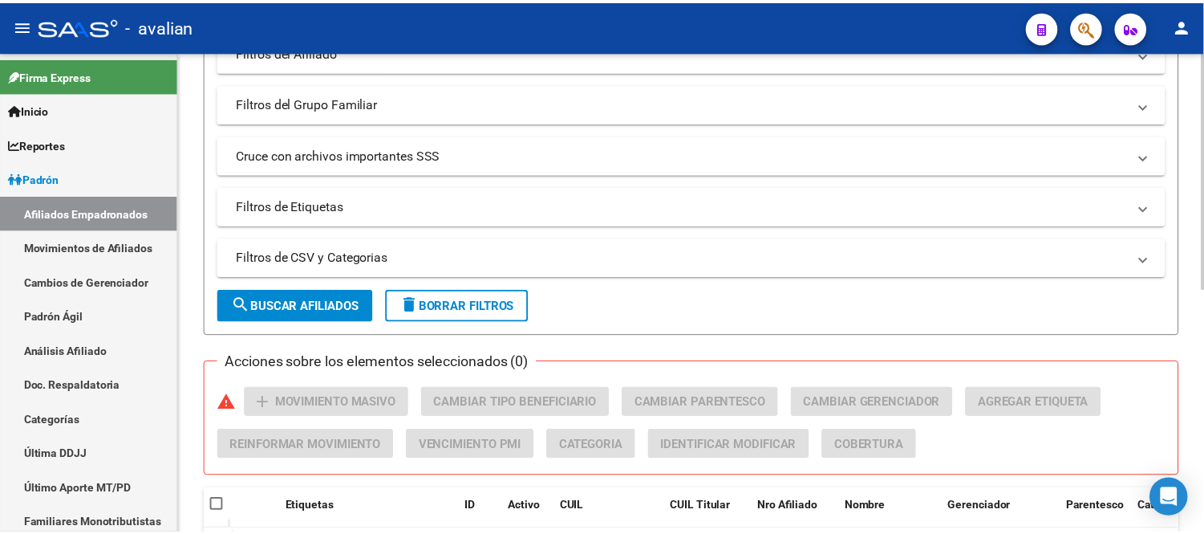
scroll to position [498, 0]
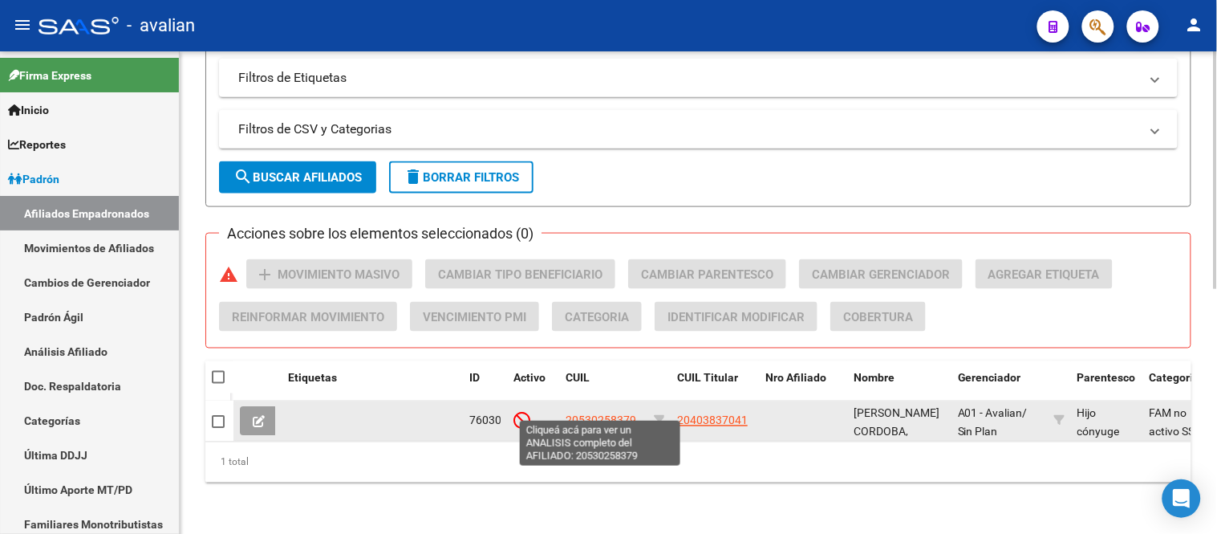
click at [587, 414] on span "20530258379" at bounding box center [601, 420] width 71 height 13
type textarea "20530258379"
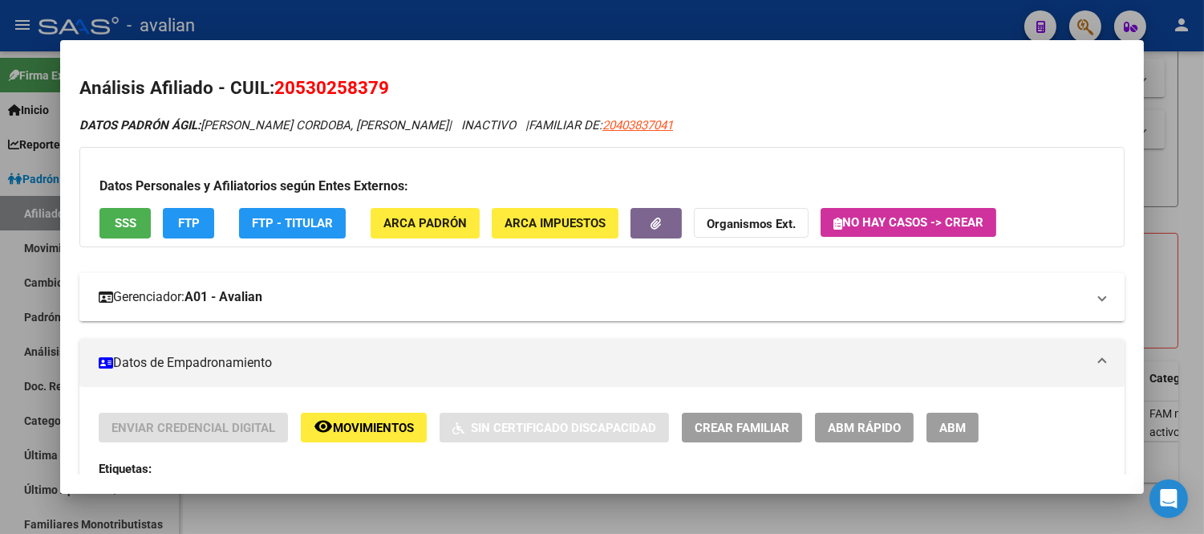
scroll to position [89, 0]
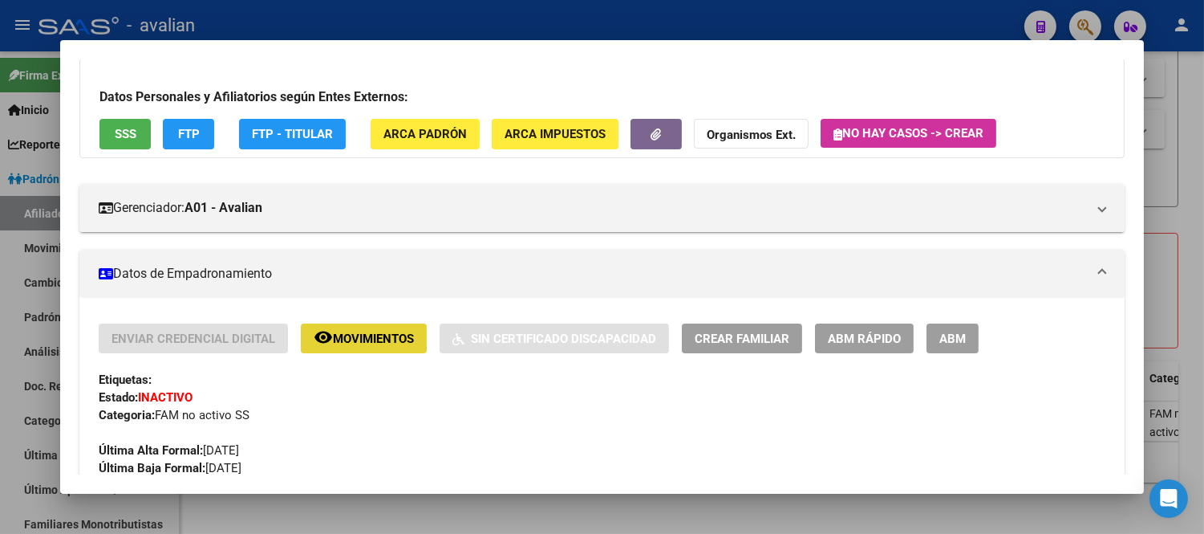
click at [396, 330] on button "remove_red_eye Movimientos" at bounding box center [364, 338] width 126 height 30
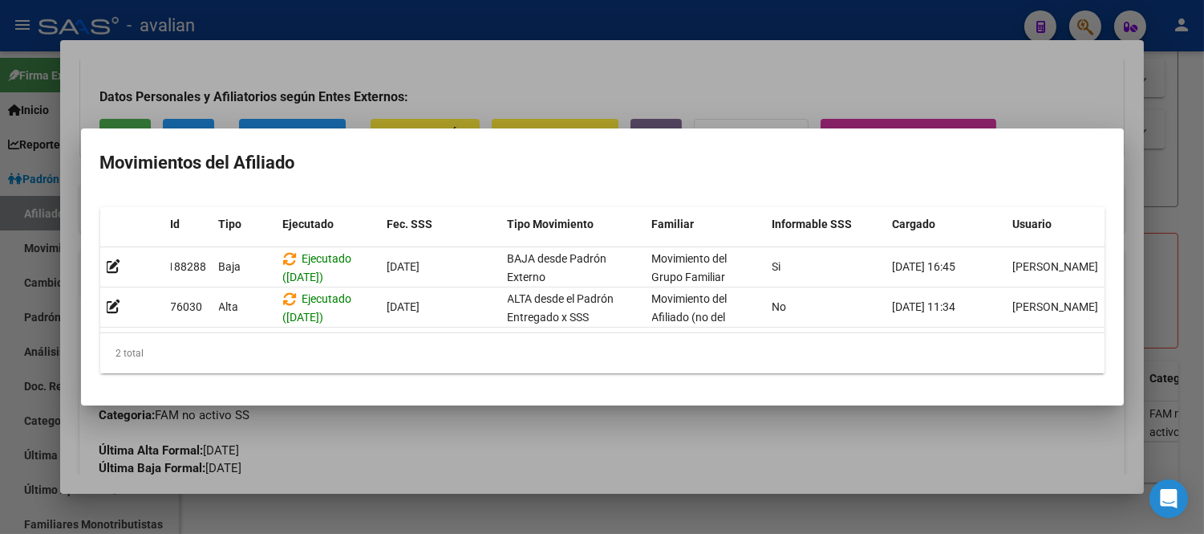
scroll to position [0, 22]
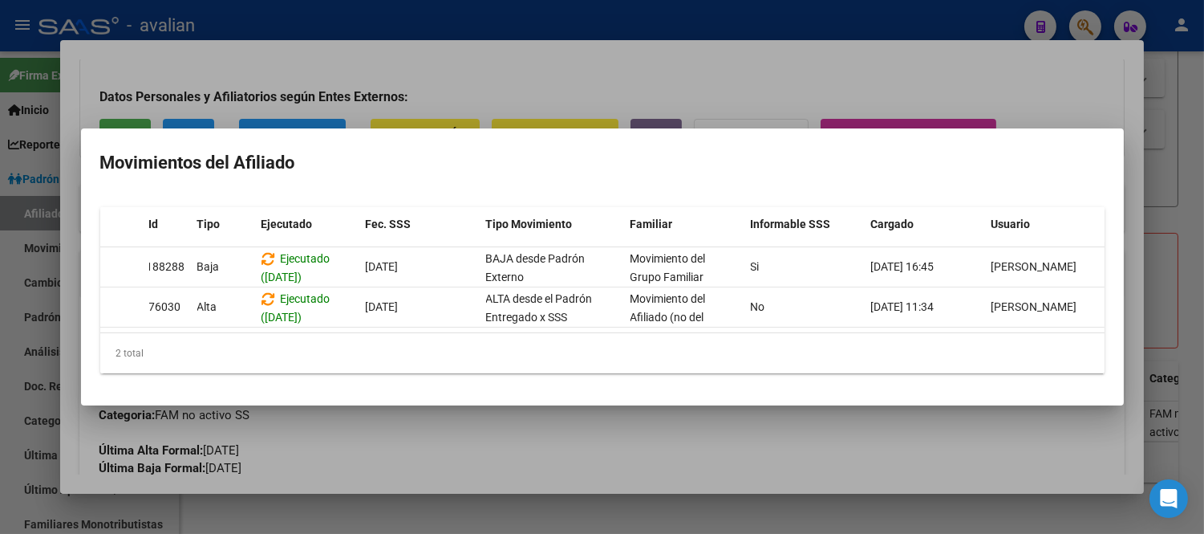
drag, startPoint x: 174, startPoint y: 259, endPoint x: 1110, endPoint y: 266, distance: 935.7
click at [1110, 266] on mat-dialog-content "Id Tipo Ejecutado Fec. SSS Tipo Movimiento Familiar Informable SSS Cargado Usua…" at bounding box center [602, 290] width 1043 height 193
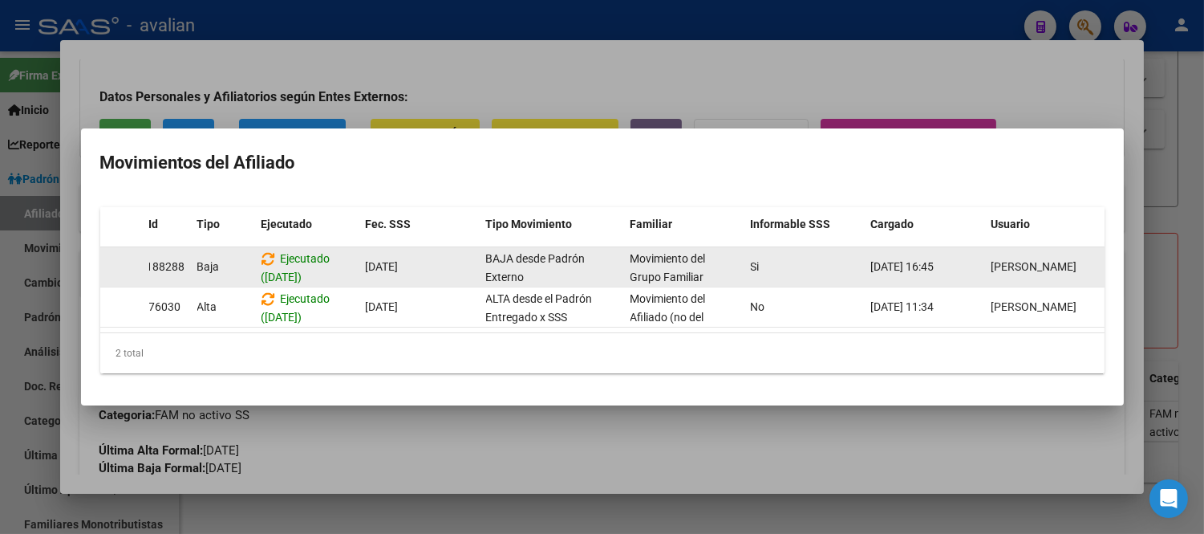
click at [960, 249] on datatable-body-cell "[DATE] 16:45" at bounding box center [925, 266] width 120 height 39
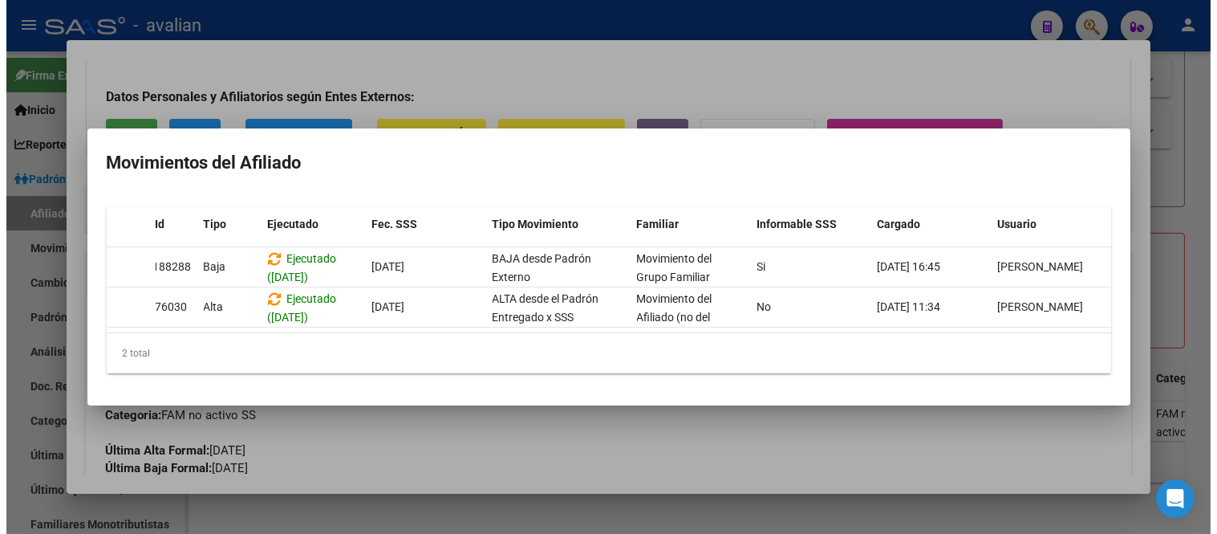
scroll to position [0, 0]
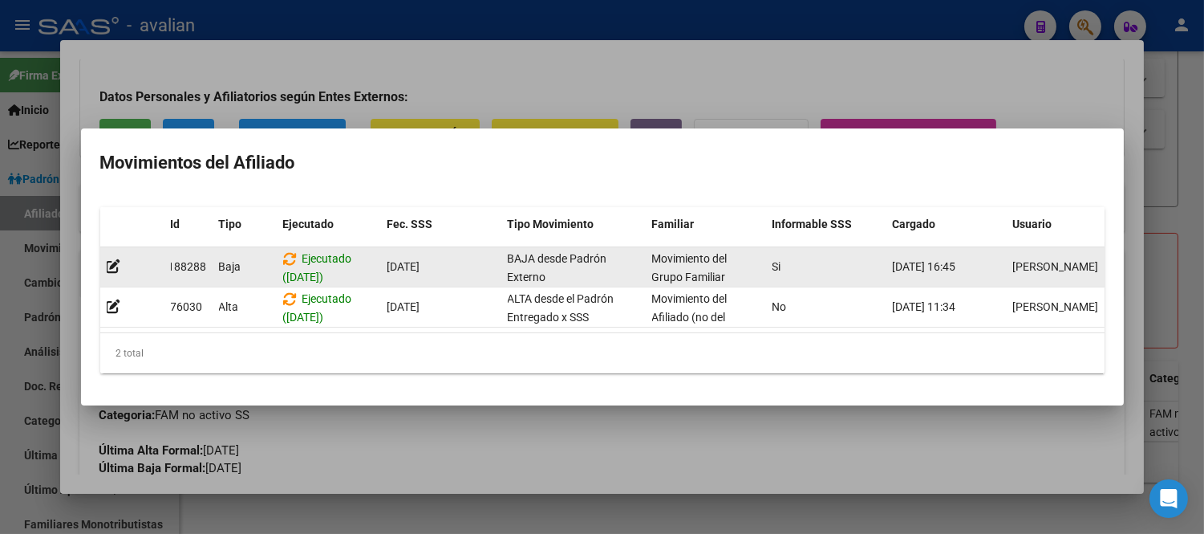
drag, startPoint x: 888, startPoint y: 255, endPoint x: 1000, endPoint y: 251, distance: 111.6
click at [1000, 251] on datatable-body-cell "[DATE] 16:45" at bounding box center [947, 266] width 120 height 39
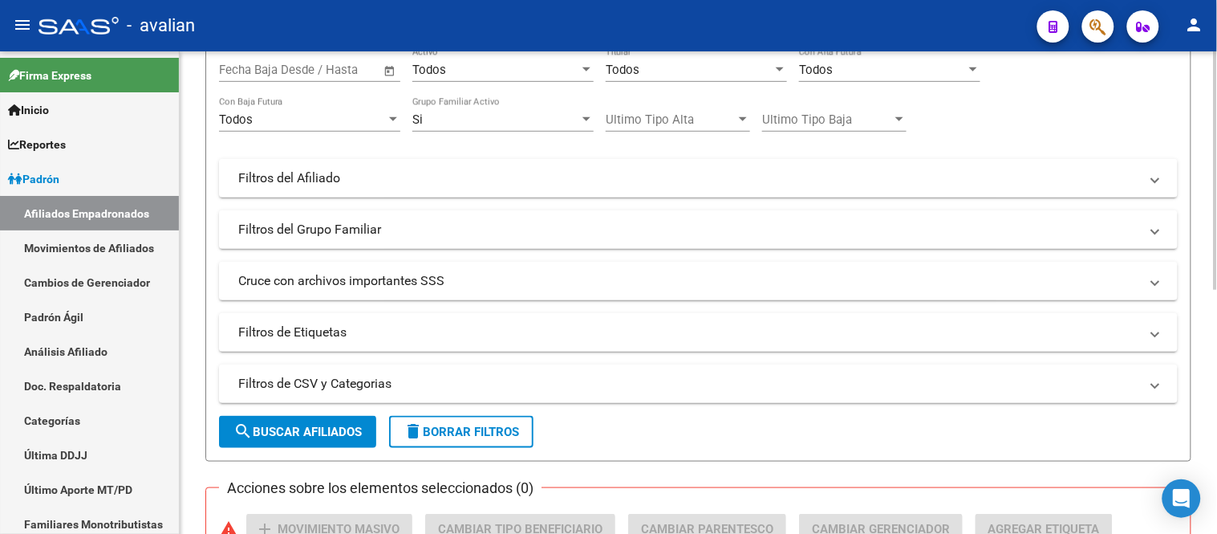
scroll to position [52, 0]
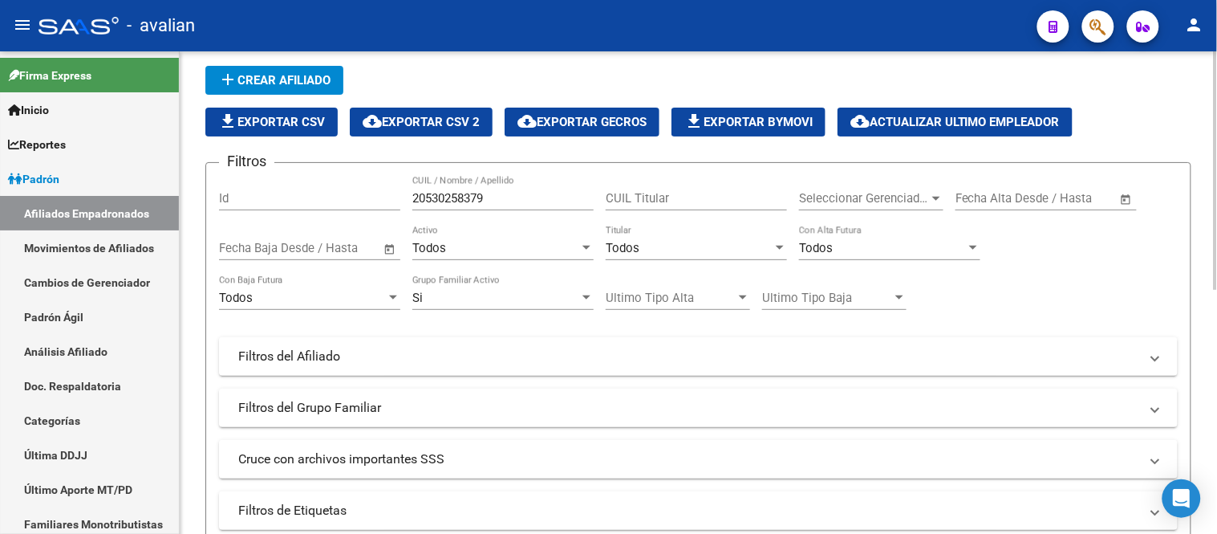
click at [495, 201] on input "20530258379" at bounding box center [502, 198] width 181 height 14
paste input "7414730251"
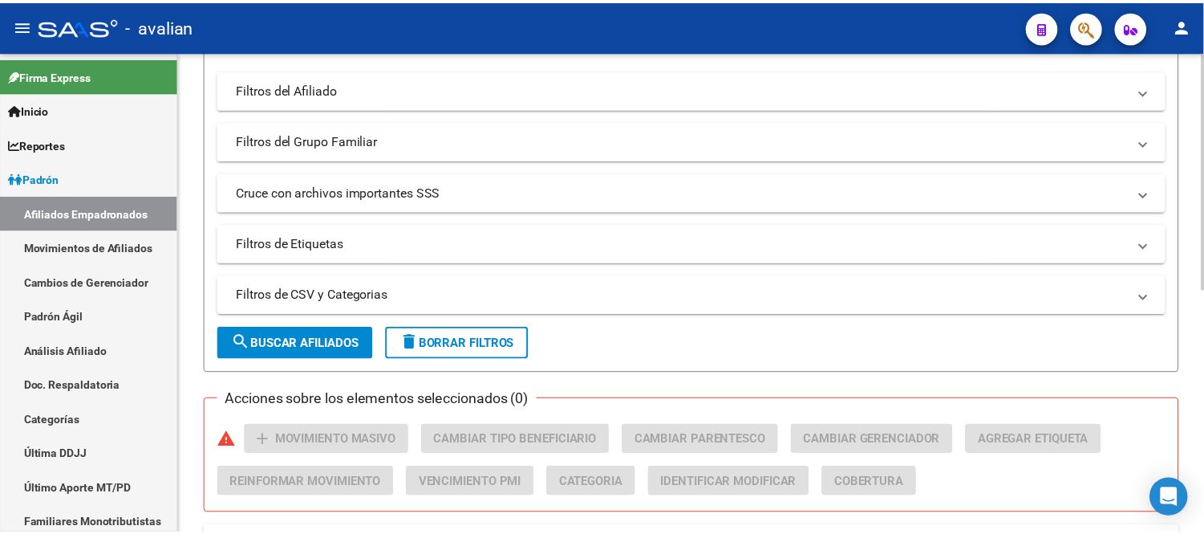
scroll to position [409, 0]
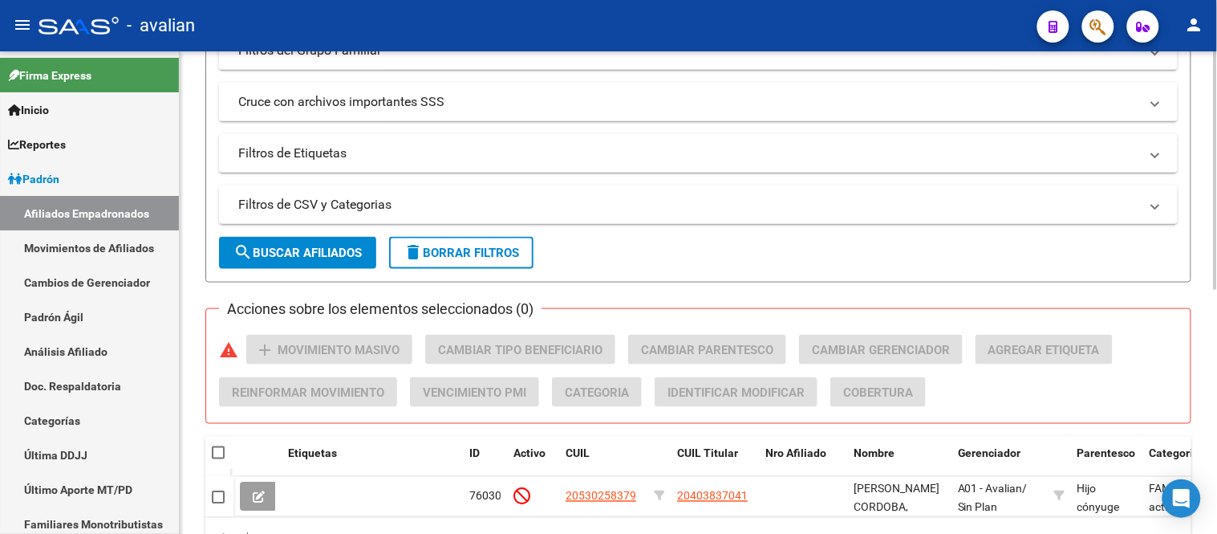
type input "27414730251"
click at [315, 246] on span "search Buscar Afiliados" at bounding box center [298, 253] width 128 height 14
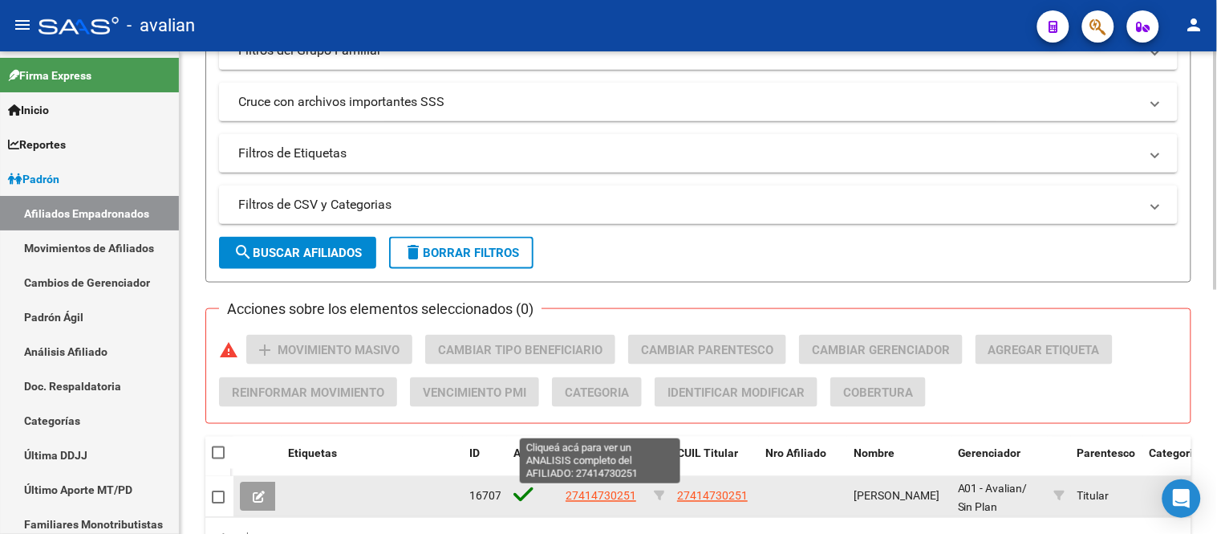
click at [607, 491] on span "27414730251" at bounding box center [601, 495] width 71 height 13
type textarea "27414730251"
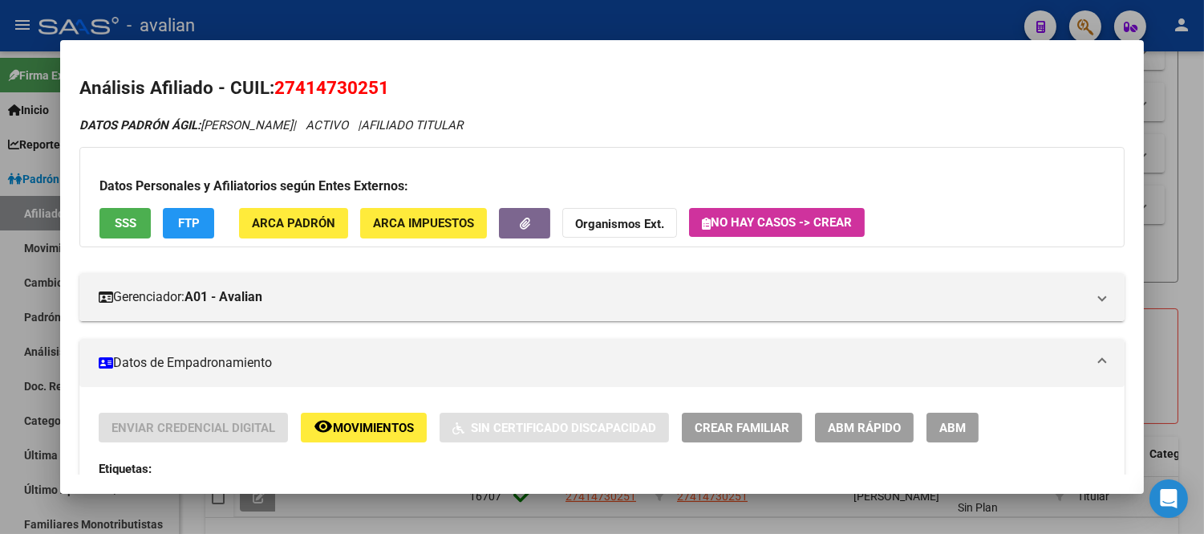
click at [347, 428] on span "Movimientos" at bounding box center [373, 427] width 81 height 14
click at [955, 429] on span "ABM" at bounding box center [953, 427] width 26 height 14
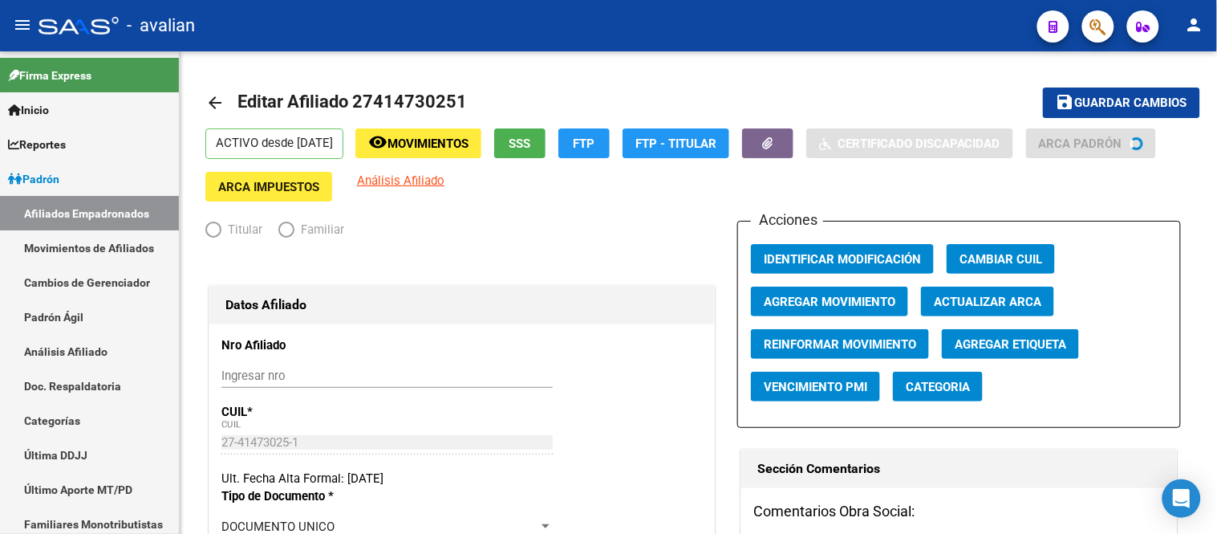
radio input "true"
type input "30-60495864-0"
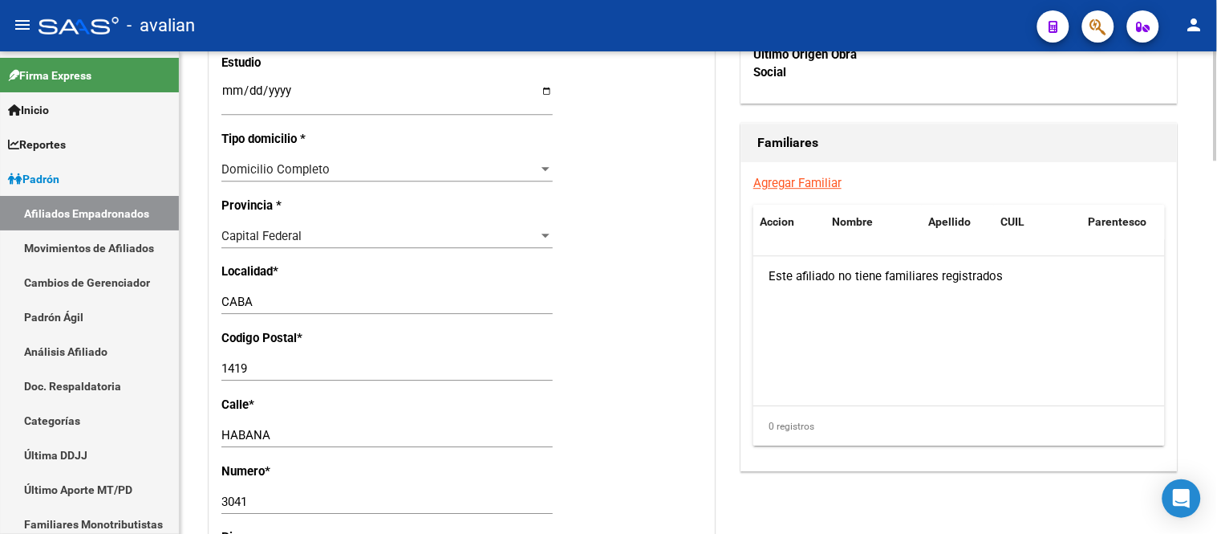
scroll to position [1292, 0]
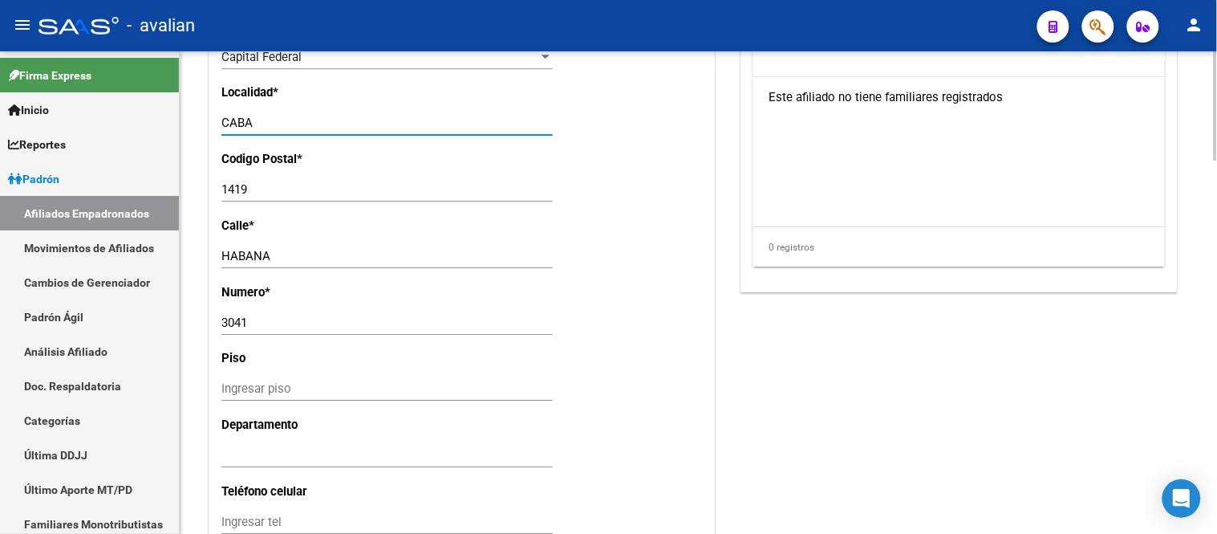
click at [275, 130] on input "CABA" at bounding box center [386, 123] width 331 height 14
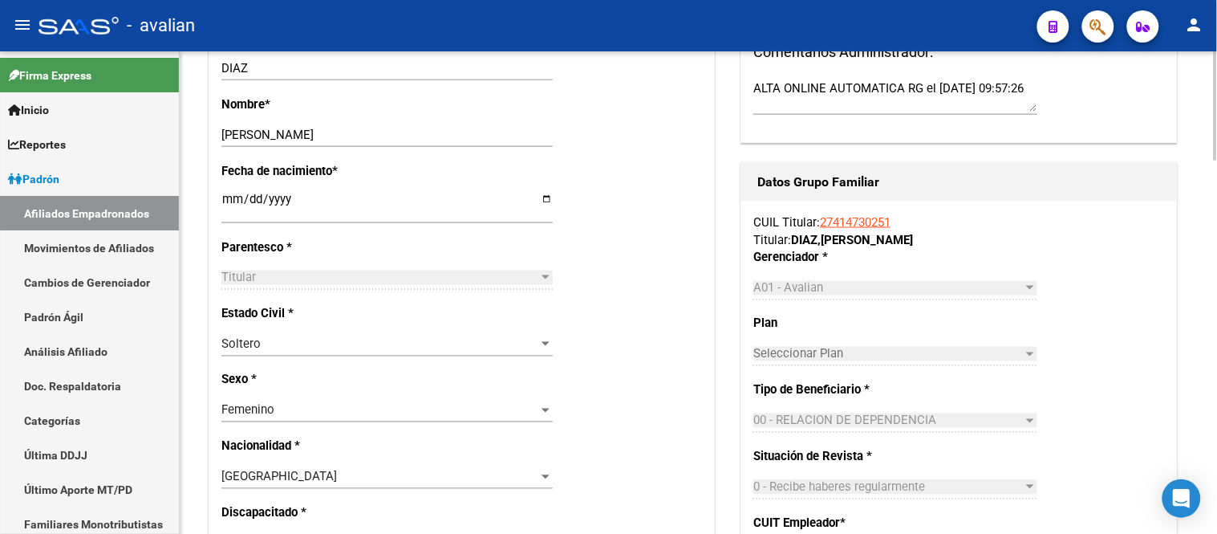
scroll to position [489, 0]
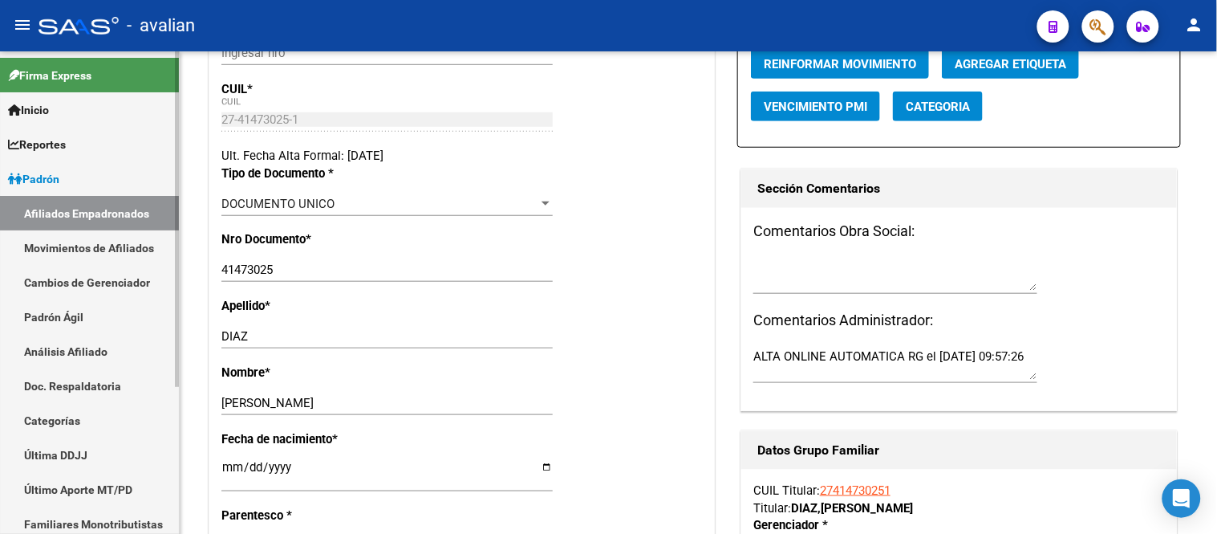
drag, startPoint x: 103, startPoint y: 238, endPoint x: 103, endPoint y: 223, distance: 14.4
click at [103, 238] on link "Movimientos de Afiliados" at bounding box center [89, 247] width 179 height 35
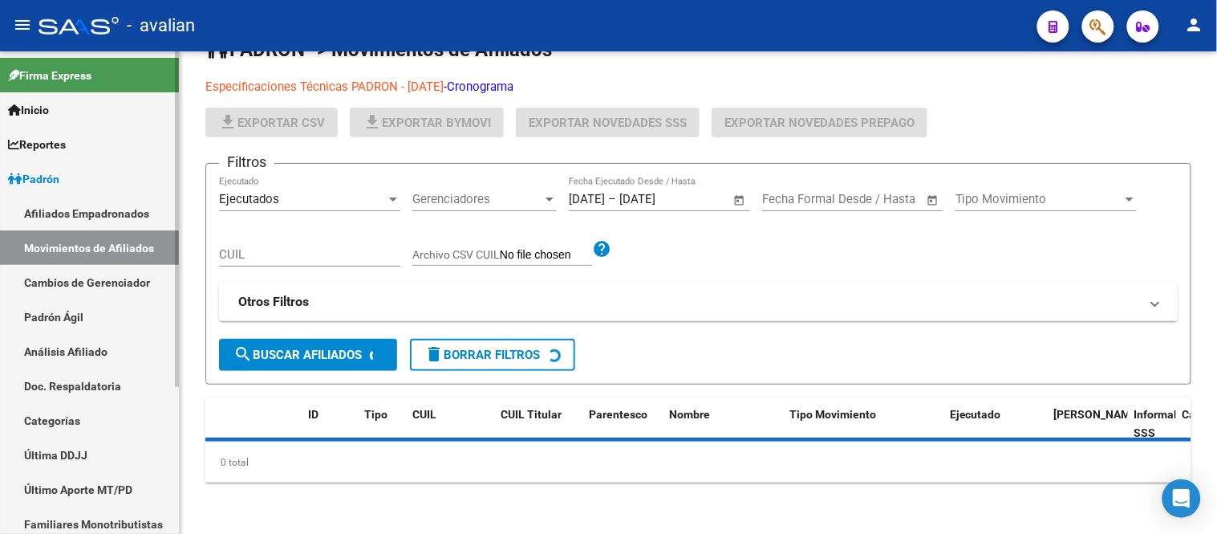
click at [103, 201] on link "Afiliados Empadronados" at bounding box center [89, 213] width 179 height 35
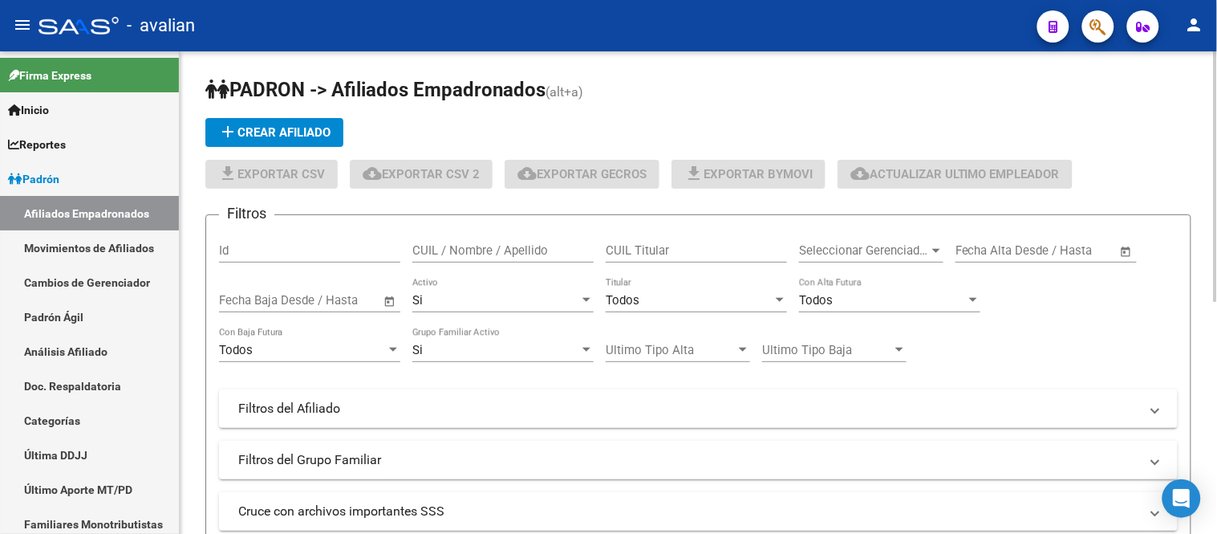
click at [547, 238] on div "CUIL / Nombre / Apellido" at bounding box center [502, 245] width 181 height 35
paste input "27384481642"
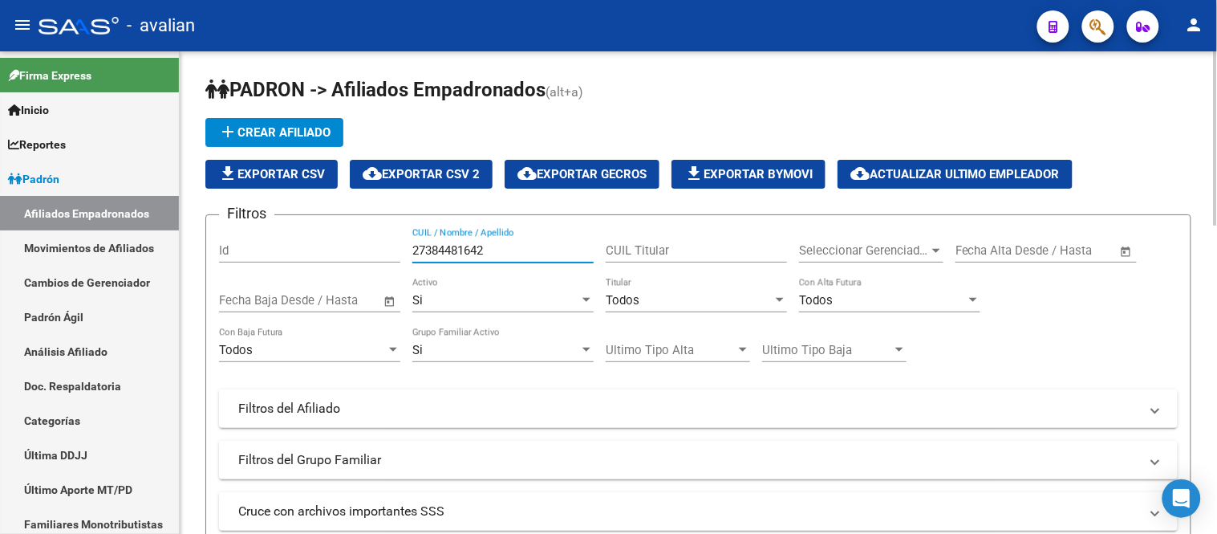
type input "27384481642"
click at [510, 300] on div "Si" at bounding box center [495, 300] width 167 height 14
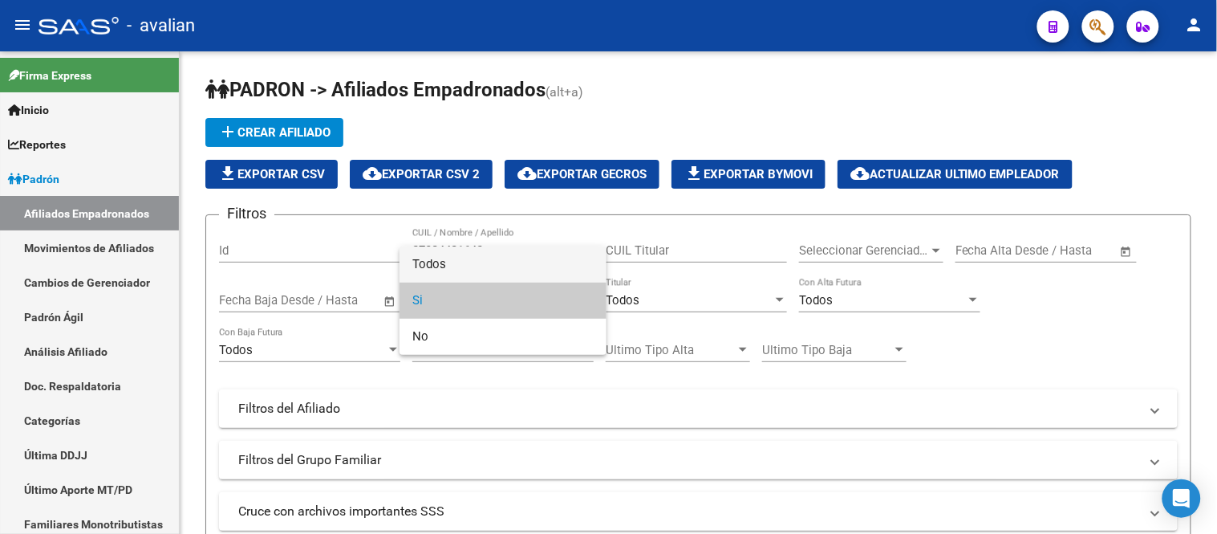
click at [493, 266] on span "Todos" at bounding box center [502, 264] width 181 height 36
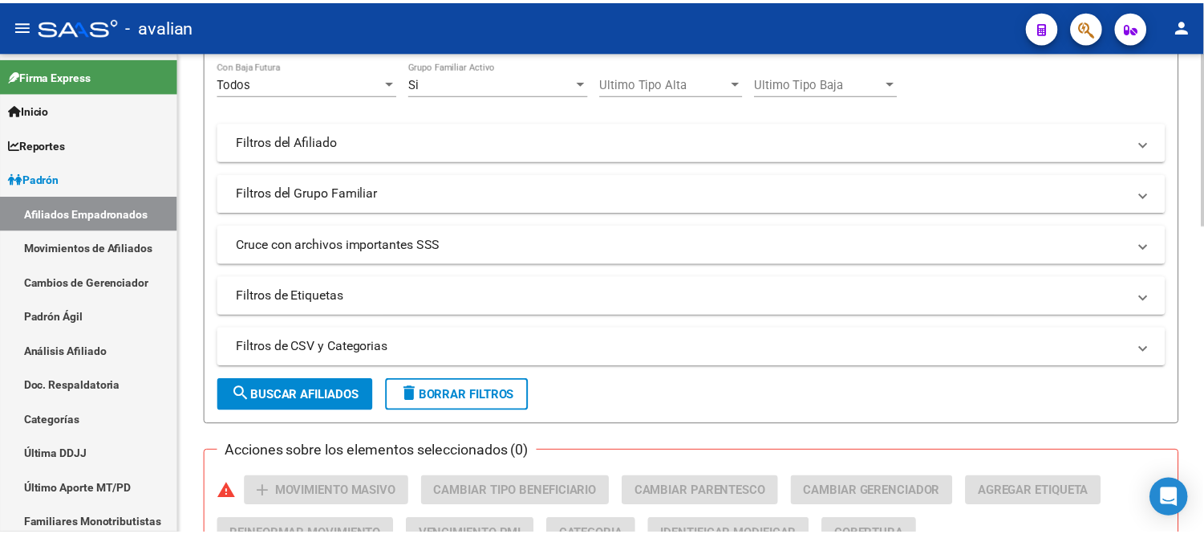
scroll to position [445, 0]
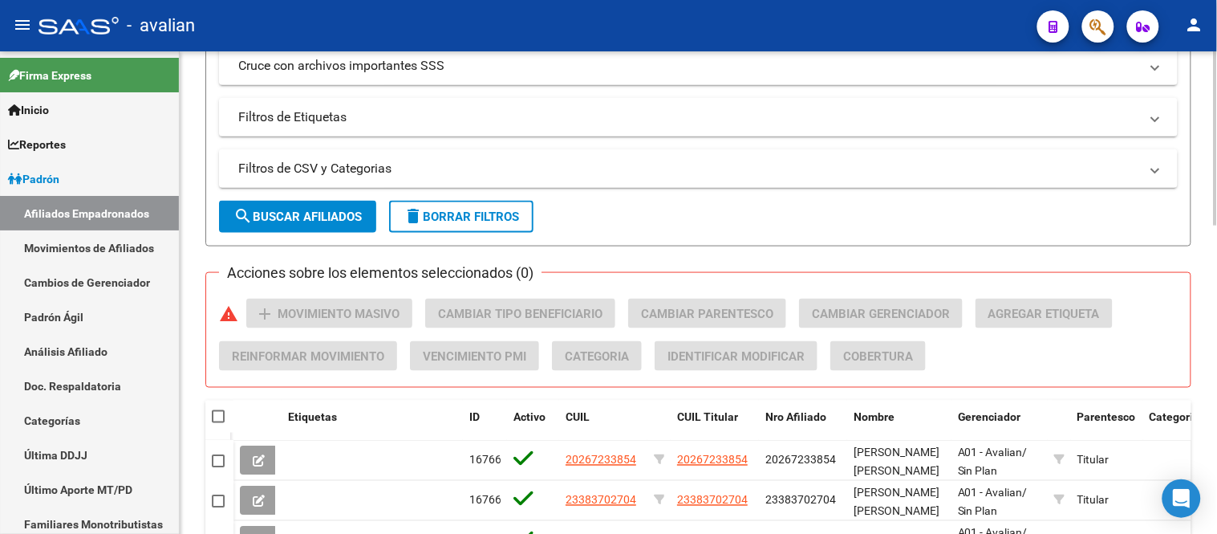
click at [349, 206] on button "search Buscar Afiliados" at bounding box center [297, 217] width 157 height 32
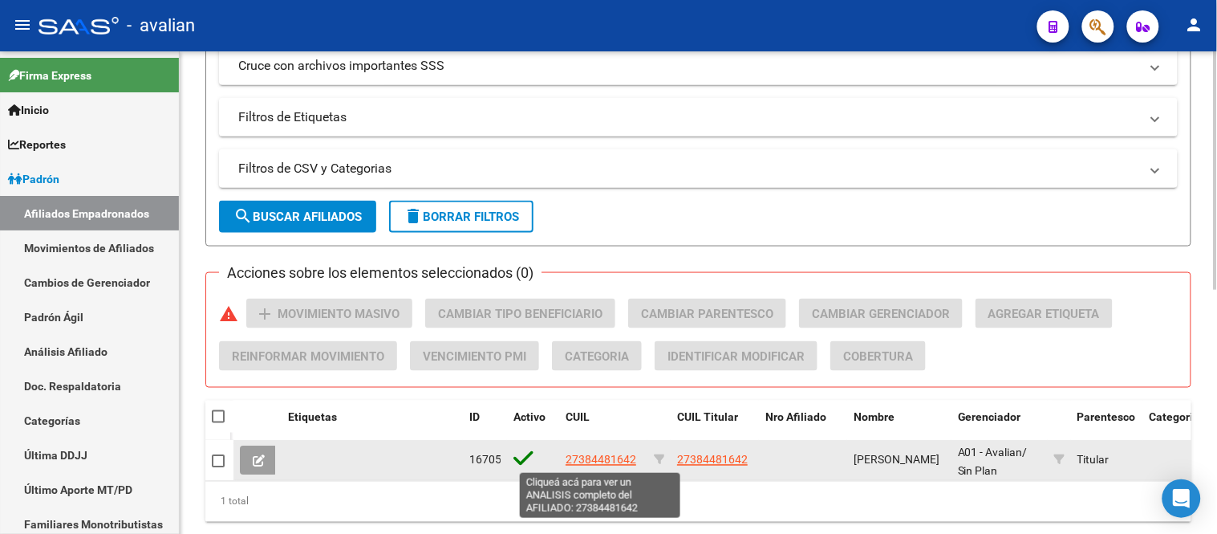
click at [610, 466] on span "27384481642" at bounding box center [601, 459] width 71 height 13
type textarea "27384481642"
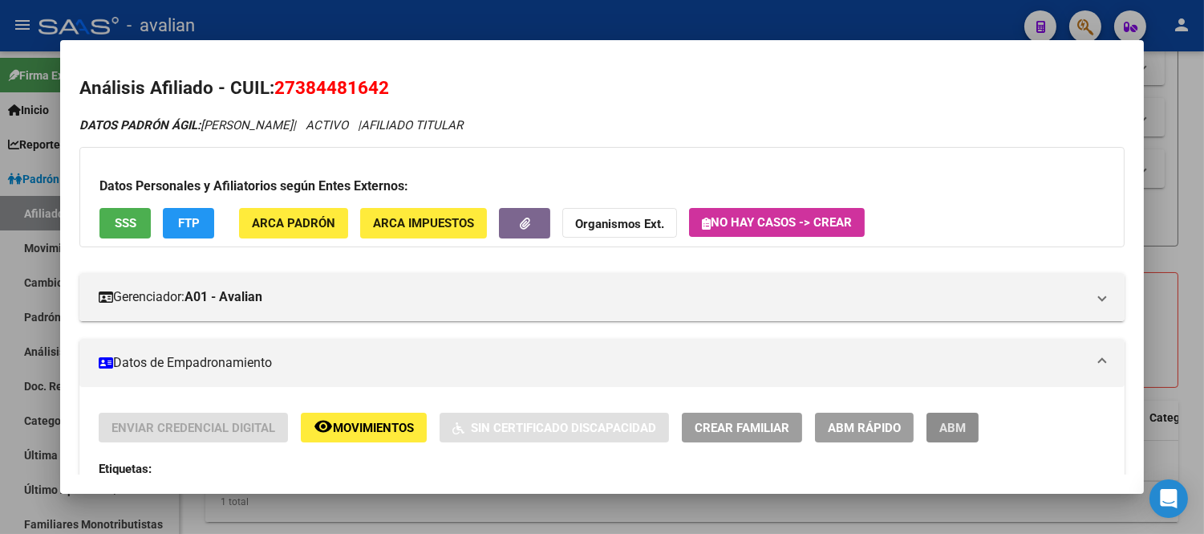
click at [927, 430] on button "ABM" at bounding box center [953, 427] width 52 height 30
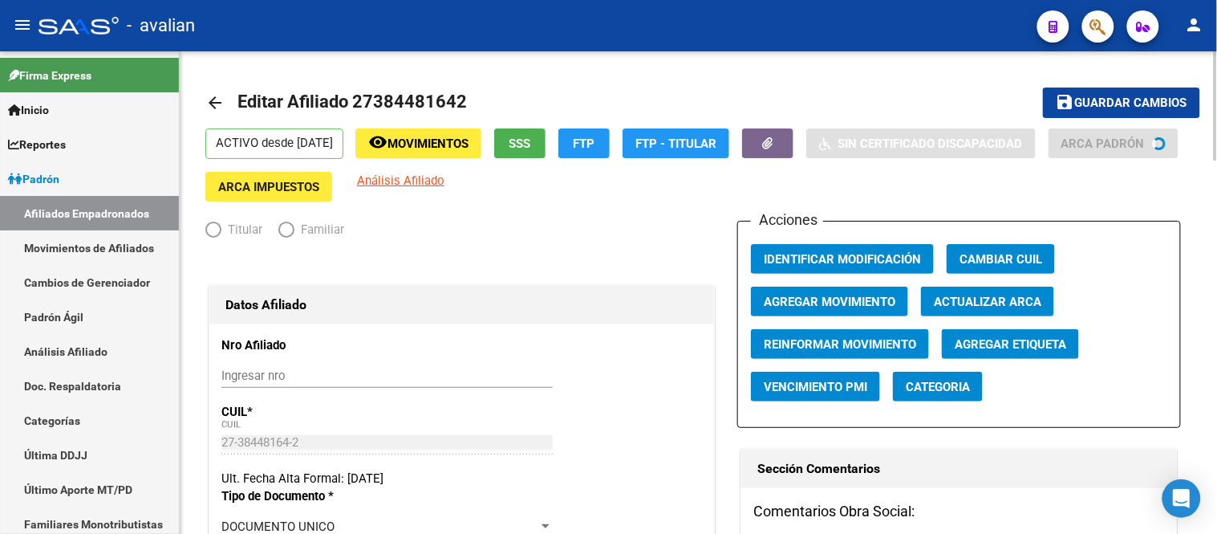
radio input "true"
type input "30-60495864-0"
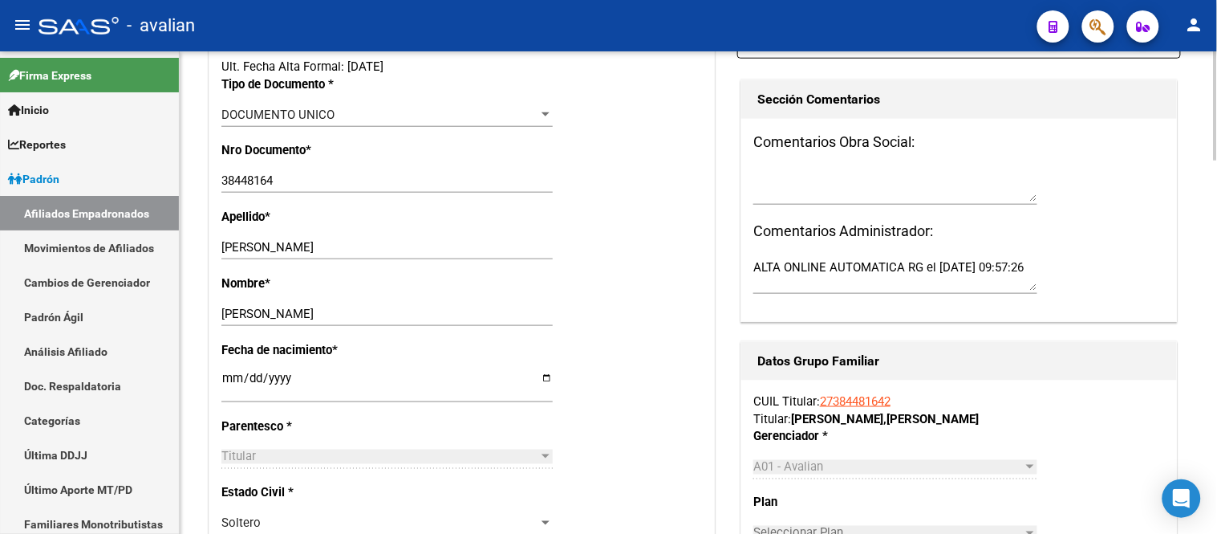
scroll to position [43, 0]
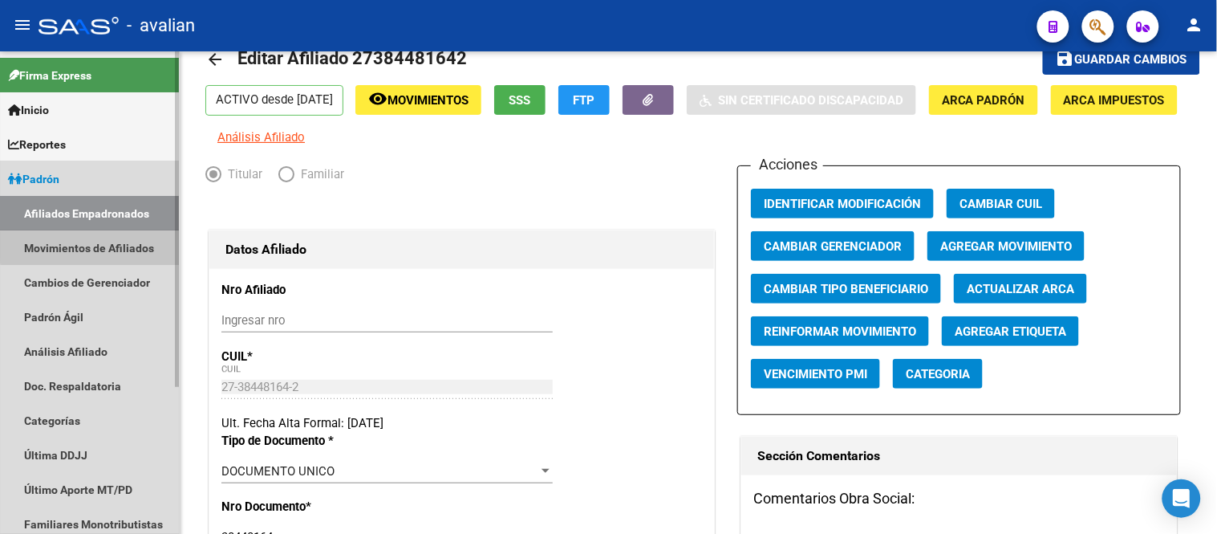
click at [110, 245] on link "Movimientos de Afiliados" at bounding box center [89, 247] width 179 height 35
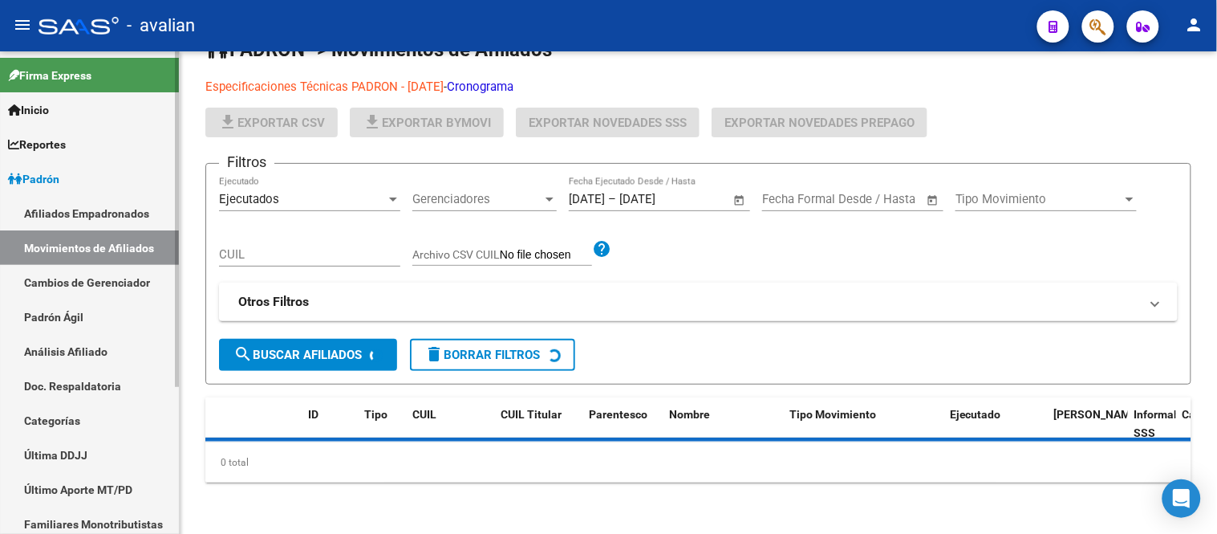
click at [104, 211] on link "Afiliados Empadronados" at bounding box center [89, 213] width 179 height 35
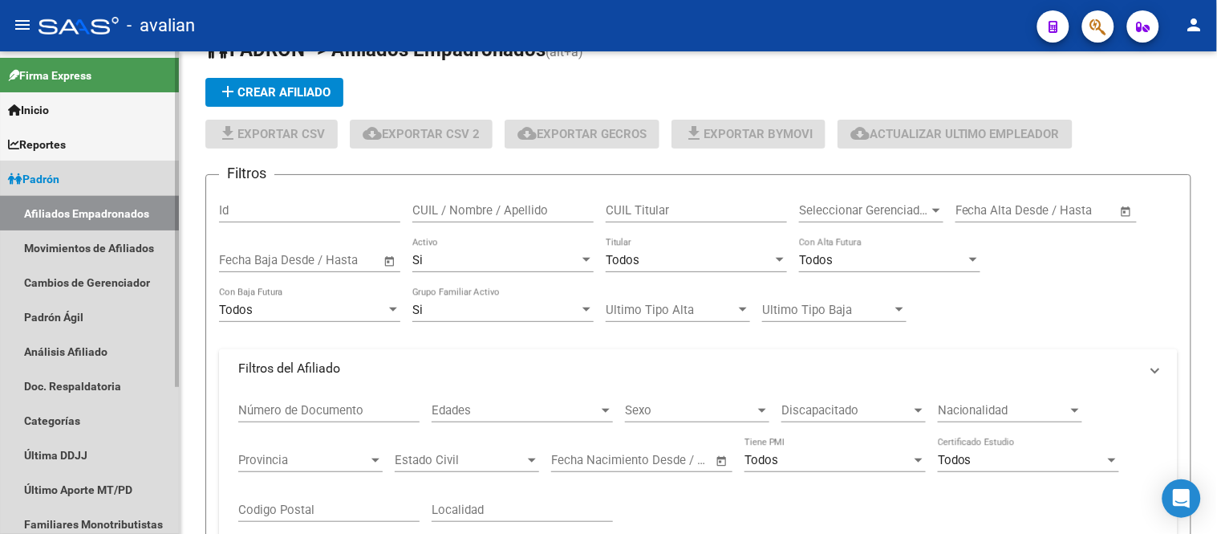
scroll to position [43, 0]
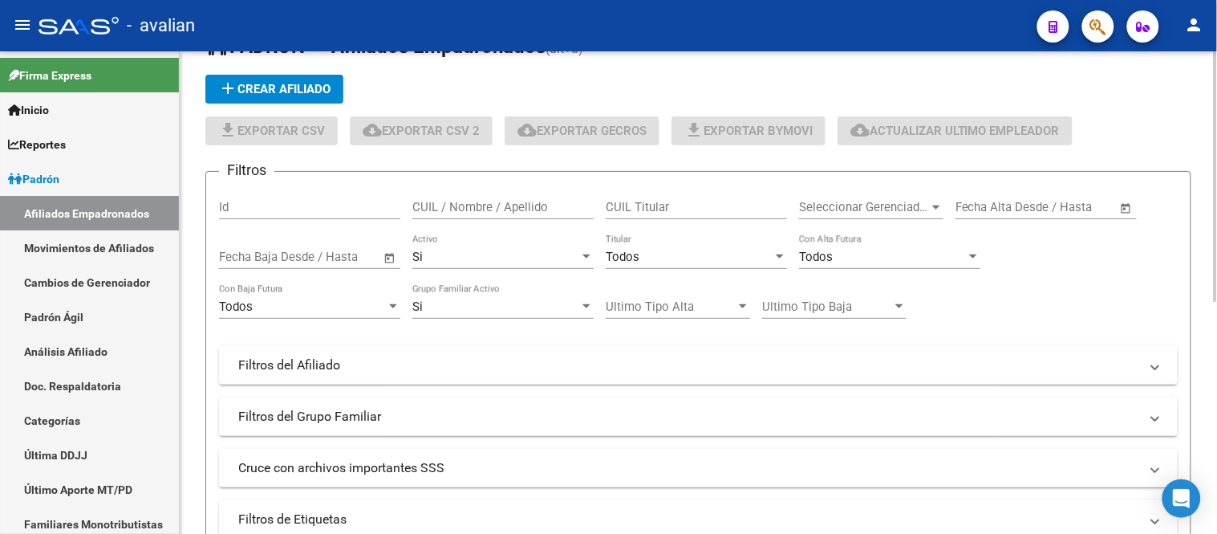
click at [527, 206] on input "CUIL / Nombre / Apellido" at bounding box center [502, 207] width 181 height 14
paste input "20360555071"
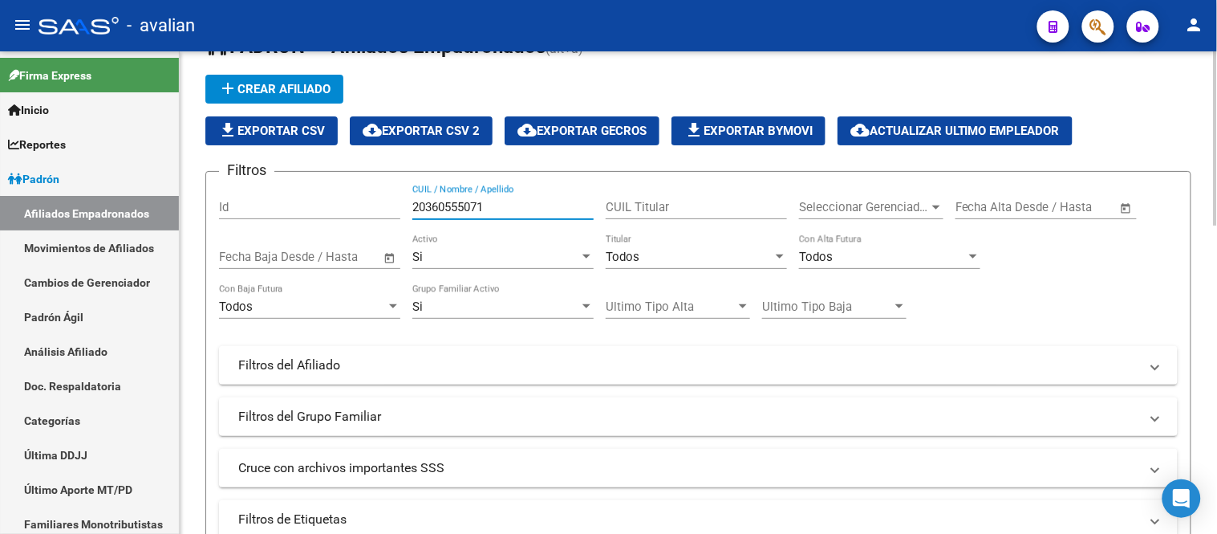
type input "20360555071"
click at [527, 263] on div "Si" at bounding box center [495, 257] width 167 height 14
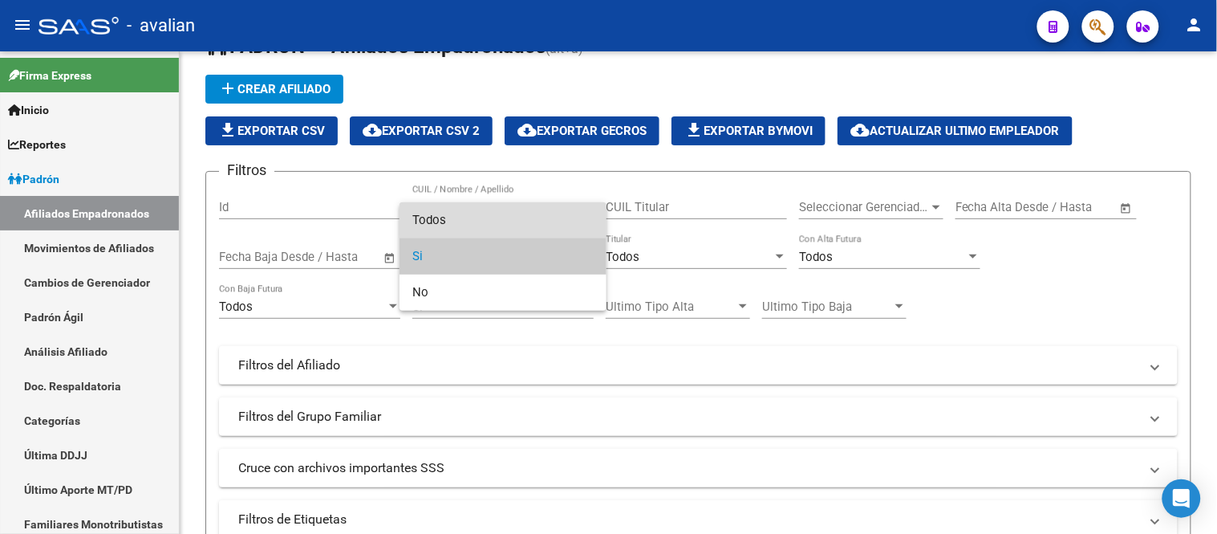
click at [516, 221] on span "Todos" at bounding box center [502, 220] width 181 height 36
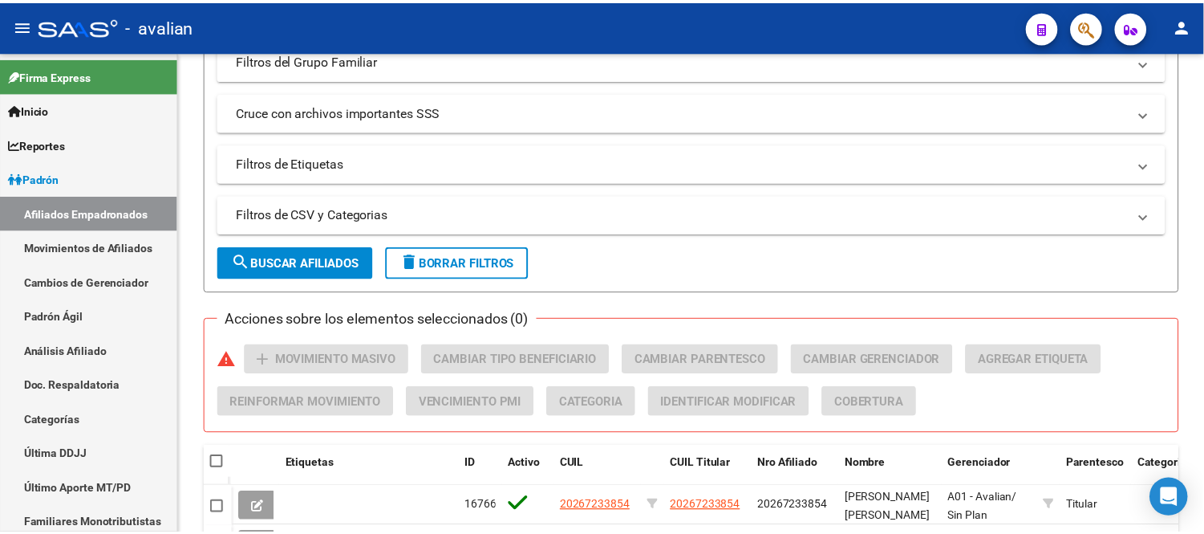
scroll to position [489, 0]
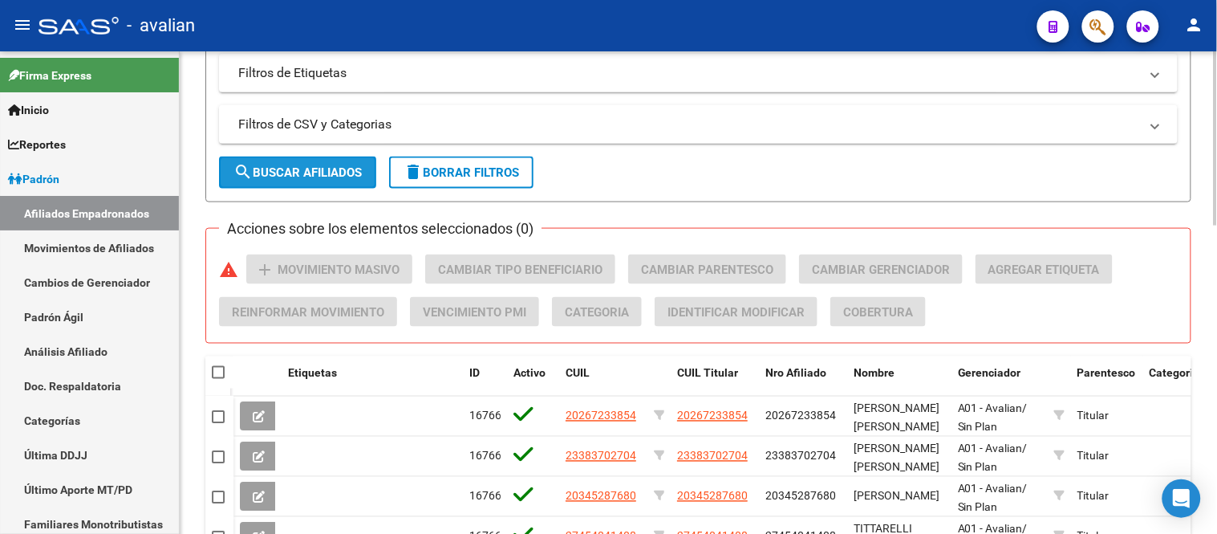
click at [323, 173] on span "search Buscar Afiliados" at bounding box center [298, 172] width 128 height 14
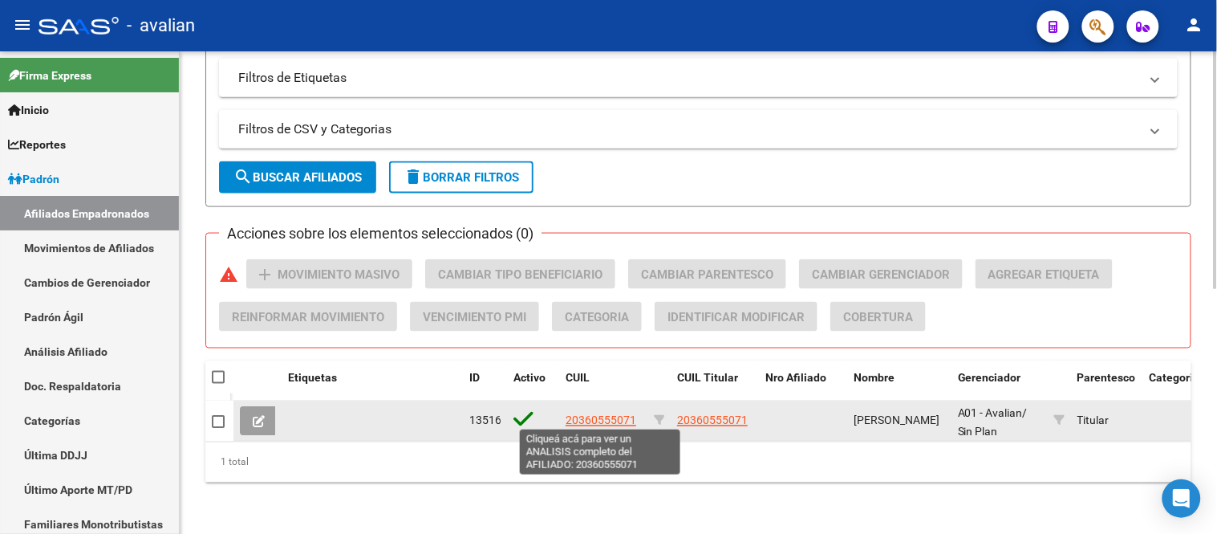
click at [595, 415] on span "20360555071" at bounding box center [601, 420] width 71 height 13
type textarea "20360555071"
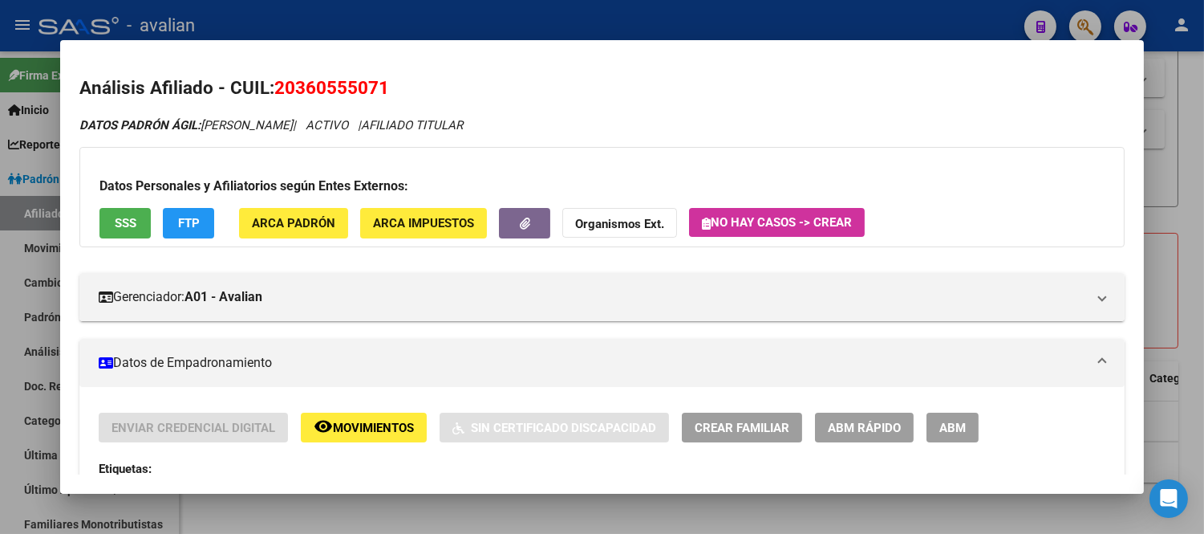
click at [983, 439] on div "Enviar Credencial Digital remove_red_eye Movimientos Sin Certificado Discapacid…" at bounding box center [602, 427] width 1007 height 30
click at [961, 429] on button "ABM" at bounding box center [953, 427] width 52 height 30
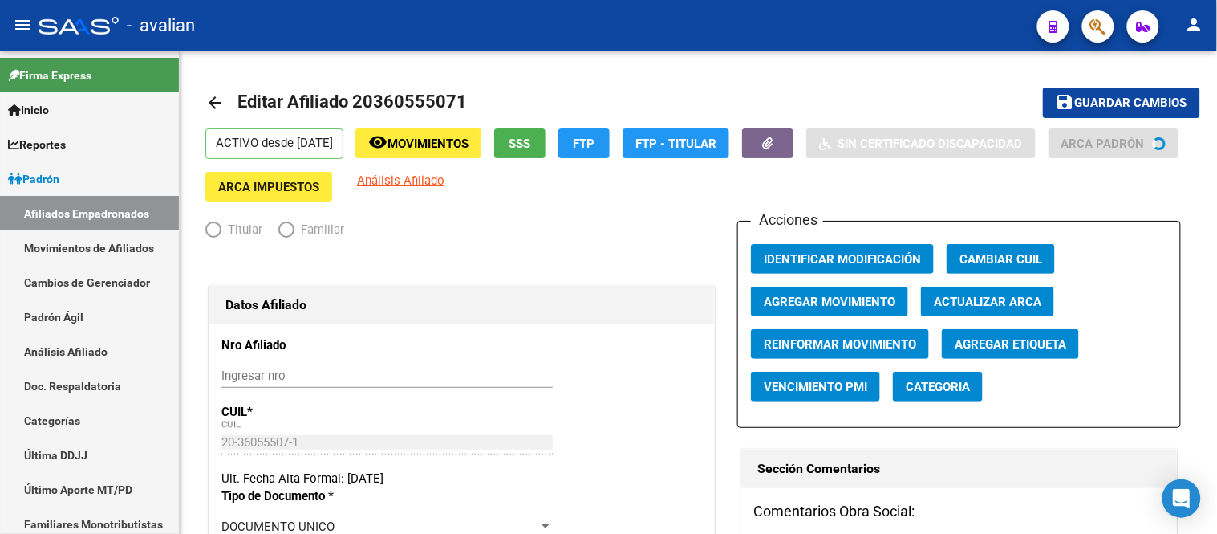
radio input "true"
type input "30-71721700-0"
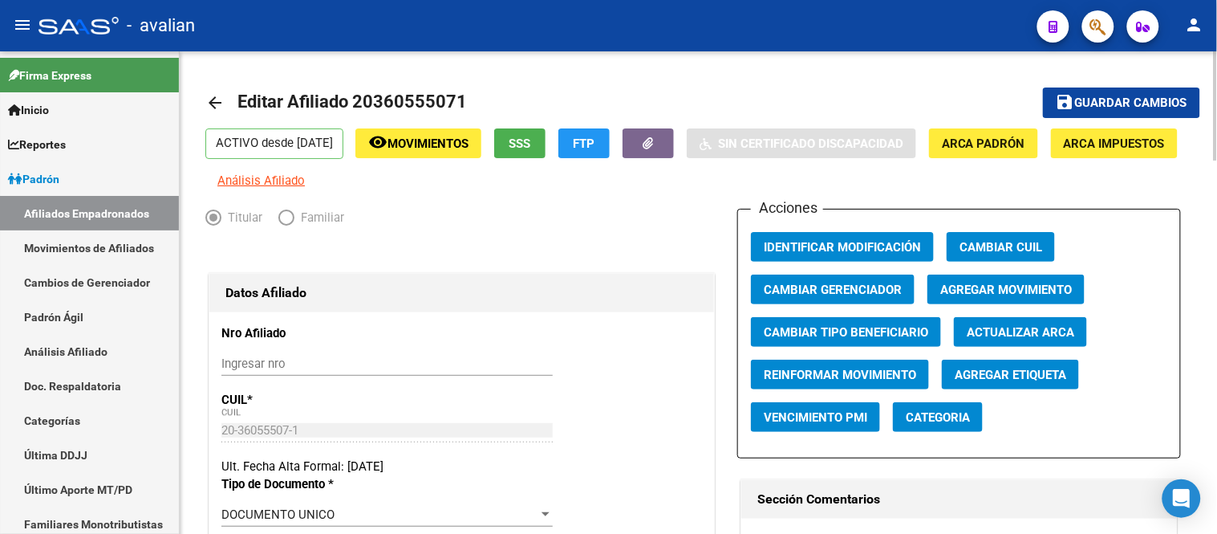
click at [963, 424] on span "Categoria" at bounding box center [938, 417] width 64 height 14
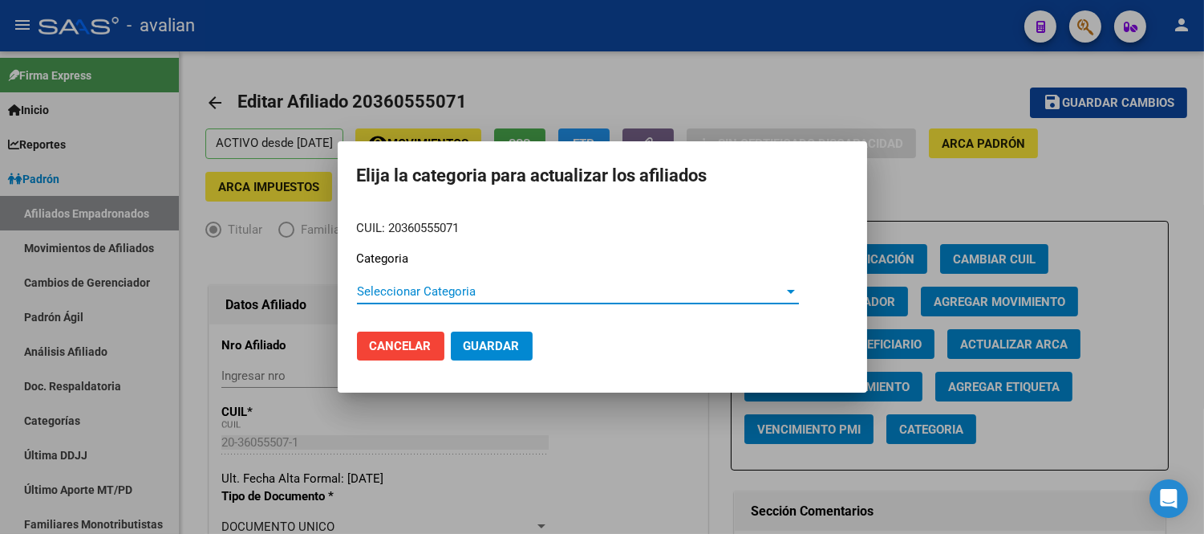
click at [646, 290] on span "Seleccionar Categoria" at bounding box center [571, 291] width 428 height 14
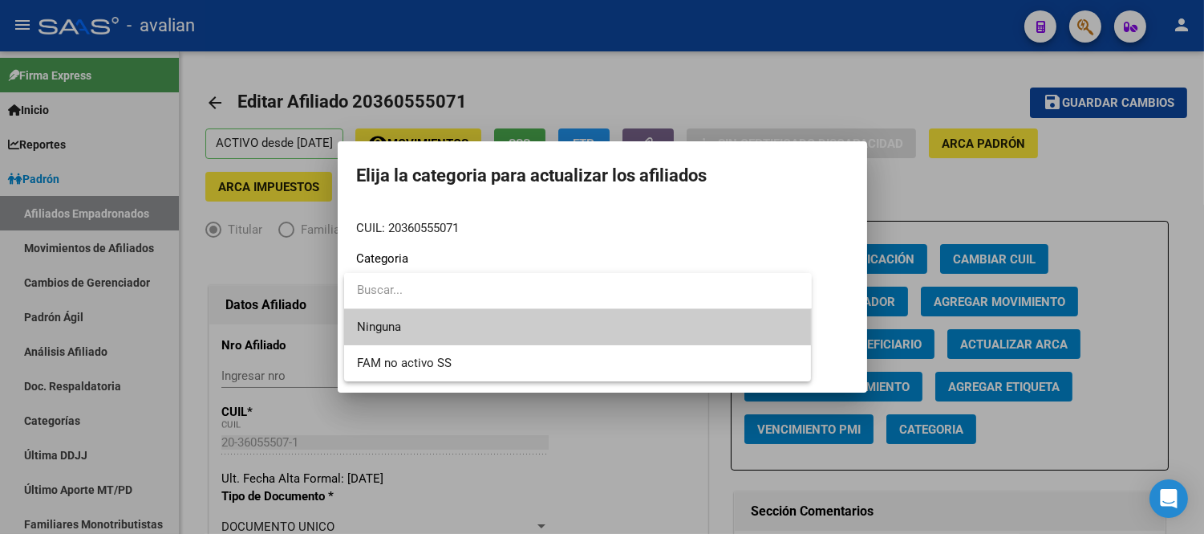
click at [813, 209] on div at bounding box center [602, 267] width 1204 height 534
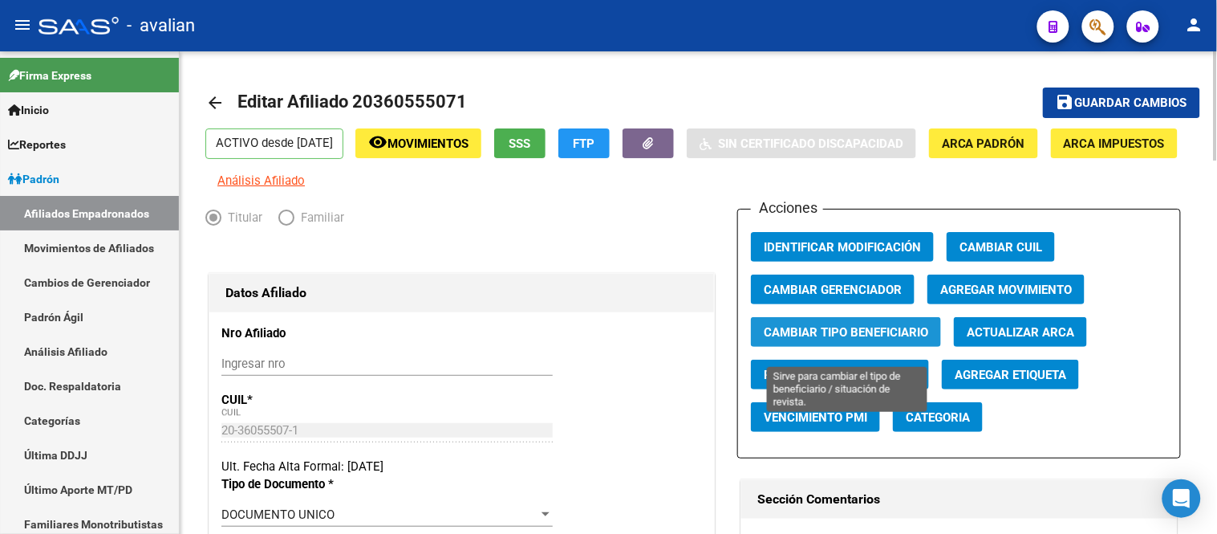
click at [832, 335] on button "Cambiar Tipo Beneficiario" at bounding box center [846, 332] width 190 height 30
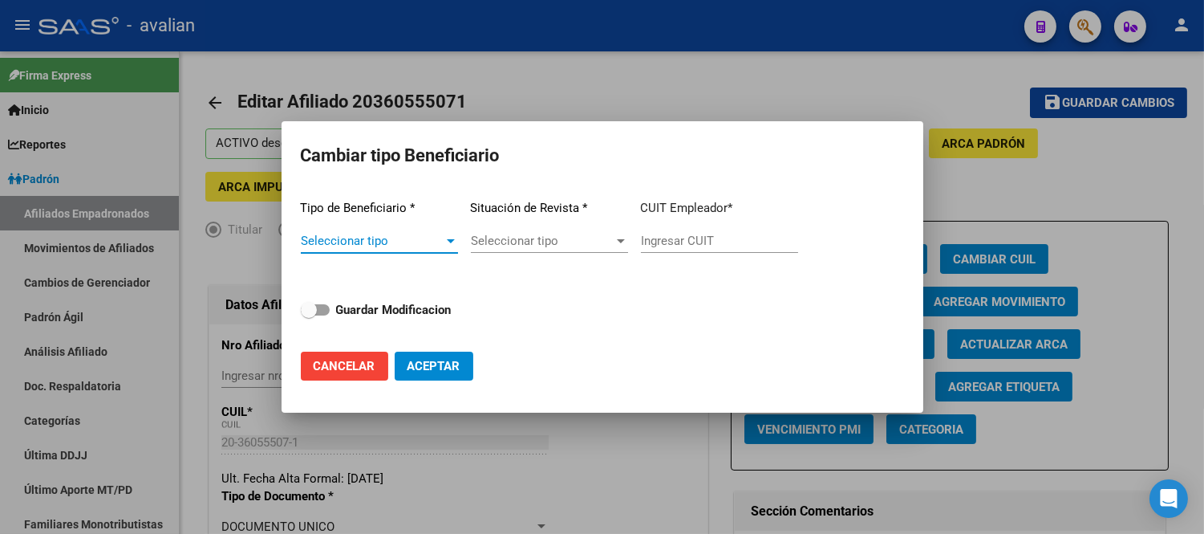
click at [404, 234] on span "Seleccionar tipo" at bounding box center [372, 241] width 143 height 14
